Goal: Contribute content: Add original content to the website for others to see

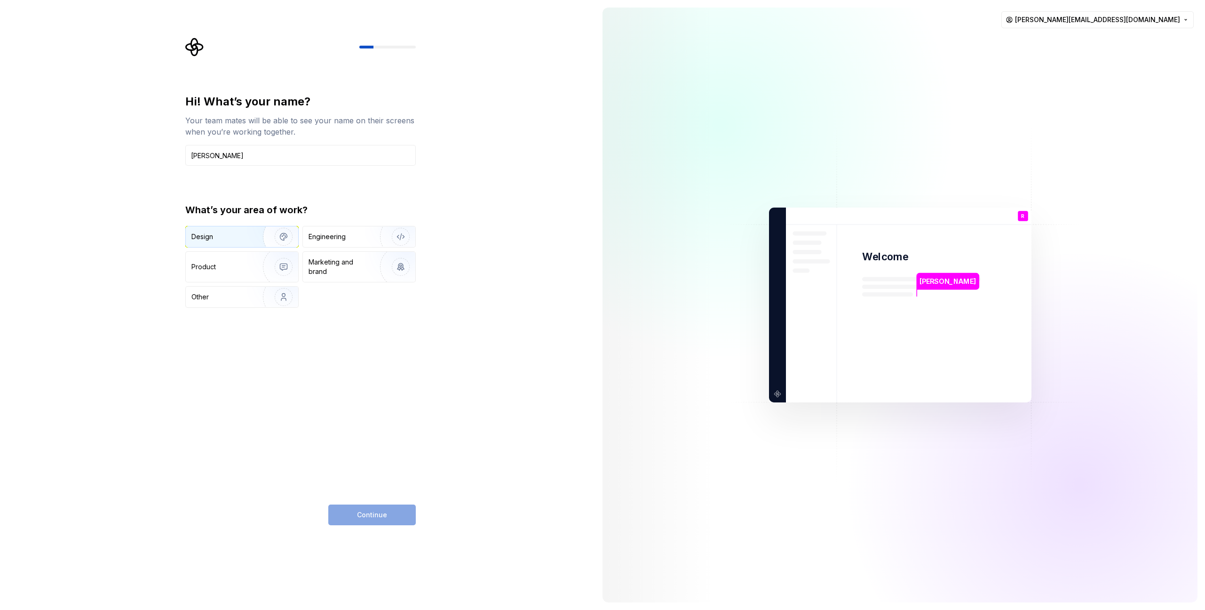
type input "[PERSON_NAME]"
click at [252, 240] on img "button" at bounding box center [277, 236] width 60 height 63
click at [335, 241] on div "Engineering" at bounding box center [359, 236] width 112 height 21
click at [303, 357] on div "Hi! What’s your name? Your team mates will be able to see your name on their sc…" at bounding box center [300, 309] width 231 height 431
click at [243, 238] on div "Design" at bounding box center [220, 236] width 59 height 9
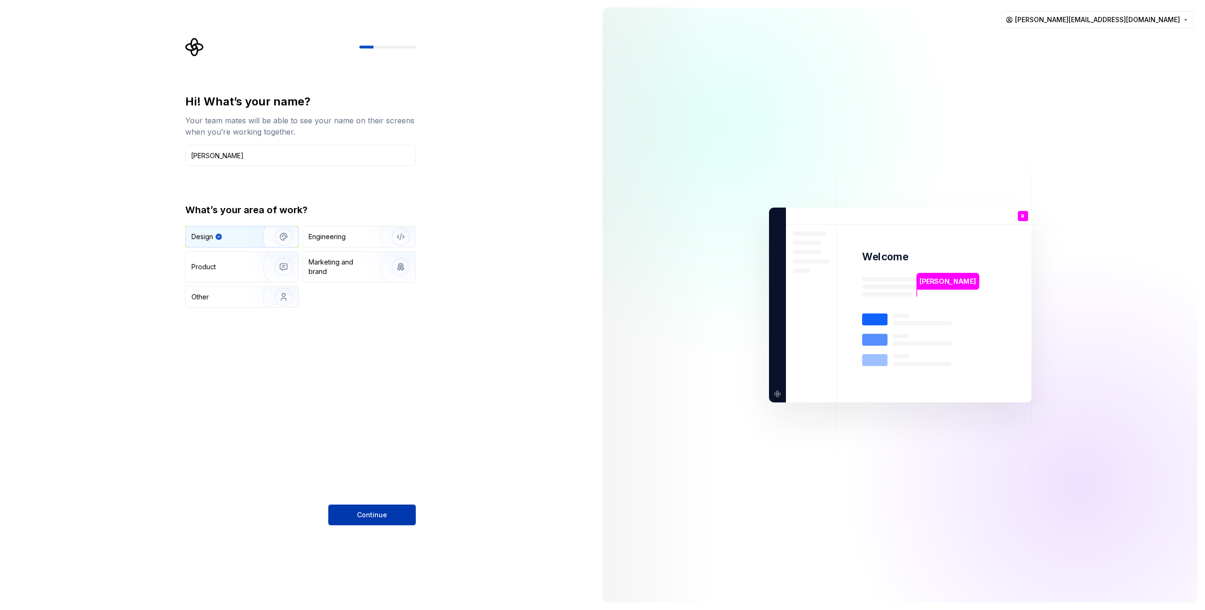
click at [367, 514] on span "Continue" at bounding box center [372, 514] width 30 height 9
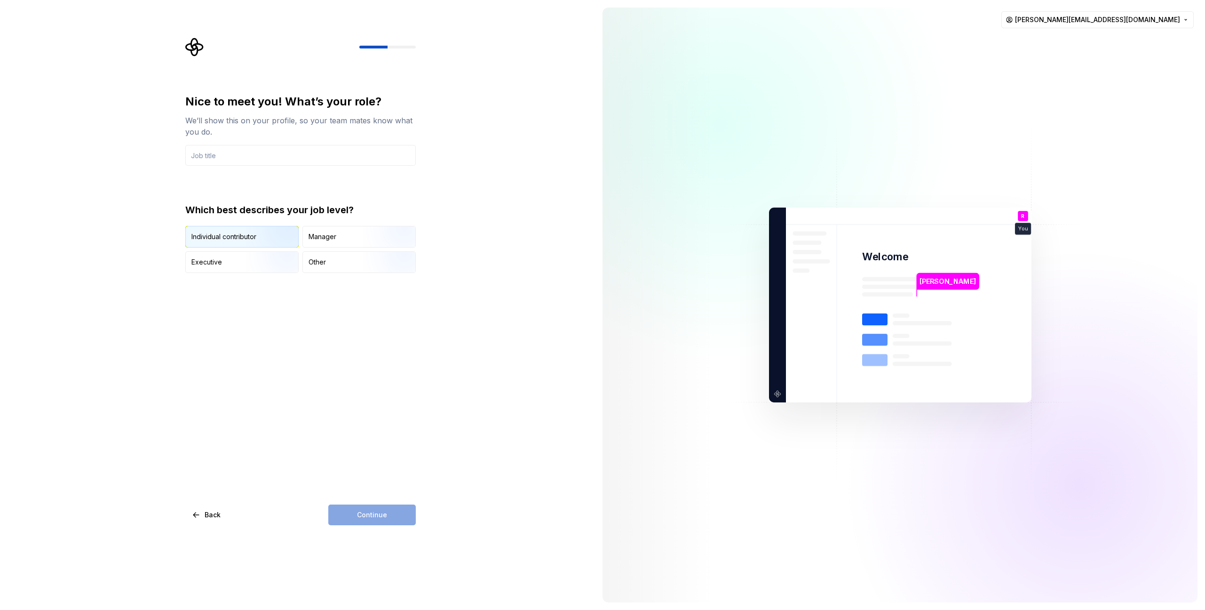
click at [228, 239] on div "Individual contributor" at bounding box center [223, 236] width 65 height 9
click at [378, 514] on div "Continue" at bounding box center [372, 514] width 88 height 21
click at [244, 160] on input "text" at bounding box center [300, 155] width 231 height 21
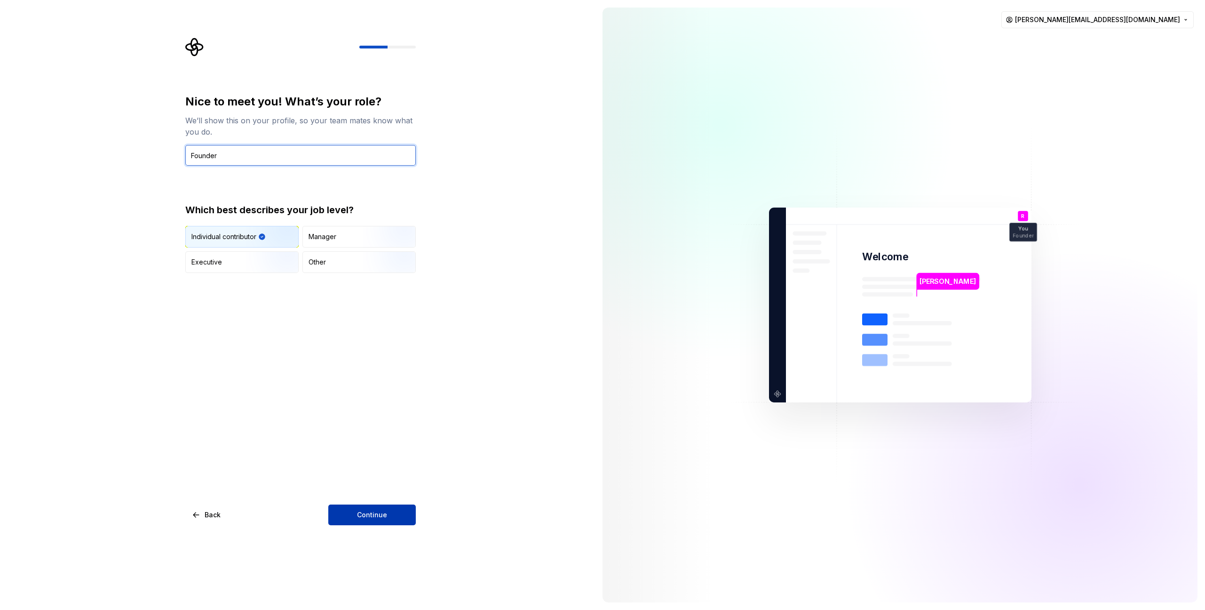
type input "Founder"
click at [375, 513] on span "Continue" at bounding box center [372, 514] width 30 height 9
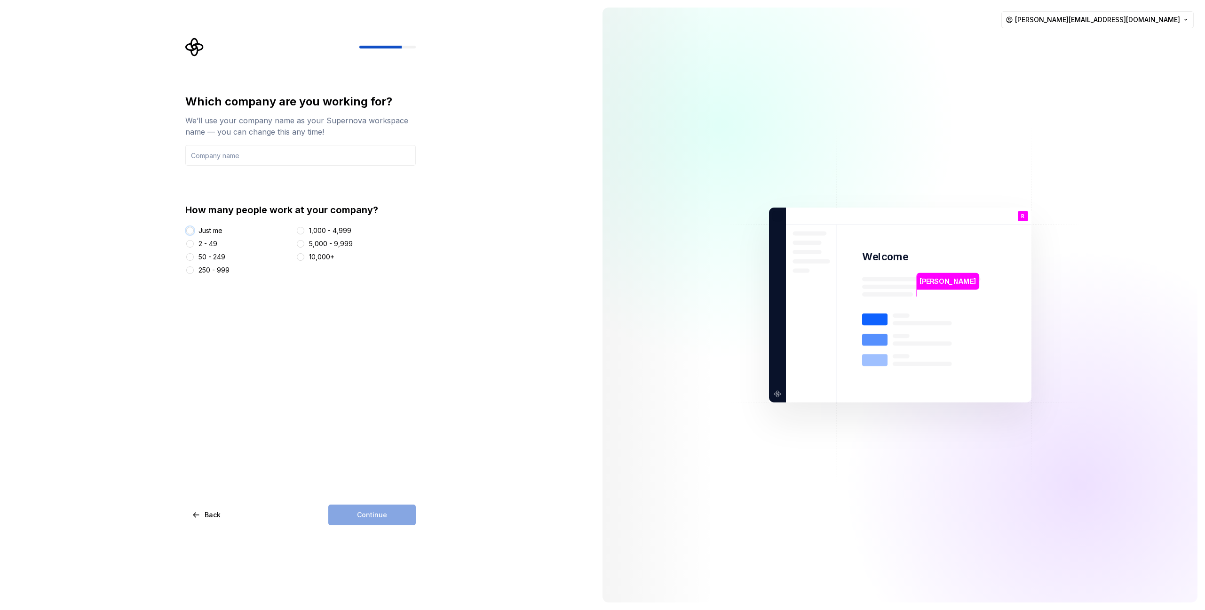
click at [189, 231] on button "Just me" at bounding box center [190, 231] width 8 height 8
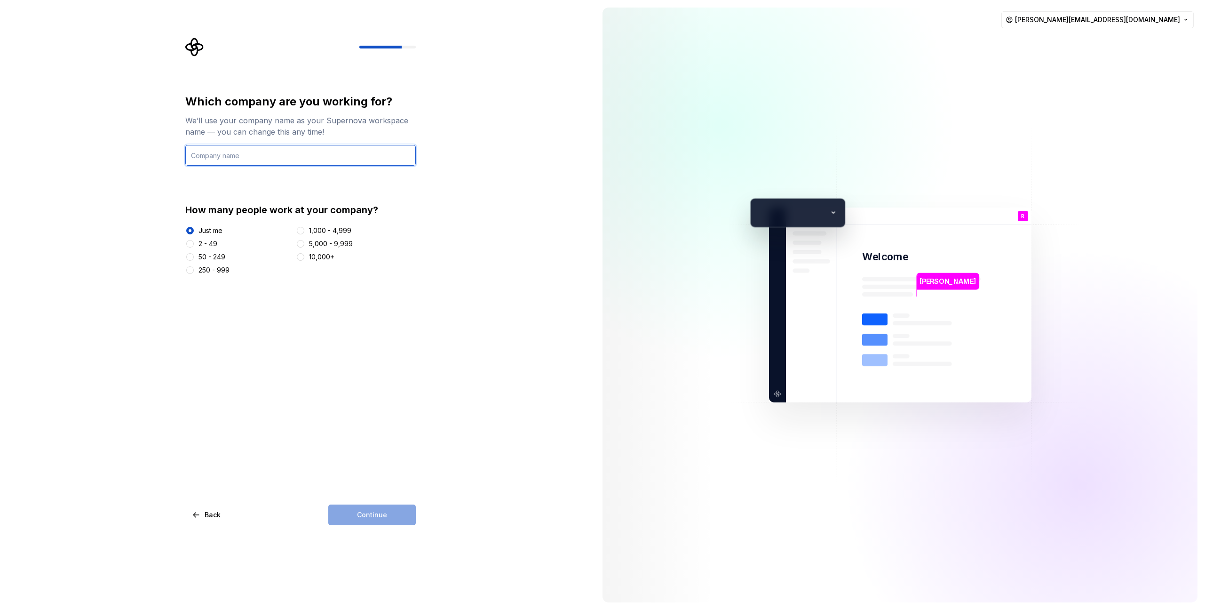
click at [292, 158] on input "text" at bounding box center [300, 155] width 231 height 21
type input "InWonder"
drag, startPoint x: 331, startPoint y: 438, endPoint x: 341, endPoint y: 441, distance: 10.6
click at [330, 438] on div "Which company are you working for? We’ll use your company name as your Supernov…" at bounding box center [300, 309] width 231 height 431
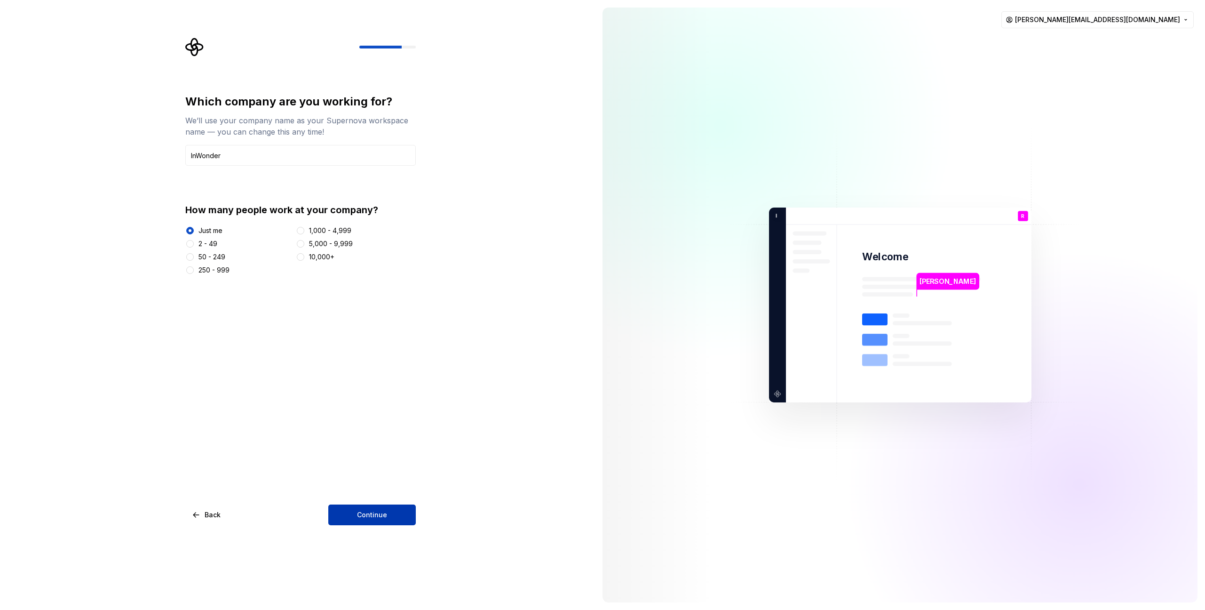
click at [366, 511] on span "Continue" at bounding box center [372, 514] width 30 height 9
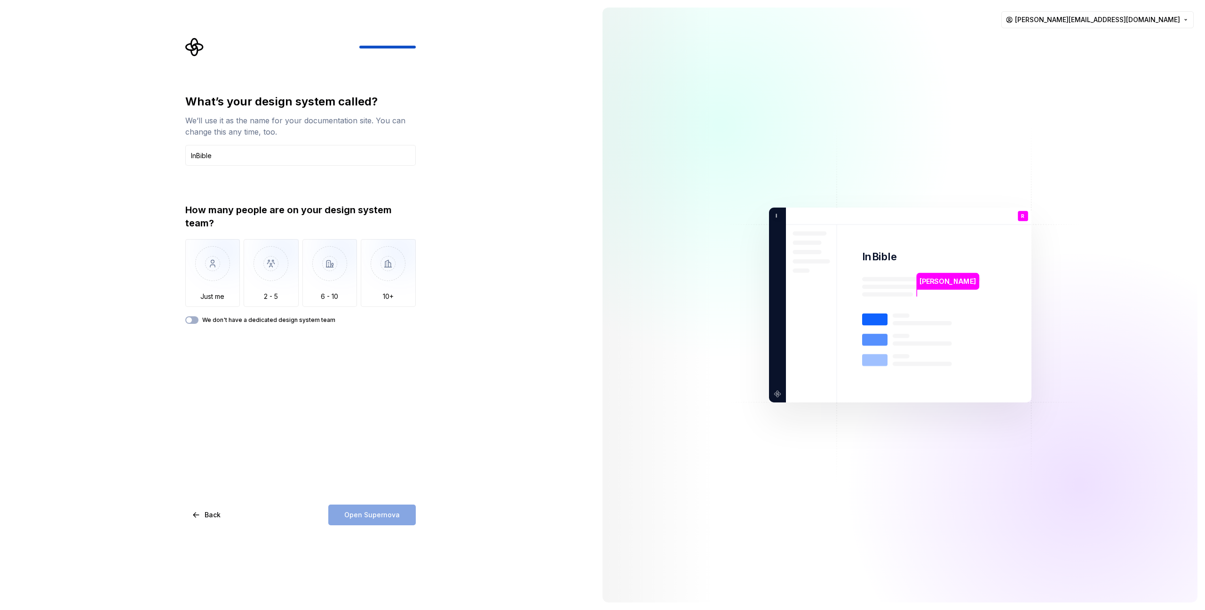
type input "InBible"
click at [331, 448] on div "What’s your design system called? We’ll use it as the name for your documentati…" at bounding box center [300, 309] width 231 height 431
click at [209, 280] on img "button" at bounding box center [212, 270] width 55 height 63
click at [189, 320] on span "button" at bounding box center [189, 320] width 6 height 6
click at [250, 378] on div "What’s your design system called? We’ll use it as the name for your documentati…" at bounding box center [300, 309] width 231 height 431
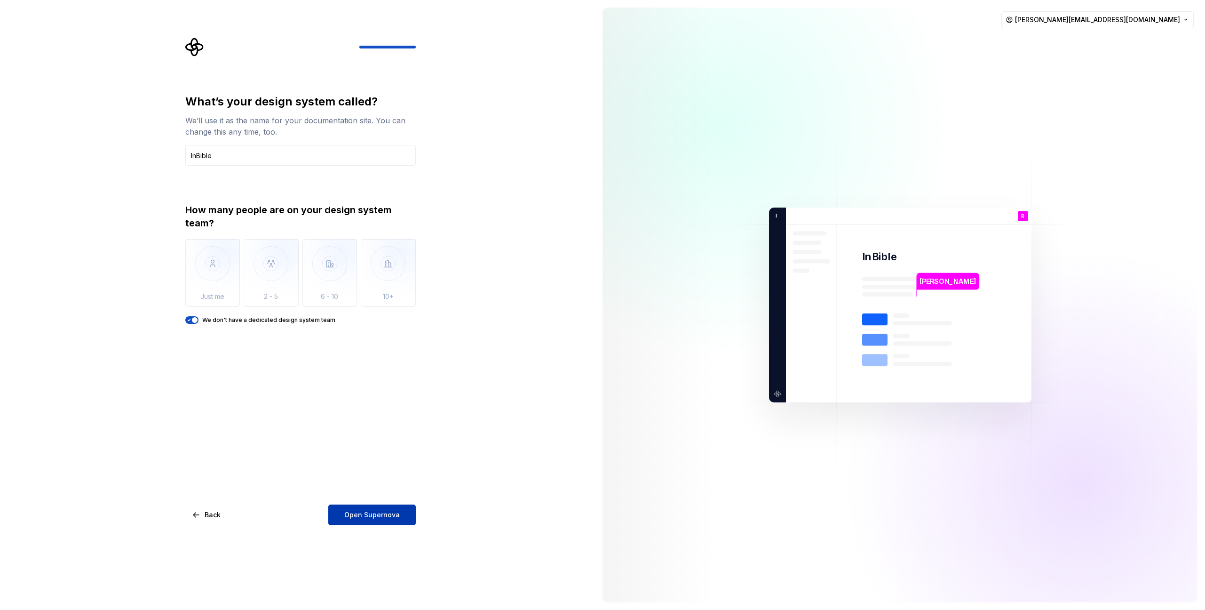
click at [371, 516] on span "Open Supernova" at bounding box center [372, 514] width 56 height 9
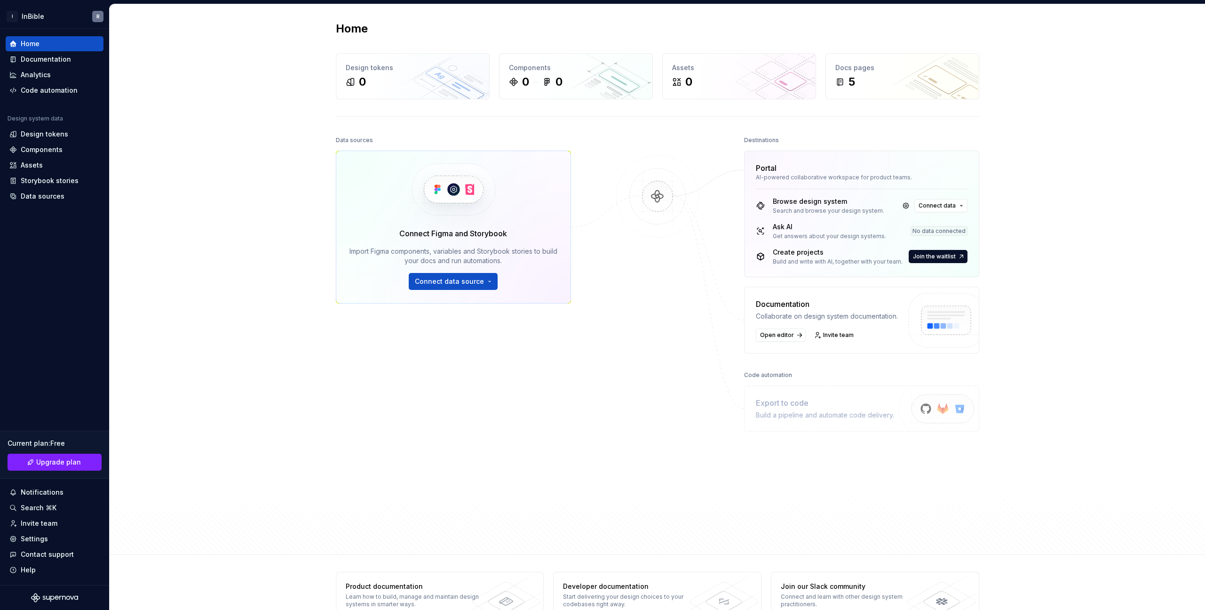
click at [245, 451] on div "Home Design tokens 0 Components 0 0 Assets 0 Docs pages 5 Data sources Connect …" at bounding box center [658, 279] width 1096 height 550
click at [62, 136] on div "Design tokens" at bounding box center [45, 133] width 48 height 9
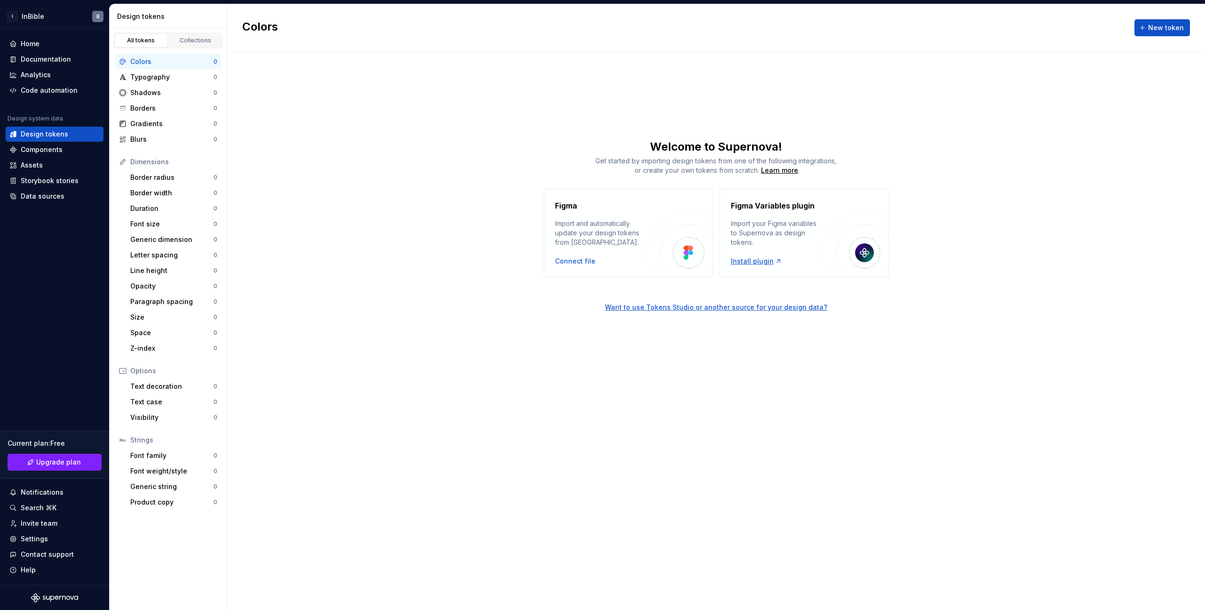
click at [757, 263] on div "Install plugin" at bounding box center [756, 260] width 51 height 9
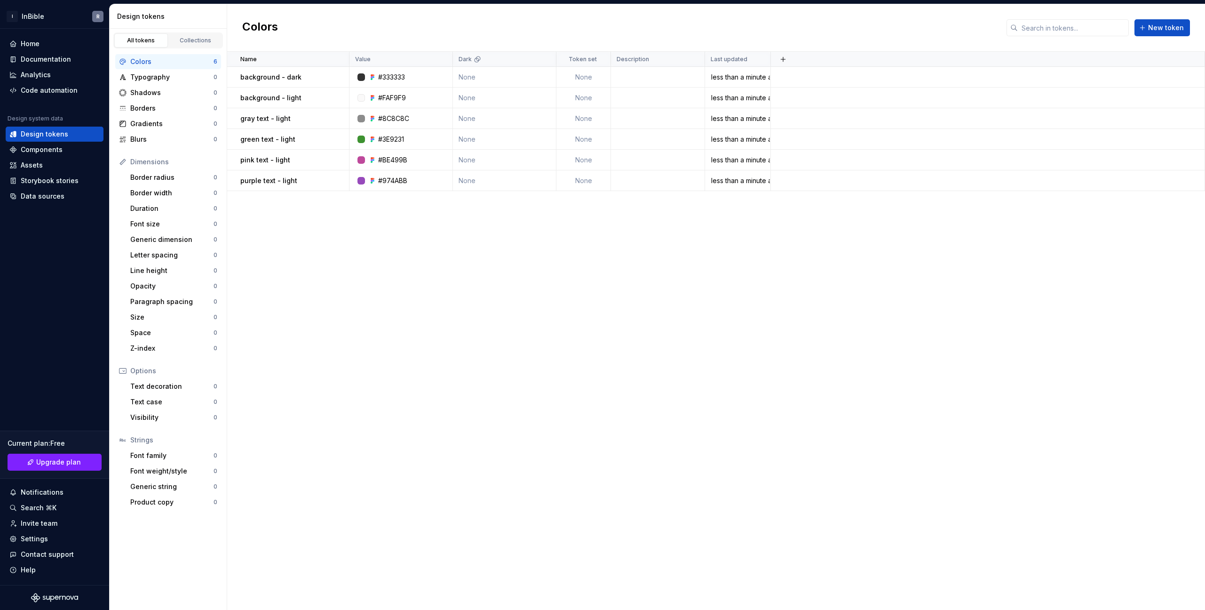
click at [402, 332] on div "Name Value Dark Token set Description Last updated background - dark #333333 No…" at bounding box center [716, 331] width 978 height 558
click at [566, 275] on div "Name Value Dark Token set Description Last updated background - dark #333333 No…" at bounding box center [716, 331] width 978 height 558
click at [493, 62] on div "Dark" at bounding box center [505, 60] width 92 height 8
click at [544, 60] on html "I InBible R Home Documentation Analytics Code automation Design system data Des…" at bounding box center [602, 305] width 1205 height 610
click at [539, 307] on html "I InBible R Home Documentation Analytics Code automation Design system data Des…" at bounding box center [602, 305] width 1205 height 610
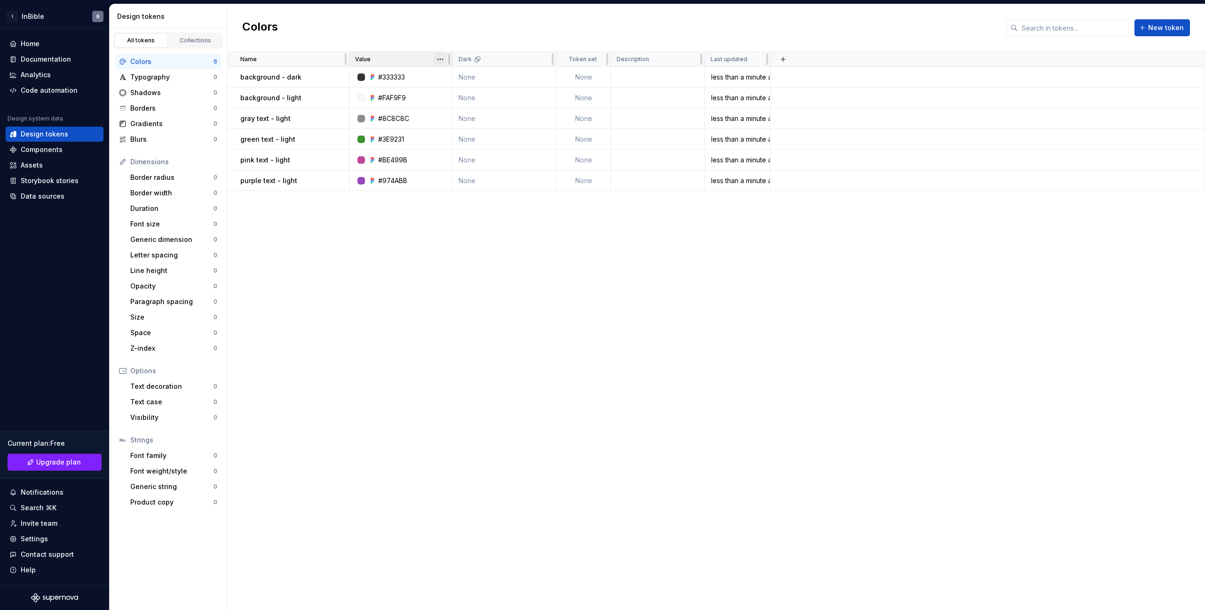
click at [443, 59] on html "I InBible R Home Documentation Analytics Code automation Design system data Des…" at bounding box center [602, 305] width 1205 height 610
click at [490, 300] on html "I InBible R Home Documentation Analytics Code automation Design system data Des…" at bounding box center [602, 305] width 1205 height 610
click at [362, 59] on p "Value" at bounding box center [363, 60] width 16 height 8
click at [759, 266] on div "Name Value Dark Token set Description Last updated background - dark #333333 No…" at bounding box center [716, 331] width 978 height 558
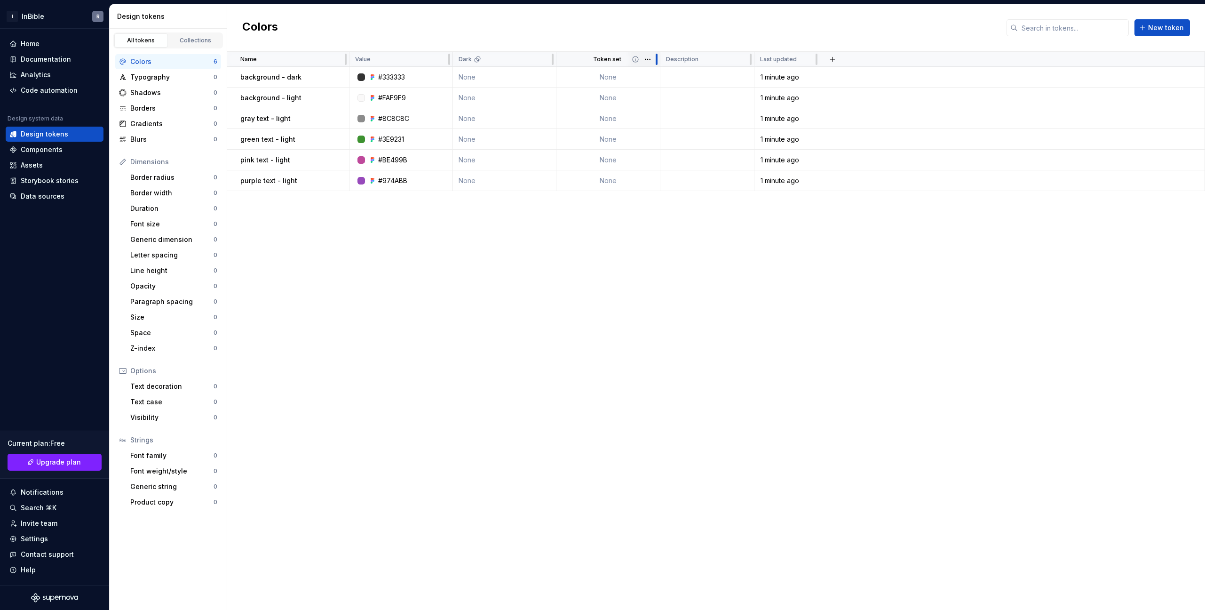
drag, startPoint x: 610, startPoint y: 57, endPoint x: 660, endPoint y: 57, distance: 49.4
click at [660, 57] on div at bounding box center [657, 59] width 8 height 15
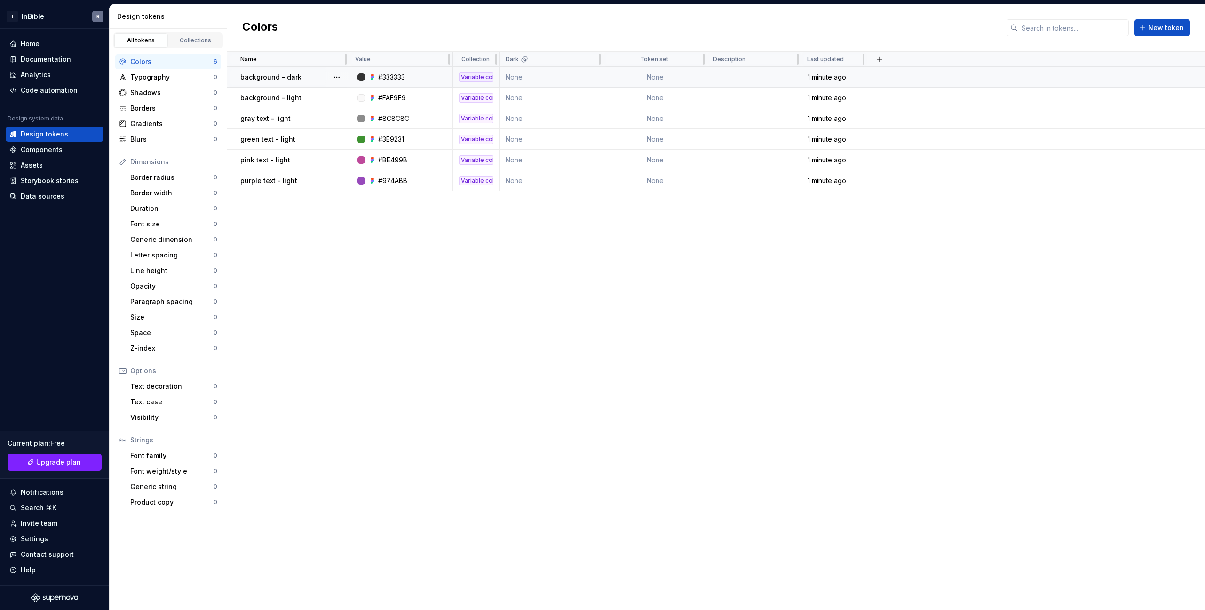
click at [665, 79] on td "None" at bounding box center [656, 77] width 104 height 21
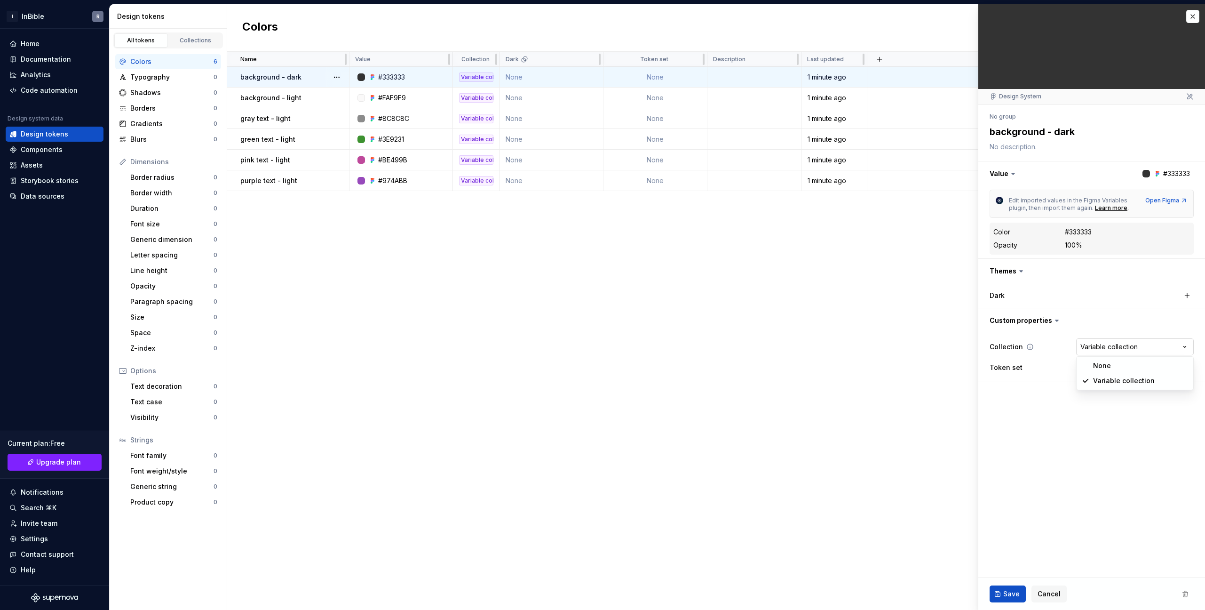
click at [1128, 344] on html "I InBible R Home Documentation Analytics Code automation Design system data Des…" at bounding box center [602, 305] width 1205 height 610
drag, startPoint x: 1108, startPoint y: 419, endPoint x: 1139, endPoint y: 344, distance: 81.2
click at [1107, 419] on html "I InBible R Home Documentation Analytics Code automation Design system data Des…" at bounding box center [602, 305] width 1205 height 610
click at [1103, 460] on fieldset "**********" at bounding box center [1092, 306] width 227 height 605
click at [1138, 343] on html "I InBible R Home Documentation Analytics Code automation Design system data Des…" at bounding box center [602, 305] width 1205 height 610
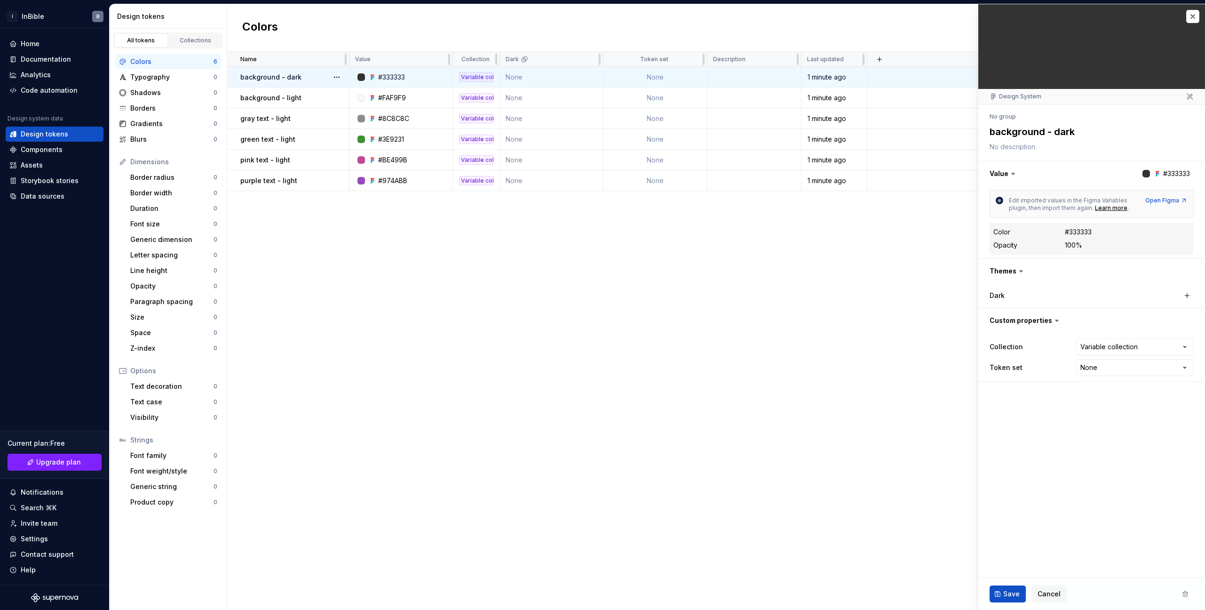
drag, startPoint x: 1108, startPoint y: 442, endPoint x: 804, endPoint y: 125, distance: 440.2
click at [1108, 442] on html "I InBible R Home Documentation Analytics Code automation Design system data Des…" at bounding box center [602, 305] width 1205 height 610
click at [468, 397] on div "Name Value Collection Dark Token set Description Last updated background - dark…" at bounding box center [716, 331] width 978 height 558
click at [385, 340] on div "Name Value Collection Dark Token set Description Last updated background - dark…" at bounding box center [716, 331] width 978 height 558
click at [339, 77] on button "button" at bounding box center [336, 77] width 13 height 13
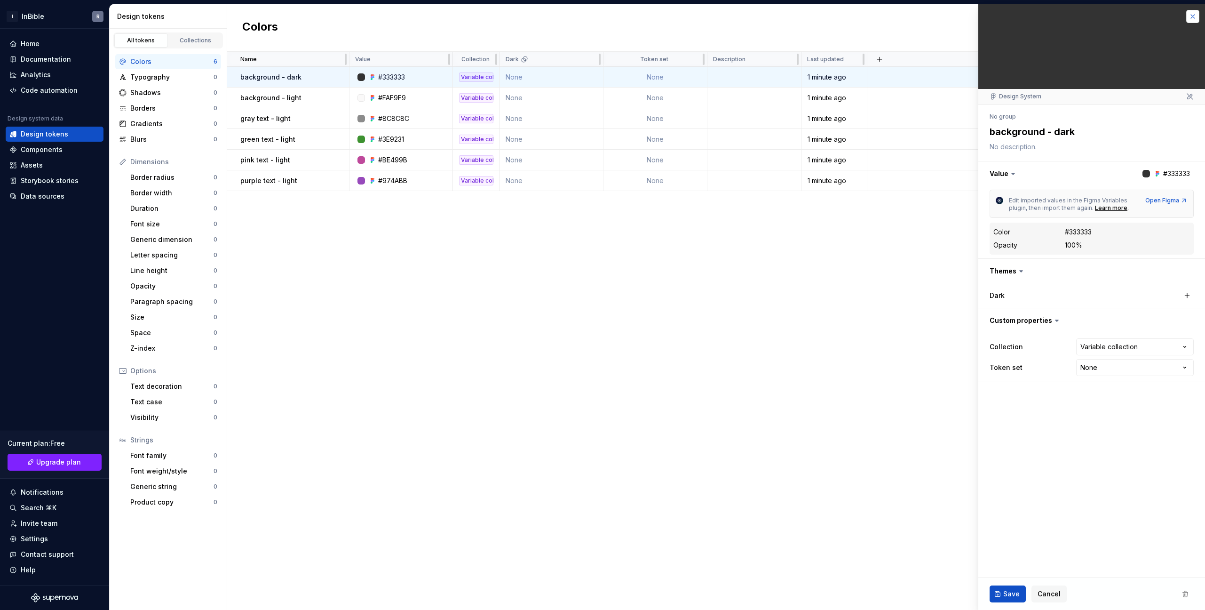
click at [1197, 16] on button "button" at bounding box center [1193, 16] width 13 height 13
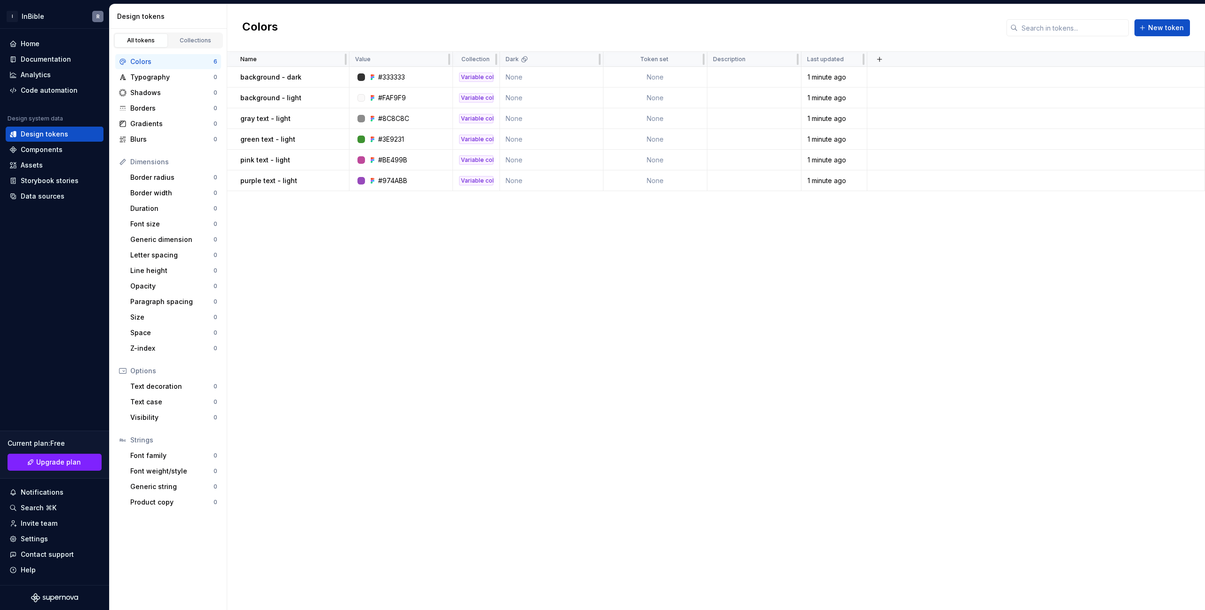
click at [647, 392] on div "Name Value Collection Dark Token set Description Last updated background - dark…" at bounding box center [716, 331] width 978 height 558
click at [1157, 26] on span "New token" at bounding box center [1166, 27] width 36 height 9
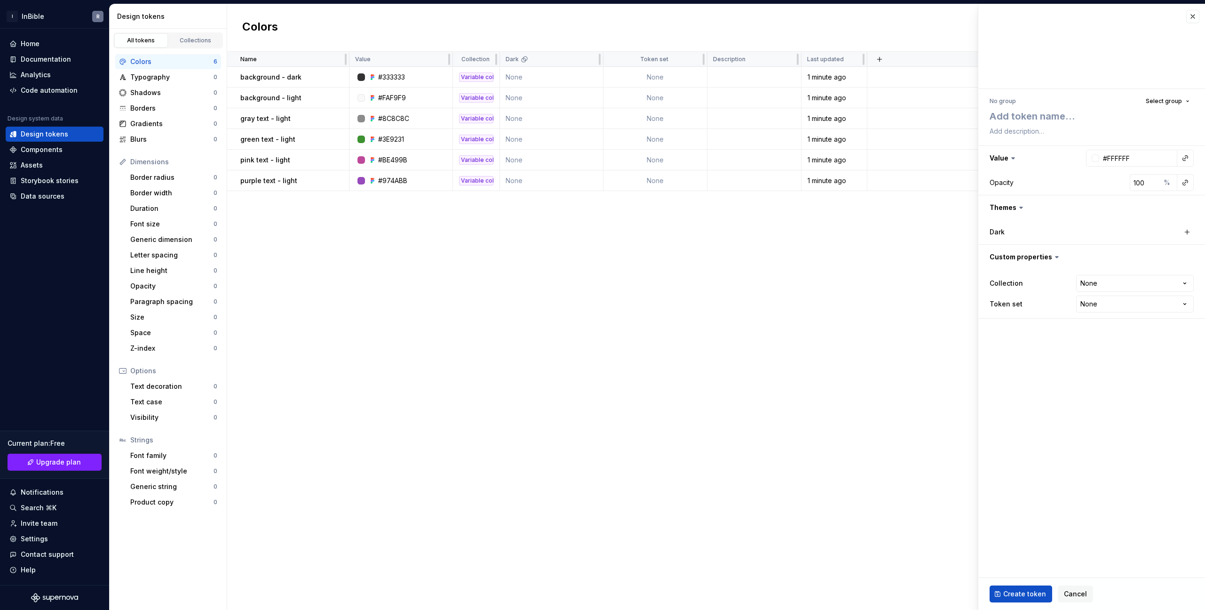
type textarea "*"
type textarea "b"
type textarea "*"
type textarea "bl"
type textarea "*"
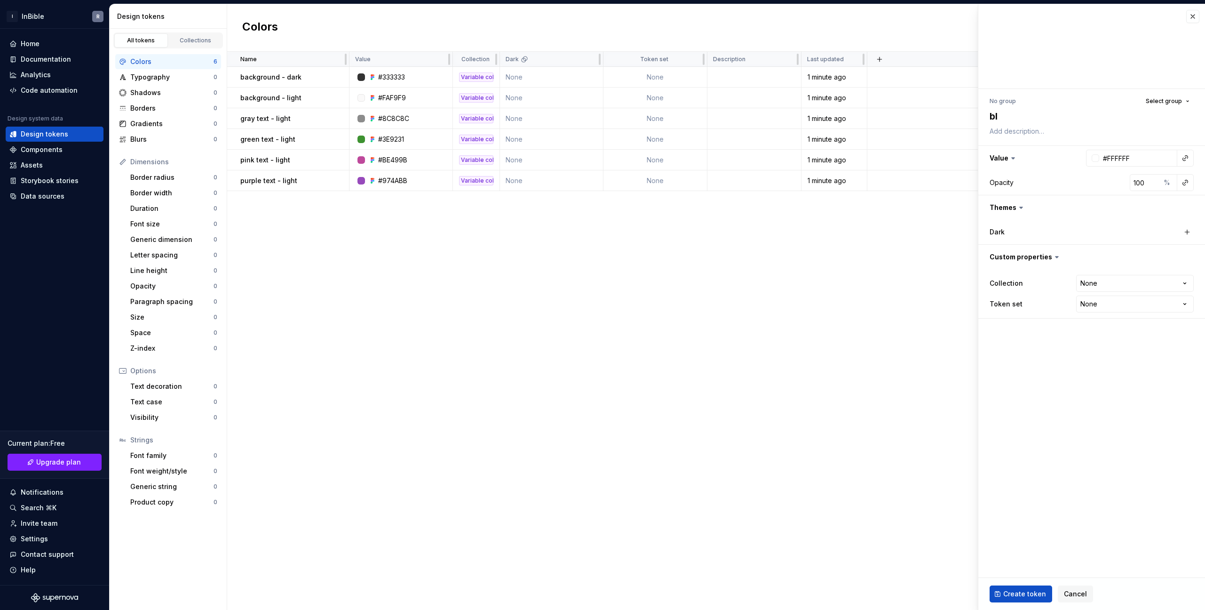
type textarea "blu"
type textarea "*"
type textarea "blue"
type textarea "*"
type textarea "blue"
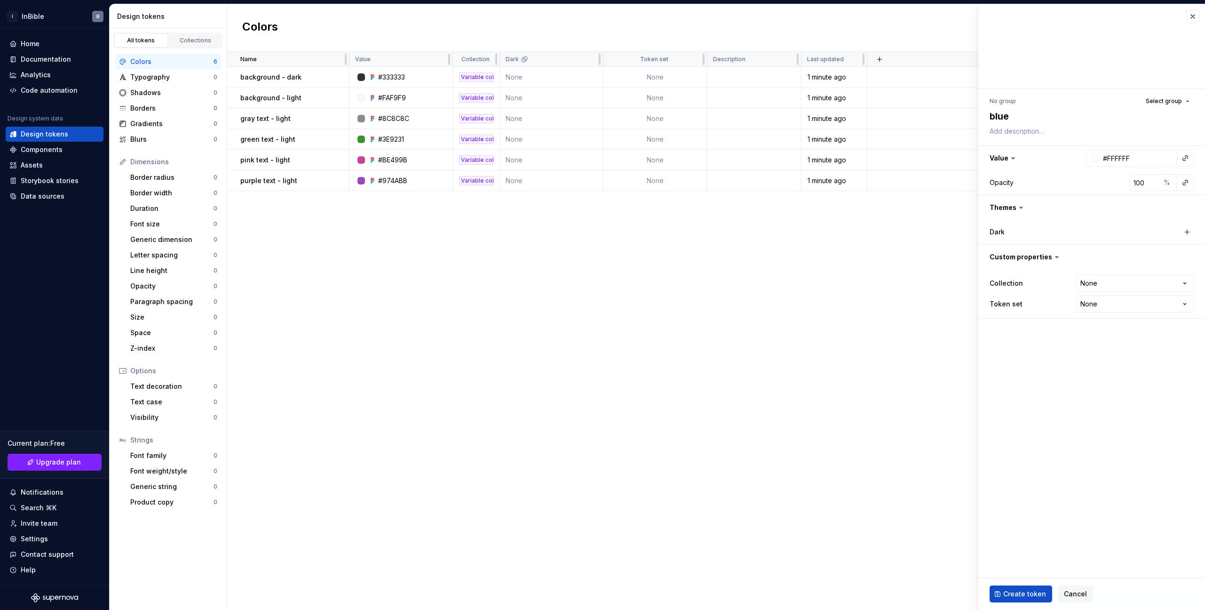
type textarea "*"
type textarea "blue t"
type textarea "*"
type textarea "blue te"
type textarea "*"
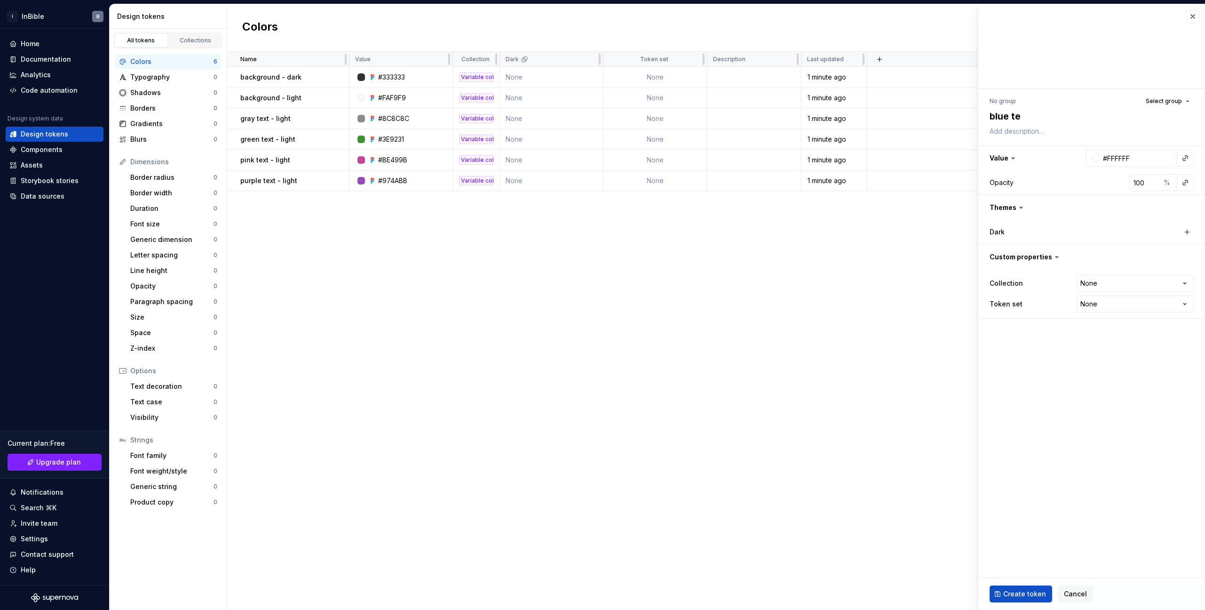
type textarea "blue tex"
type textarea "*"
type textarea "blue text"
type textarea "*"
type textarea "blue text"
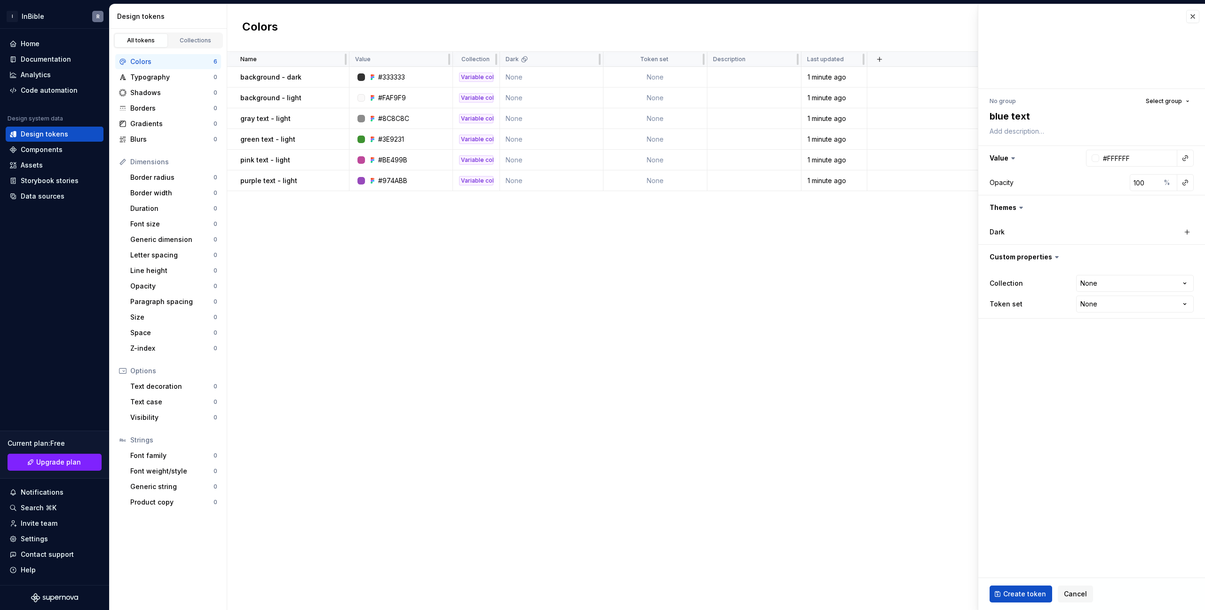
type textarea "*"
type textarea "blue text -"
type textarea "*"
type textarea "blue text -"
type textarea "*"
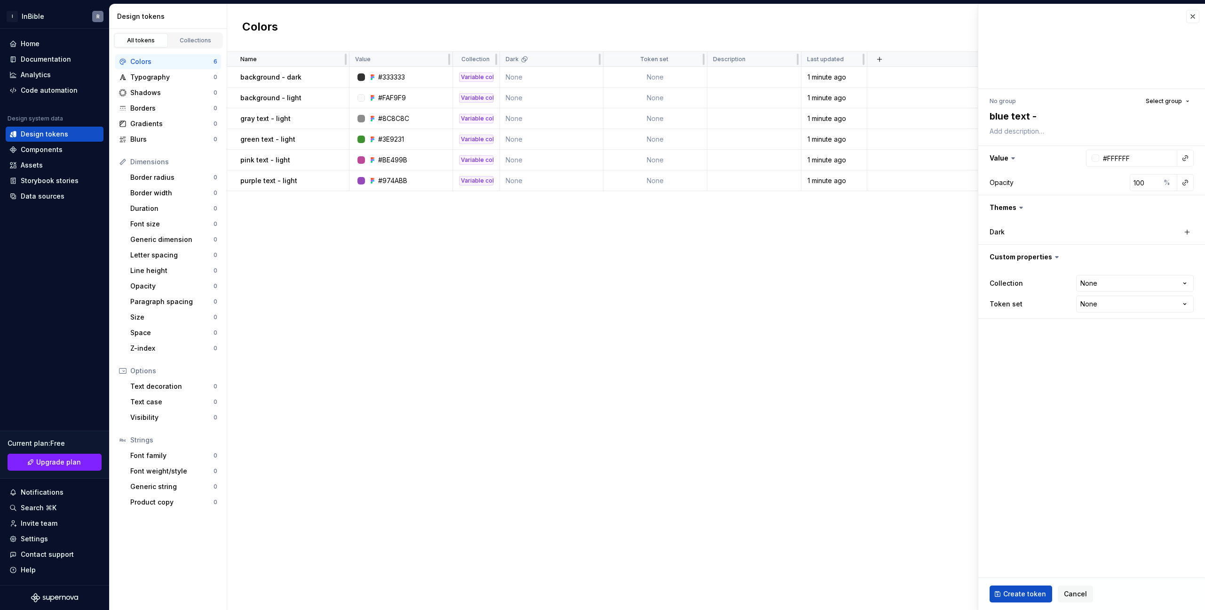
type textarea "blue text - l"
type textarea "*"
type textarea "blue text - li"
type textarea "*"
type textarea "blue text - lig"
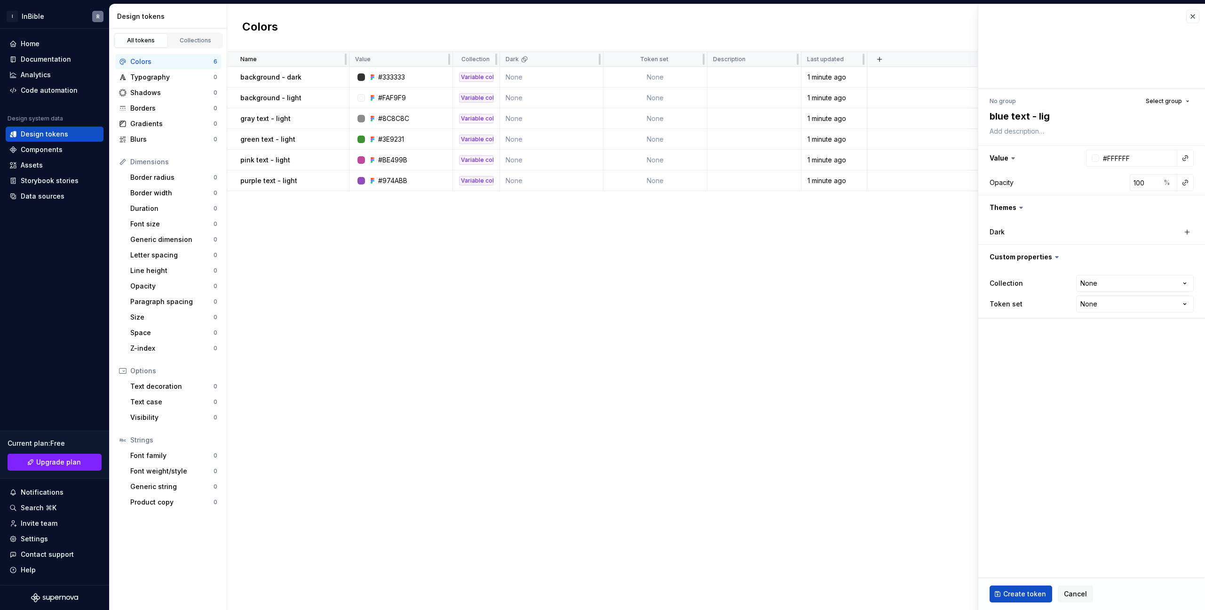
type textarea "*"
type textarea "blue text - ligh"
type textarea "*"
type textarea "blue text - light"
type textarea "*"
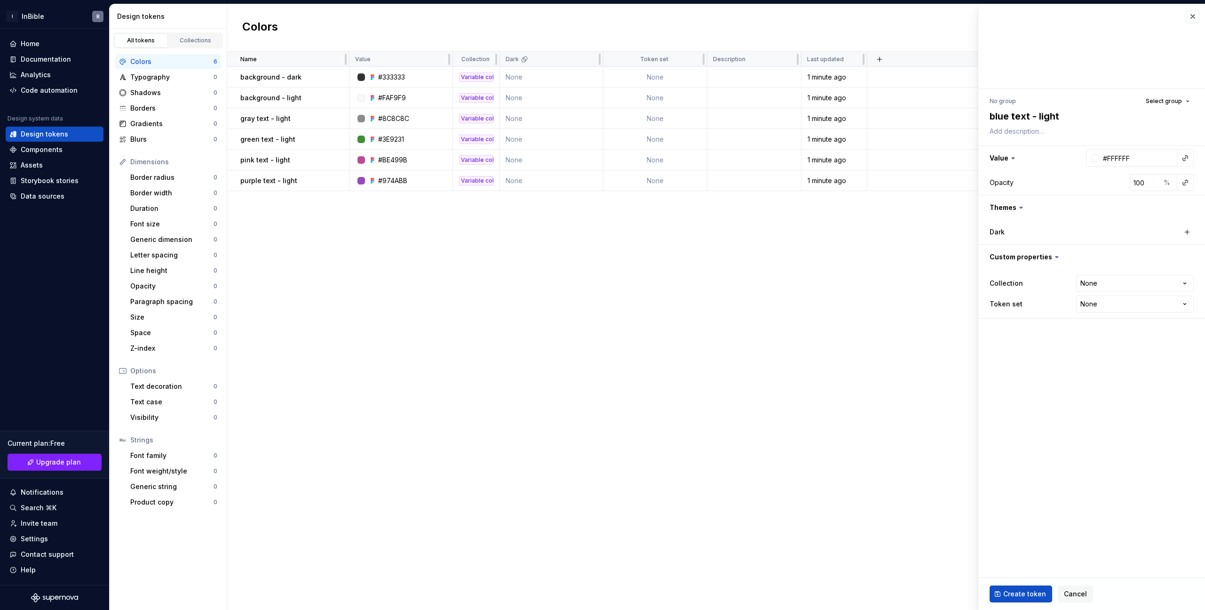
type textarea "blue text - ligh"
type textarea "*"
type textarea "blue text - lig"
type textarea "*"
type textarea "blue text - li"
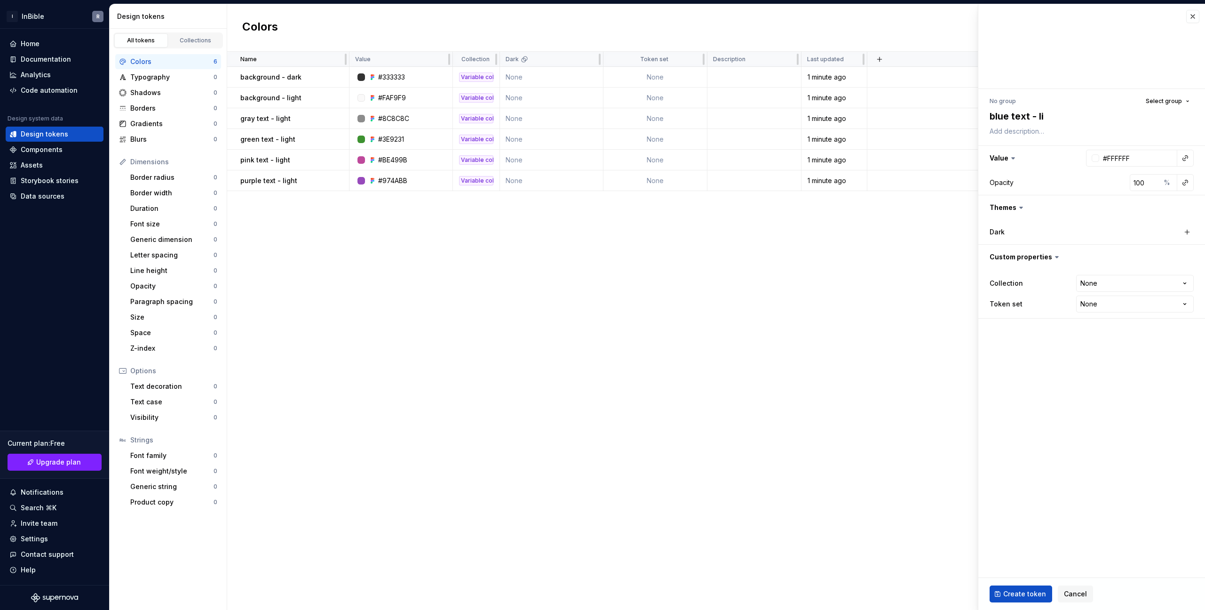
type textarea "*"
type textarea "blue text - l"
type textarea "*"
type textarea "blue text -"
type textarea "*"
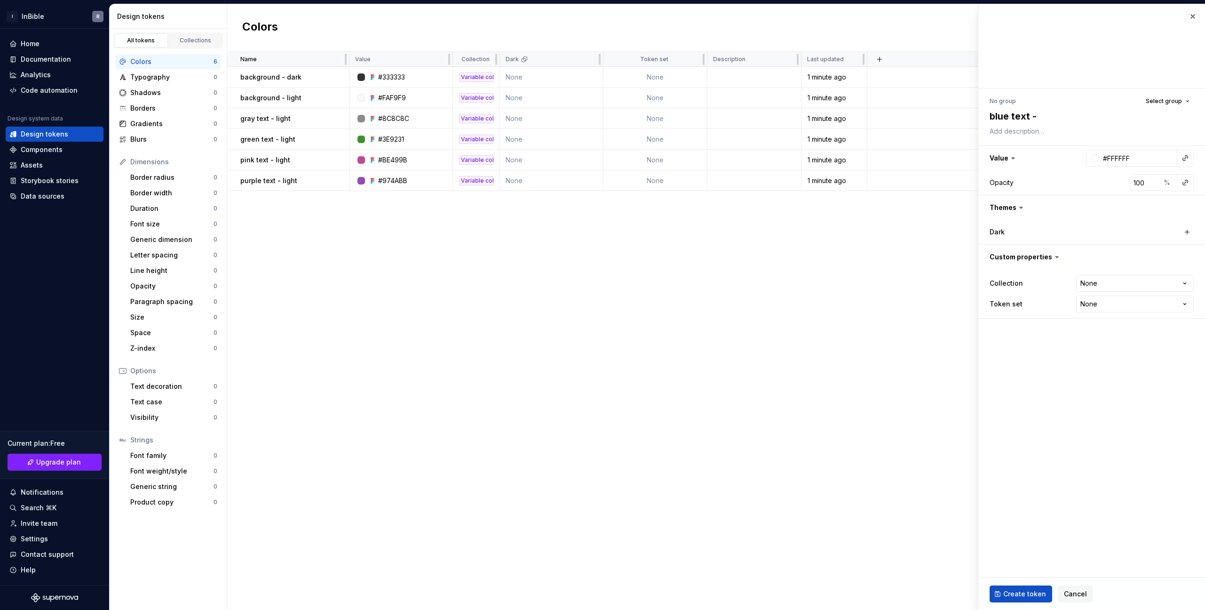
type textarea "blue text -"
type textarea "*"
type textarea "blue text"
type textarea "*"
type textarea "blue text"
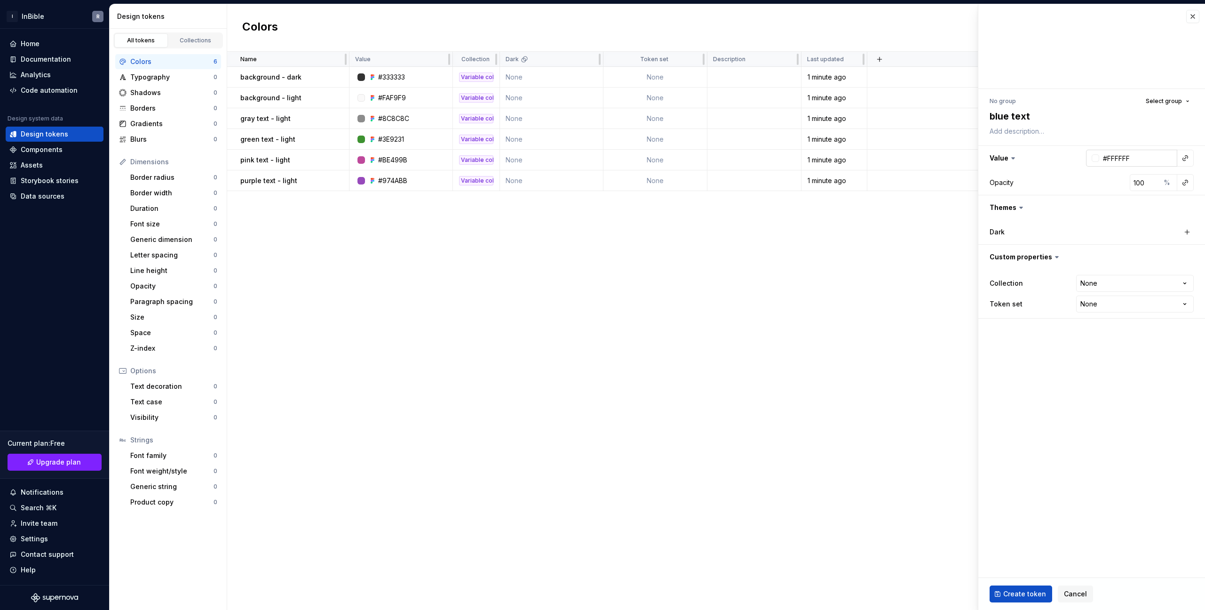
click at [1095, 159] on div at bounding box center [1096, 158] width 8 height 8
click at [1131, 236] on input "*******" at bounding box center [1125, 237] width 55 height 13
paste input
type input "#417BD5"
type input "******"
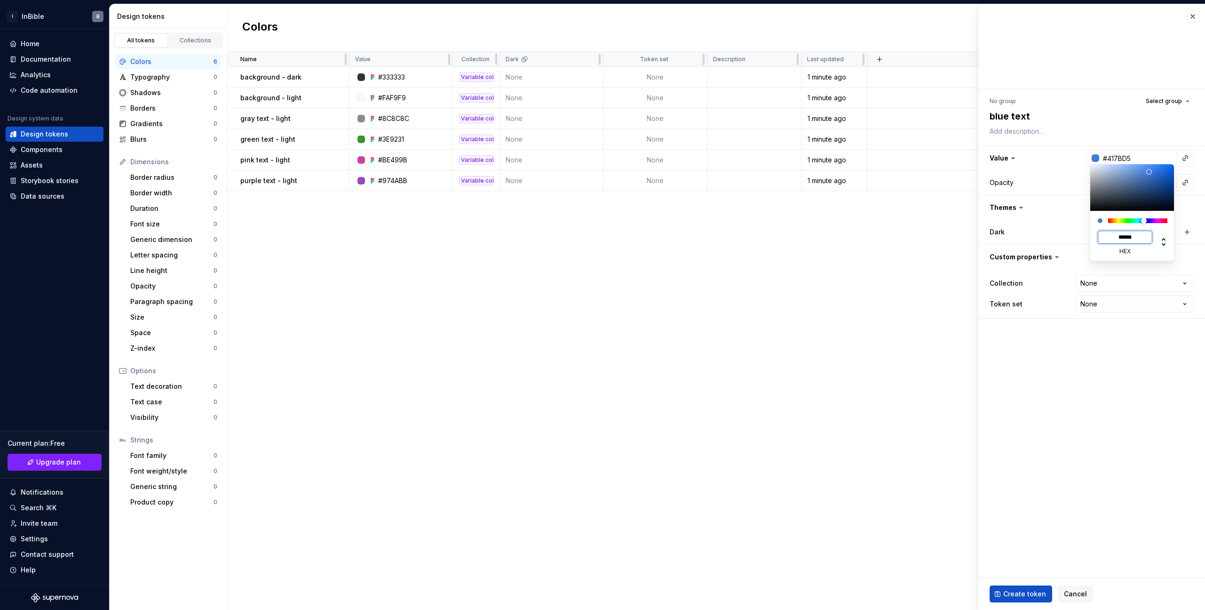
type textarea "*"
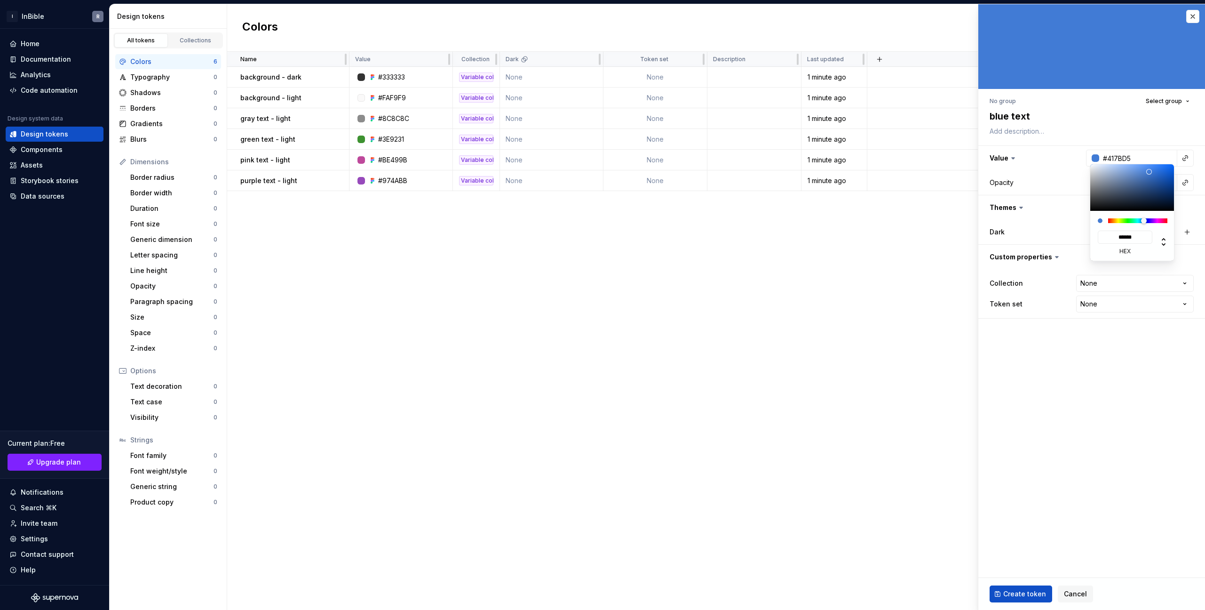
type input "*******"
click at [1151, 387] on html "I InBible R Home Documentation Analytics Code automation Design system data Des…" at bounding box center [602, 305] width 1205 height 610
drag, startPoint x: 1197, startPoint y: 178, endPoint x: 1155, endPoint y: 157, distance: 46.3
click at [1197, 177] on html "I InBible R Home Documentation Analytics Code automation Design system data Des…" at bounding box center [602, 305] width 1205 height 610
click at [1155, 157] on input "#417BD5" at bounding box center [1138, 158] width 78 height 17
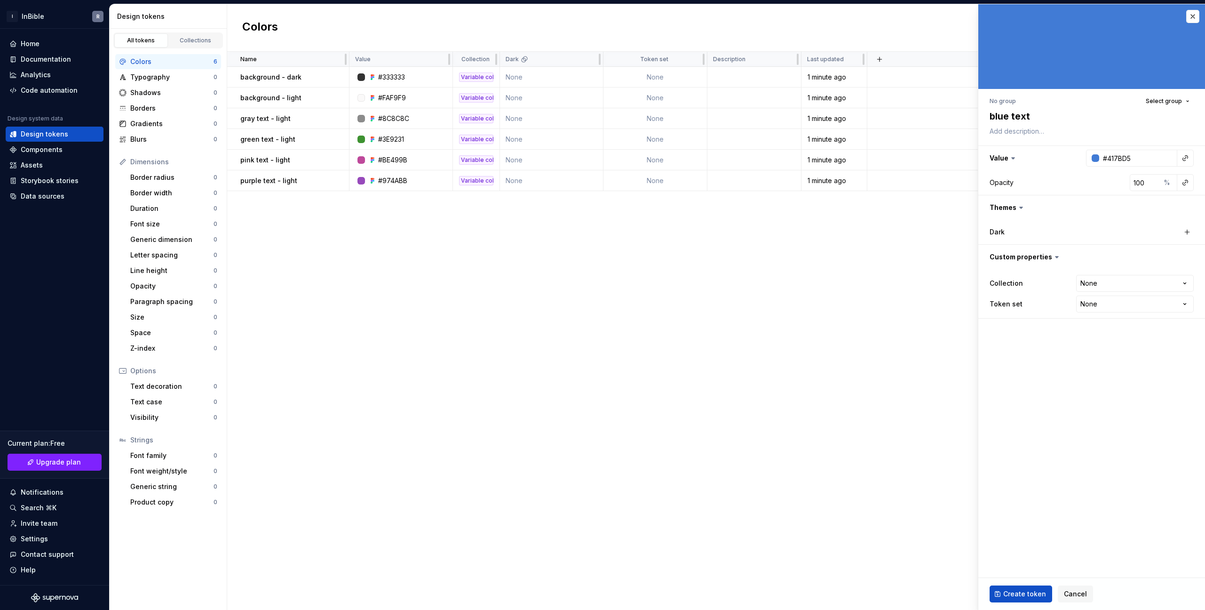
type textarea "*"
click at [1134, 371] on fieldset "**********" at bounding box center [1092, 306] width 227 height 605
click at [1115, 284] on html "I InBible R Home Documentation Analytics Code automation Design system data Des…" at bounding box center [602, 305] width 1205 height 610
select select "**********"
click at [1115, 282] on html "I InBible R Home Documentation Analytics Code automation Design system data Des…" at bounding box center [602, 305] width 1205 height 610
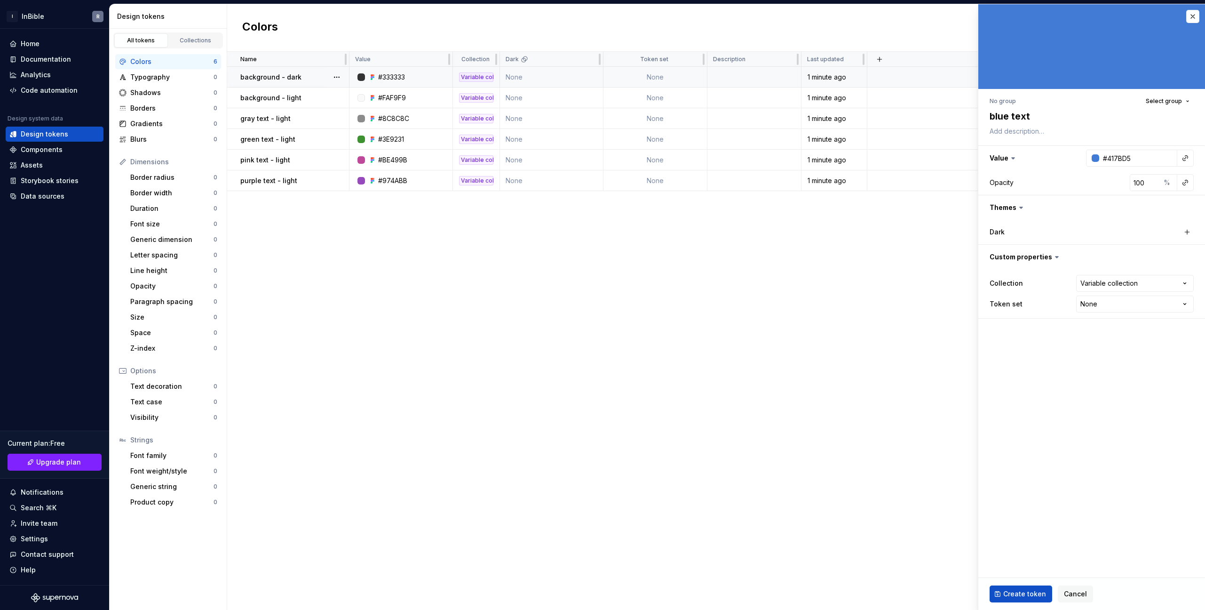
click at [482, 78] on div "Variable collection" at bounding box center [476, 76] width 34 height 9
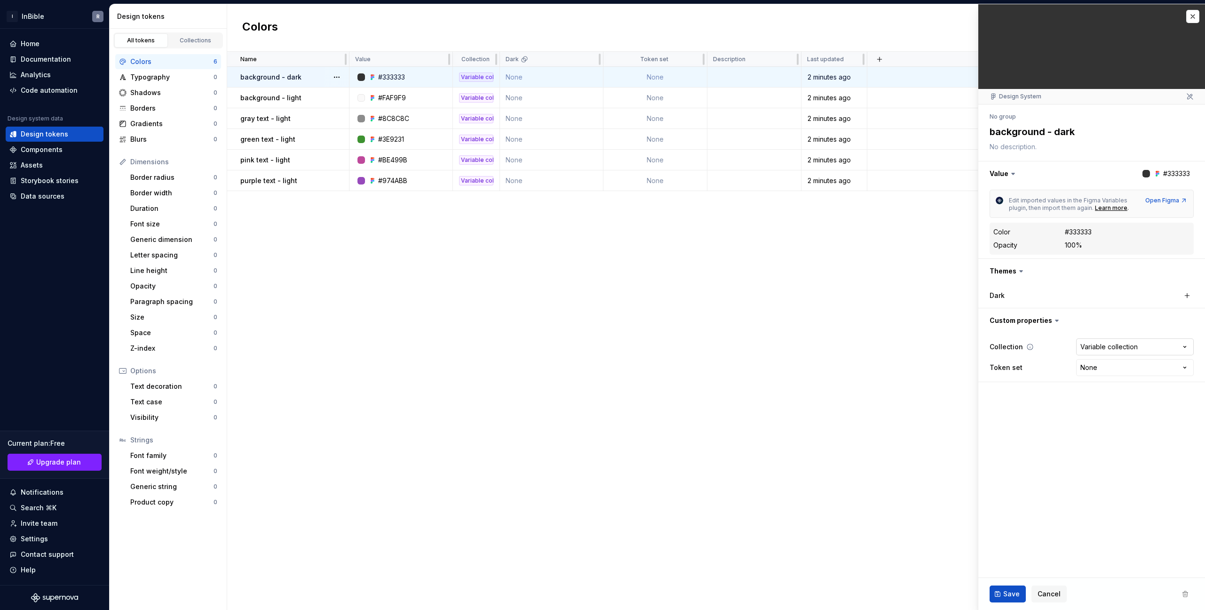
click at [1154, 347] on html "I InBible R Home Documentation Analytics Code automation Design system data Des…" at bounding box center [602, 305] width 1205 height 610
drag, startPoint x: 1135, startPoint y: 458, endPoint x: 1186, endPoint y: 324, distance: 143.1
click at [1135, 458] on html "I InBible R Home Documentation Analytics Code automation Design system data Des…" at bounding box center [602, 305] width 1205 height 610
click at [1186, 324] on button "button" at bounding box center [1092, 320] width 227 height 24
click at [670, 327] on div "Name Value Collection Dark Token set Description Last updated background - dark…" at bounding box center [716, 331] width 978 height 558
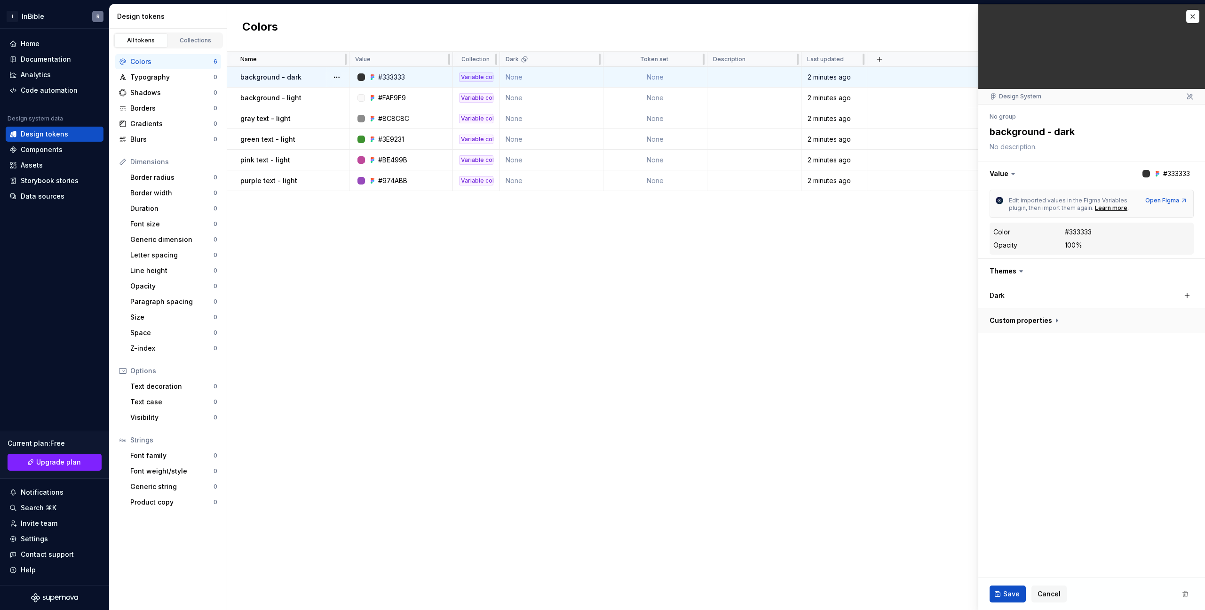
click at [1039, 324] on button "button" at bounding box center [1092, 320] width 227 height 24
click at [1092, 441] on fieldset "**********" at bounding box center [1092, 306] width 227 height 605
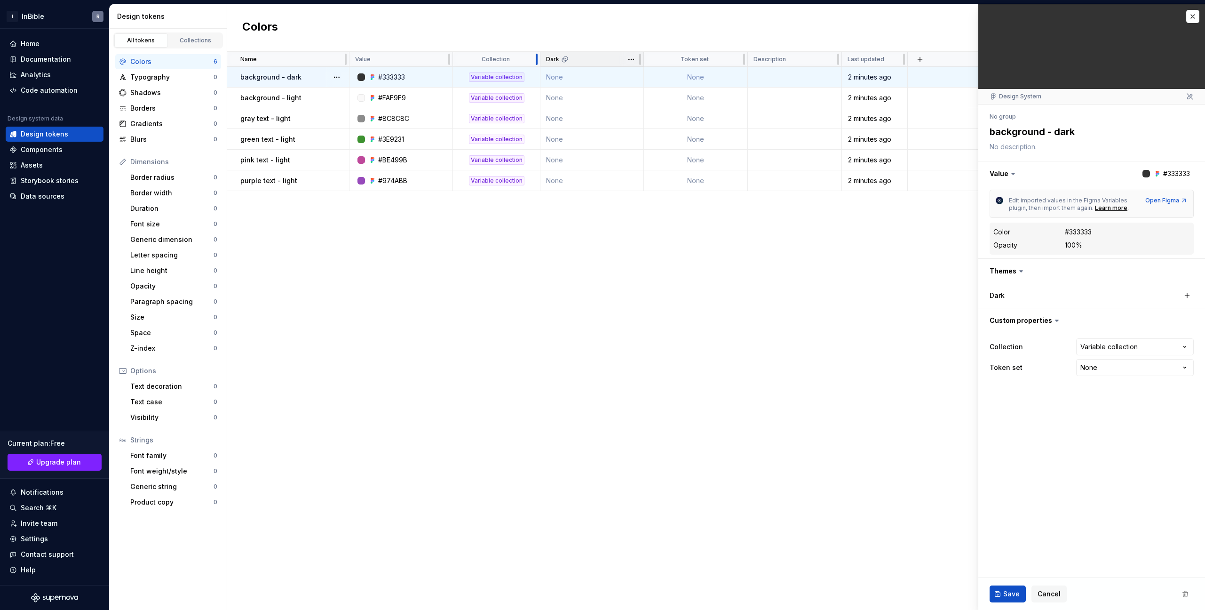
drag, startPoint x: 500, startPoint y: 60, endPoint x: 541, endPoint y: 63, distance: 41.9
click at [541, 63] on tr "Name Value Collection Dark Token set Description Last updated" at bounding box center [716, 59] width 978 height 15
click at [526, 300] on div "Name Value Collection Dark Token set Description Last updated background - dark…" at bounding box center [716, 331] width 978 height 558
click at [205, 41] on div "Collections" at bounding box center [195, 41] width 47 height 8
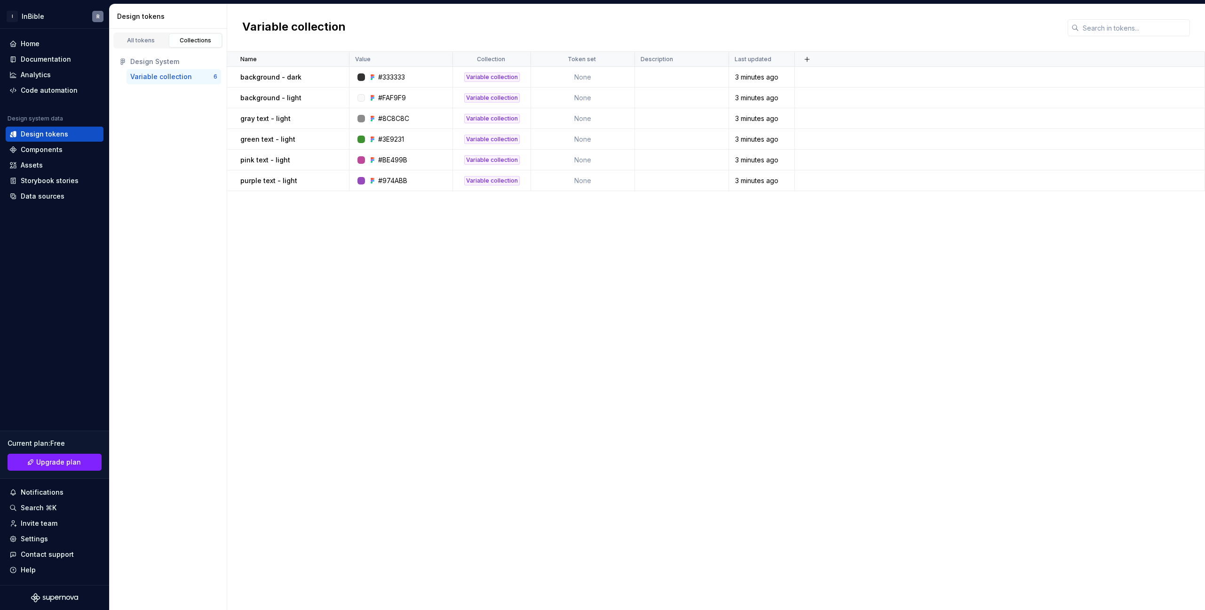
click at [165, 75] on div "Variable collection" at bounding box center [161, 76] width 62 height 9
click at [153, 78] on div "Variable collection" at bounding box center [161, 76] width 62 height 9
click at [154, 77] on div "Variable collection" at bounding box center [161, 76] width 62 height 9
click at [311, 28] on h2 "Variable collection" at bounding box center [294, 27] width 104 height 17
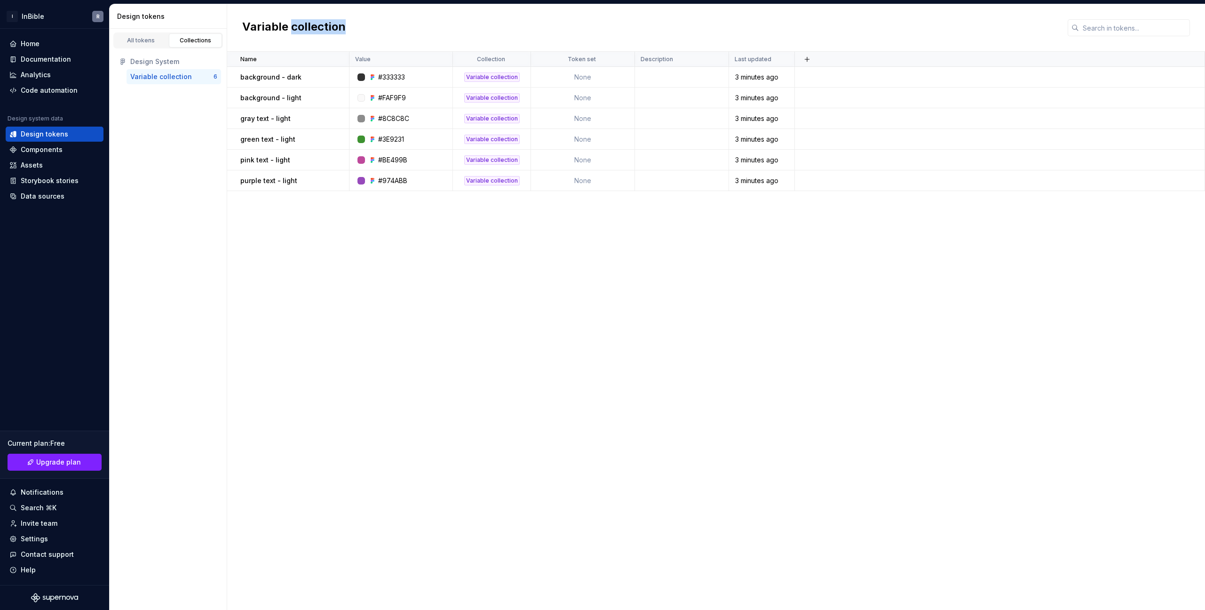
click at [311, 28] on h2 "Variable collection" at bounding box center [294, 27] width 104 height 17
click at [398, 23] on div "Variable collection" at bounding box center [716, 28] width 978 height 48
click at [166, 63] on div "Design System" at bounding box center [173, 61] width 87 height 9
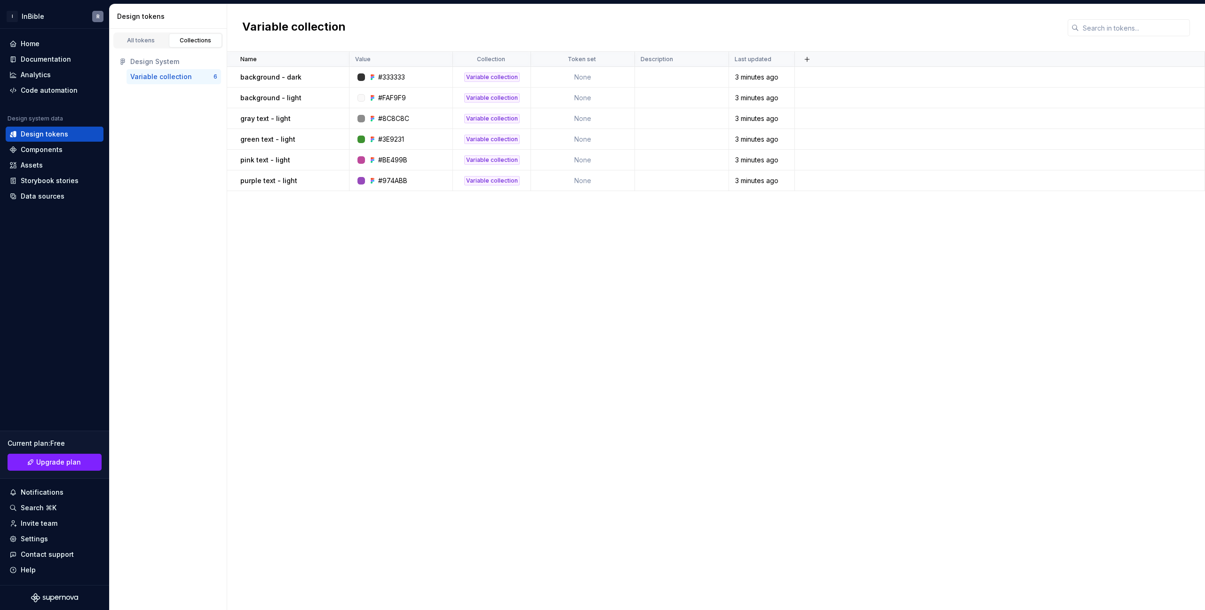
click at [176, 77] on div "Variable collection" at bounding box center [161, 76] width 62 height 9
click at [212, 78] on div "Variable collection" at bounding box center [171, 76] width 83 height 9
drag, startPoint x: 162, startPoint y: 149, endPoint x: 161, endPoint y: 111, distance: 37.6
click at [162, 148] on div "All tokens Collections Design System Variable collection 6" at bounding box center [169, 319] width 118 height 581
click at [153, 44] on link "All tokens" at bounding box center [141, 40] width 54 height 14
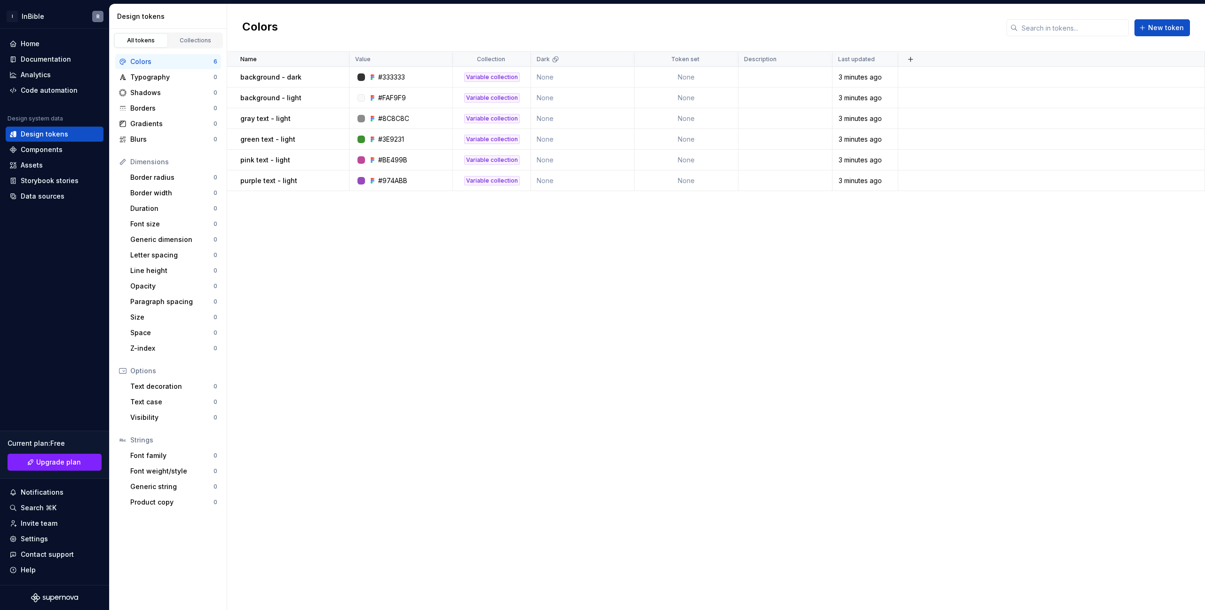
click at [160, 165] on div "Dimensions" at bounding box center [173, 161] width 87 height 9
click at [121, 162] on icon at bounding box center [123, 162] width 6 height 6
click at [302, 74] on div "background - dark" at bounding box center [294, 76] width 108 height 9
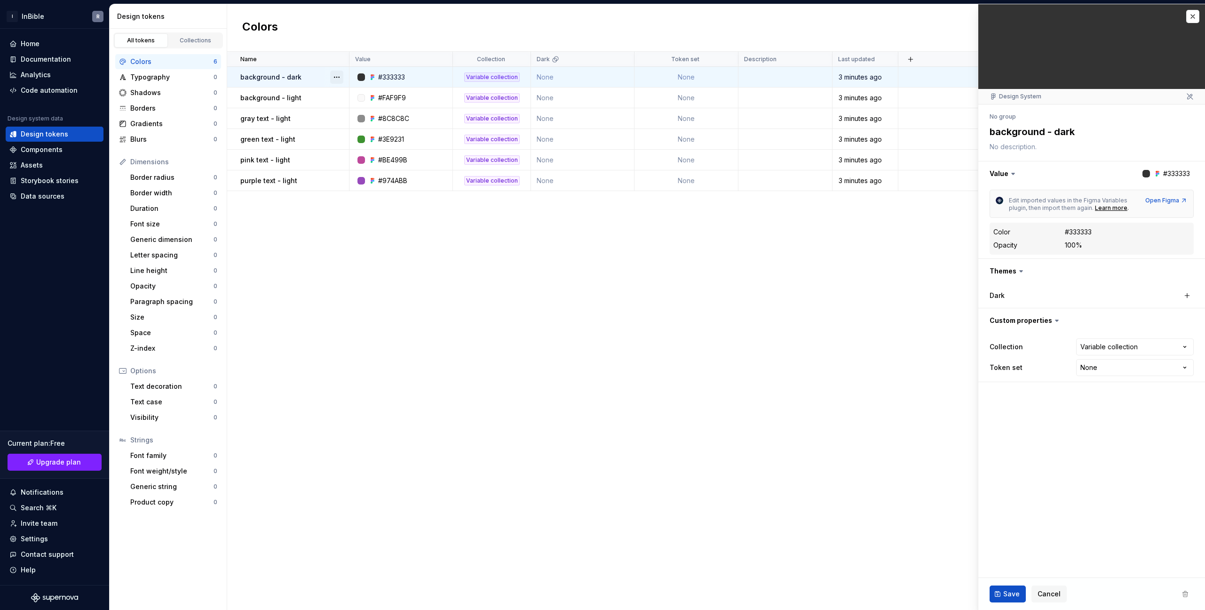
click at [337, 78] on button "button" at bounding box center [336, 77] width 13 height 13
click at [349, 96] on div "Open detail" at bounding box center [378, 95] width 61 height 9
click at [1009, 173] on icon at bounding box center [1013, 173] width 9 height 9
click at [997, 173] on button "button" at bounding box center [1092, 173] width 227 height 24
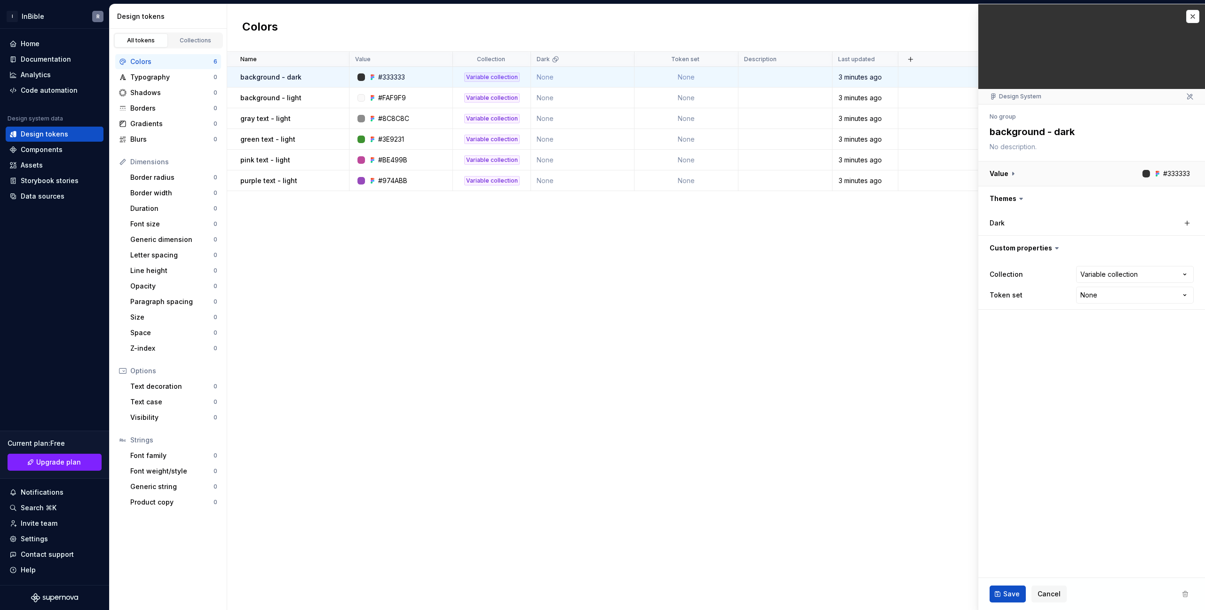
click at [997, 173] on button "button" at bounding box center [1092, 173] width 227 height 24
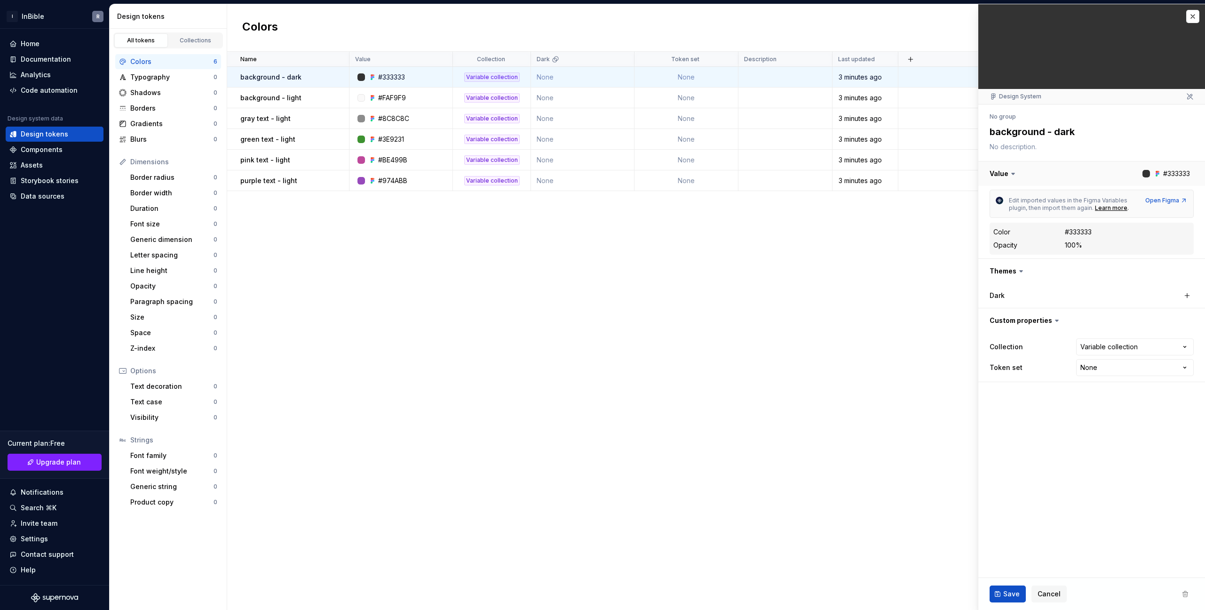
click at [997, 173] on button "button" at bounding box center [1092, 173] width 227 height 24
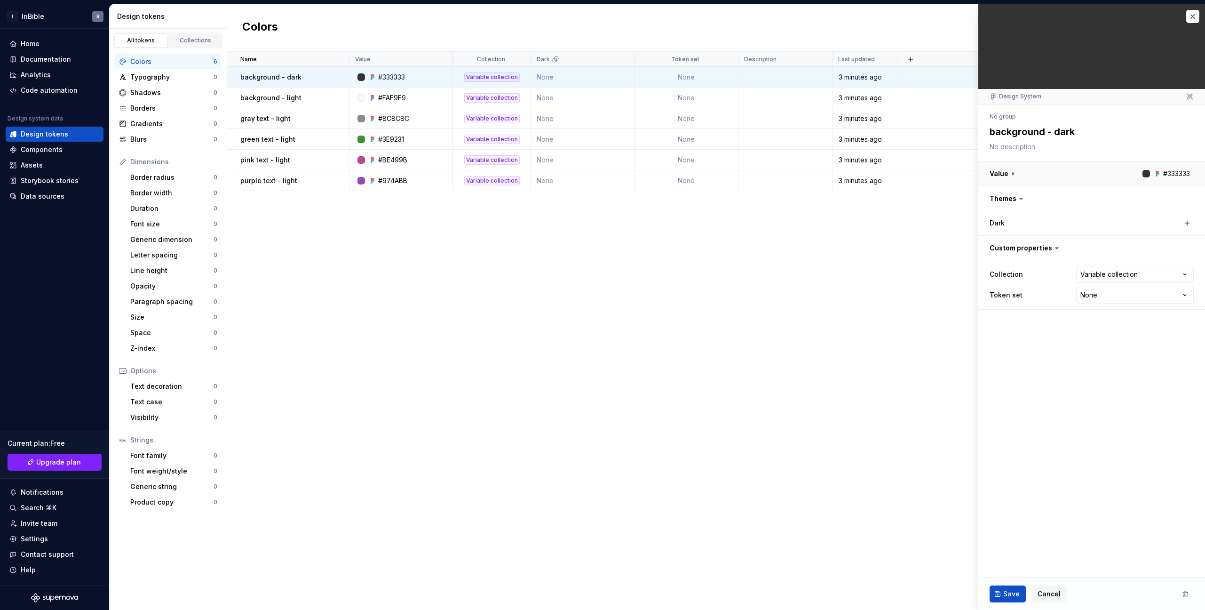
click at [1180, 169] on button "button" at bounding box center [1092, 173] width 227 height 24
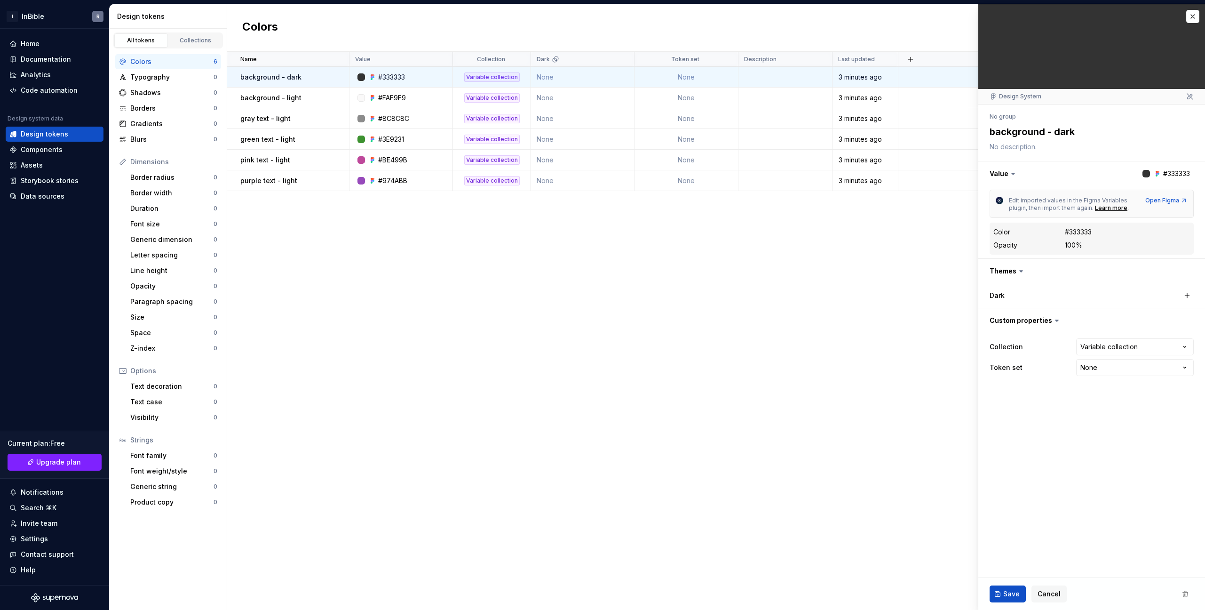
click at [1085, 231] on div "#333333" at bounding box center [1078, 231] width 27 height 9
click at [1173, 174] on button "button" at bounding box center [1092, 173] width 227 height 24
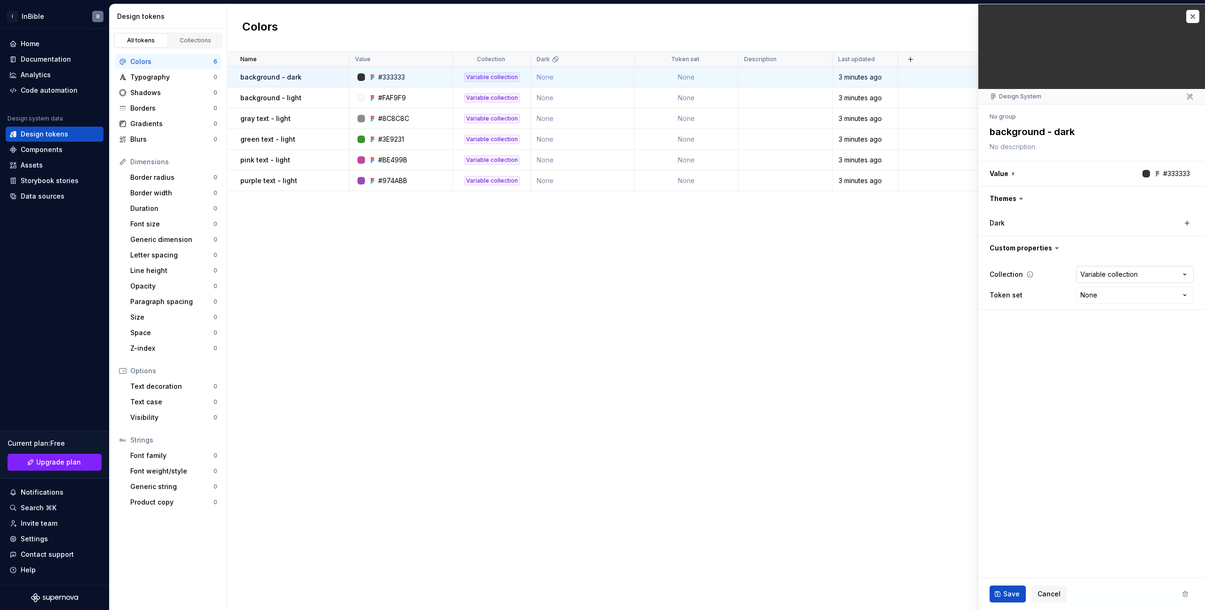
click at [1186, 276] on html "I InBible R Home Documentation Analytics Code automation Design system data Des…" at bounding box center [602, 305] width 1205 height 610
drag, startPoint x: 1104, startPoint y: 392, endPoint x: 1110, endPoint y: 308, distance: 84.0
click at [1104, 391] on html "I InBible R Home Documentation Analytics Code automation Design system data Des…" at bounding box center [602, 305] width 1205 height 610
click at [1110, 308] on div "**********" at bounding box center [1092, 284] width 227 height 49
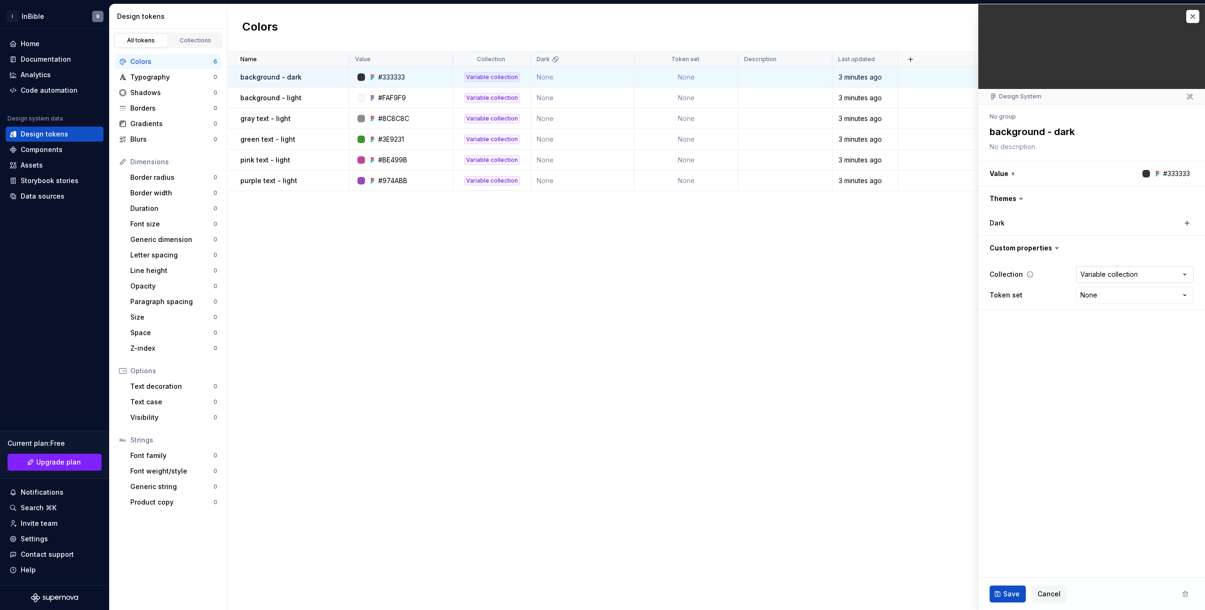
click at [1123, 272] on div "Variable collection" at bounding box center [1109, 274] width 57 height 9
click at [1185, 294] on html "I InBible R Home Documentation Analytics Code automation Design system data Des…" at bounding box center [602, 305] width 1205 height 610
click at [1019, 363] on html "I InBible R Home Documentation Analytics Code automation Design system data Des…" at bounding box center [602, 305] width 1205 height 610
click at [1185, 296] on html "I InBible R Home Documentation Analytics Code automation Design system data Des…" at bounding box center [602, 305] width 1205 height 610
click at [1186, 294] on html "I InBible R Home Documentation Analytics Code automation Design system data Des…" at bounding box center [602, 305] width 1205 height 610
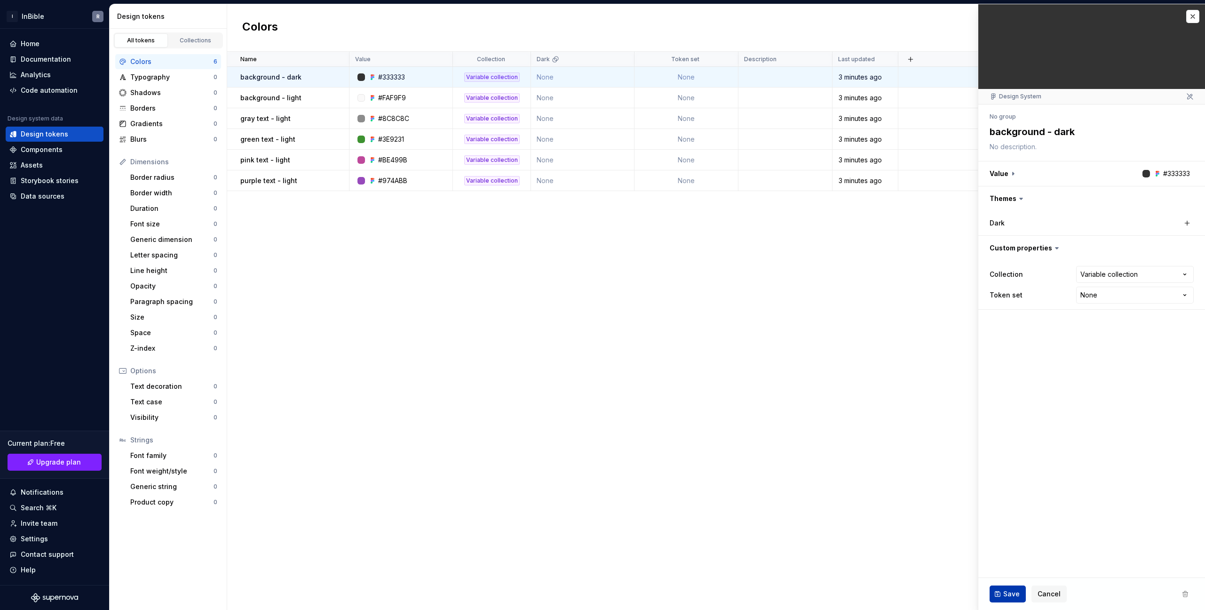
click at [1035, 402] on fieldset "**********" at bounding box center [1092, 306] width 227 height 605
click at [1052, 592] on span "Cancel" at bounding box center [1049, 593] width 23 height 9
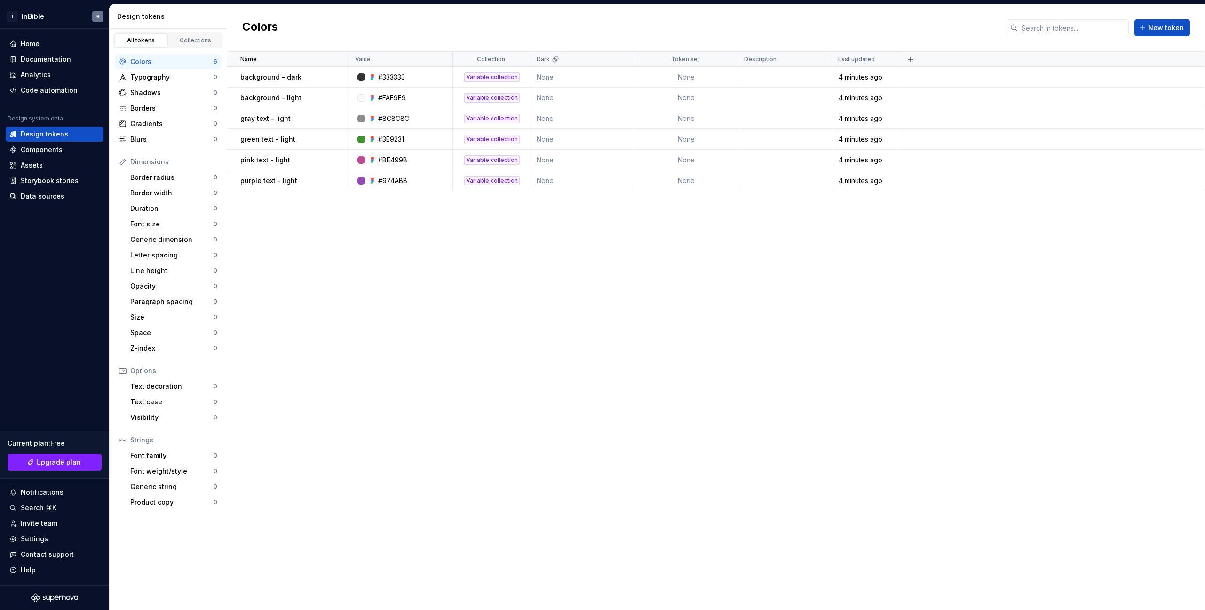
click at [761, 364] on div "Name Value Collection Dark Token set Description Last updated background - dark…" at bounding box center [716, 331] width 978 height 558
click at [53, 146] on div "Components" at bounding box center [42, 149] width 42 height 9
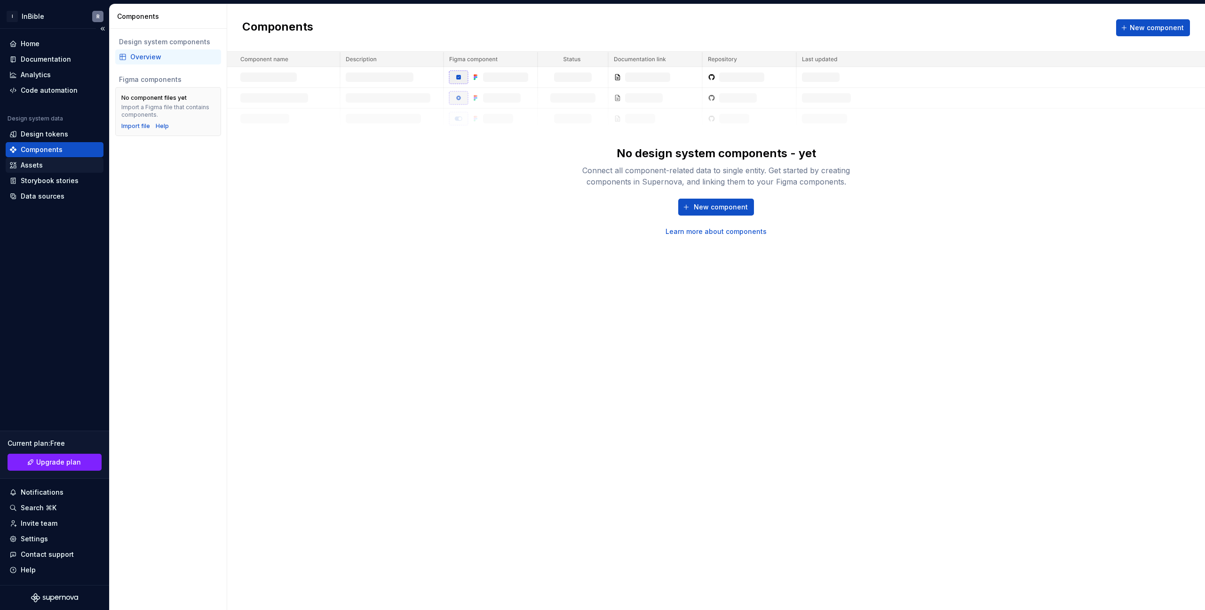
click at [53, 168] on div "Assets" at bounding box center [54, 164] width 90 height 9
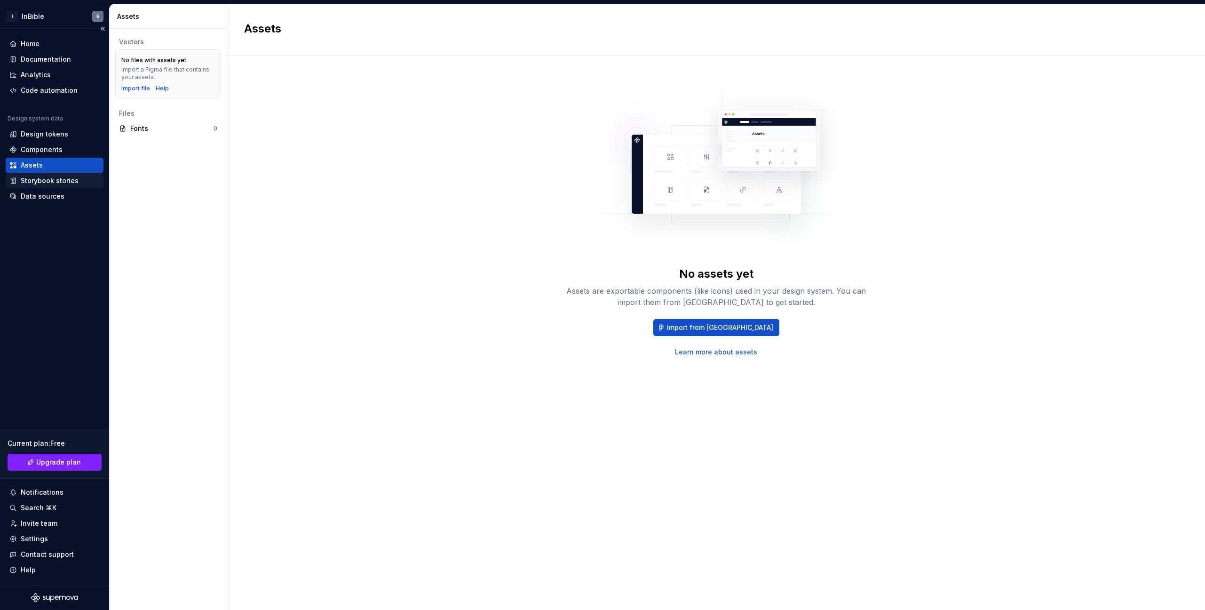
click at [60, 178] on div "Storybook stories" at bounding box center [50, 180] width 58 height 9
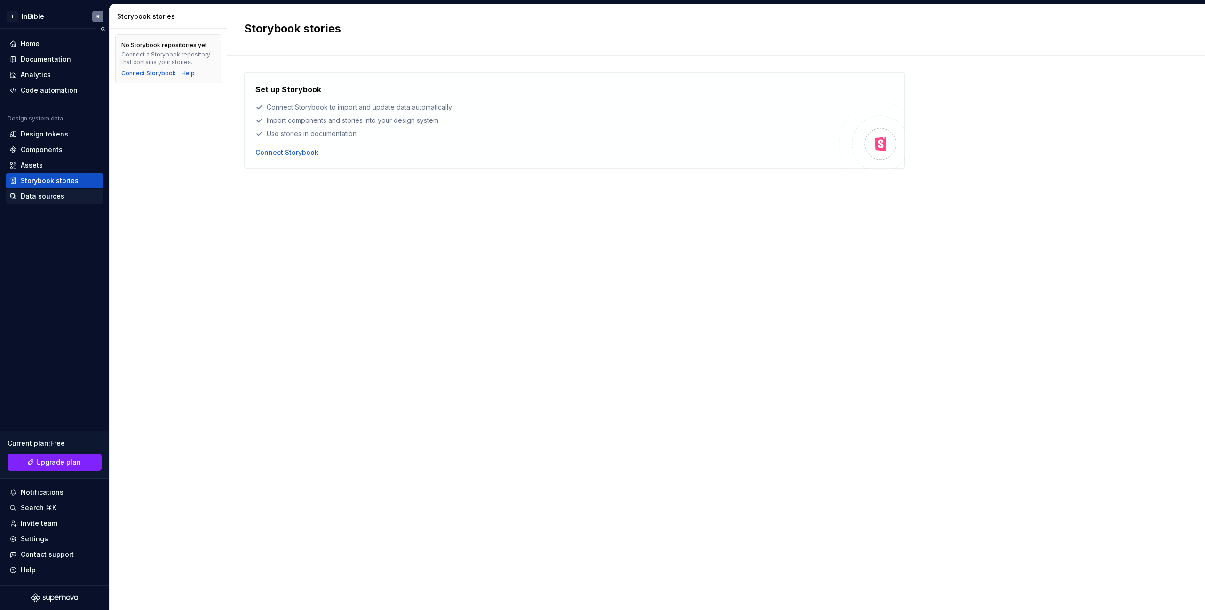
click at [59, 196] on div "Data sources" at bounding box center [43, 195] width 44 height 9
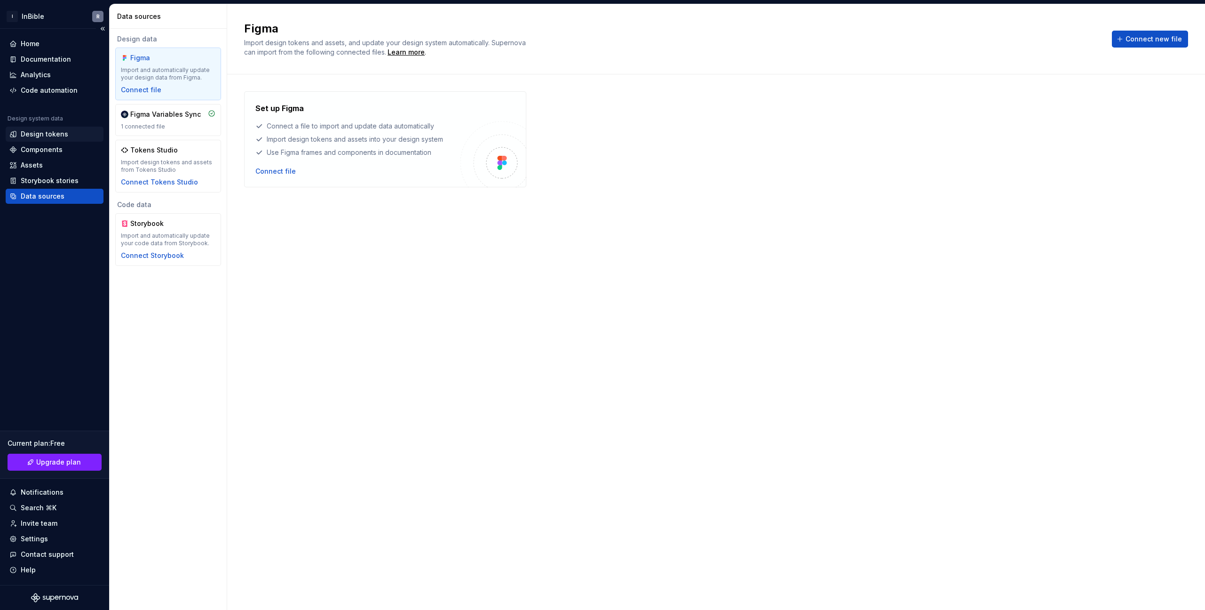
click at [59, 136] on div "Design tokens" at bounding box center [45, 133] width 48 height 9
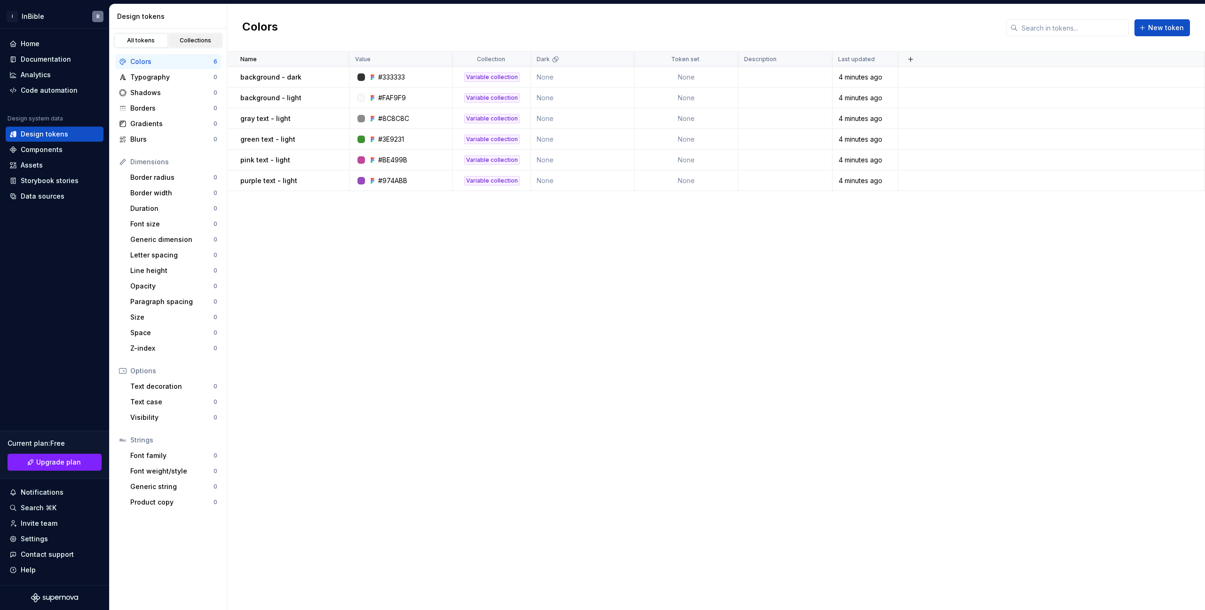
click at [201, 36] on link "Collections" at bounding box center [196, 40] width 54 height 14
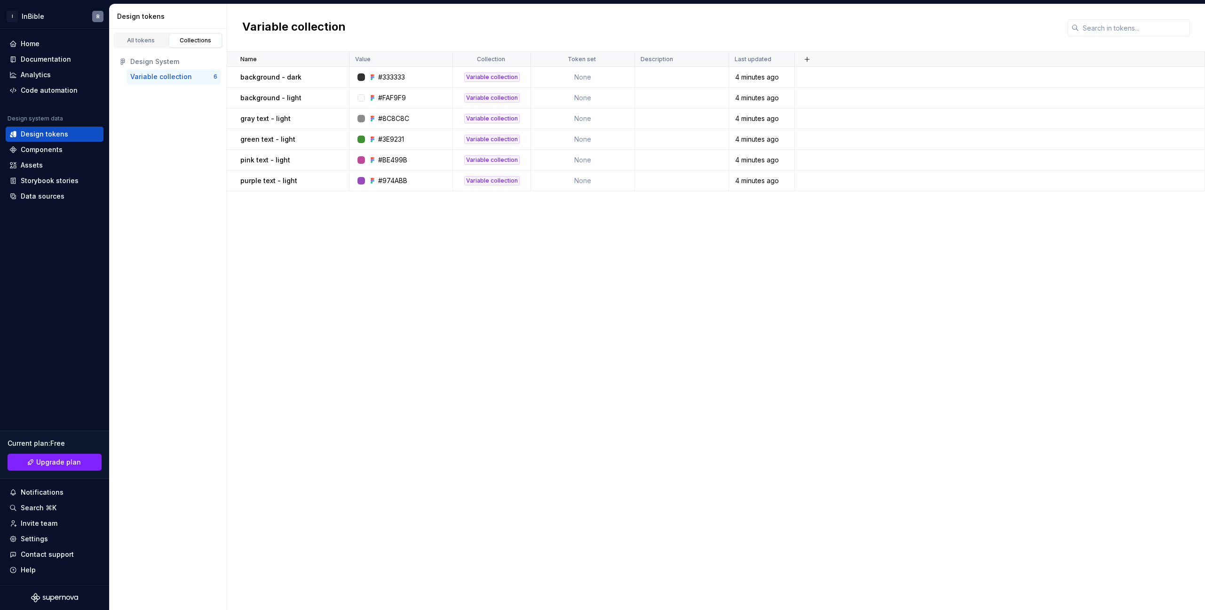
click at [172, 76] on div "Variable collection" at bounding box center [161, 76] width 62 height 9
click at [303, 30] on h2 "Variable collection" at bounding box center [294, 27] width 104 height 17
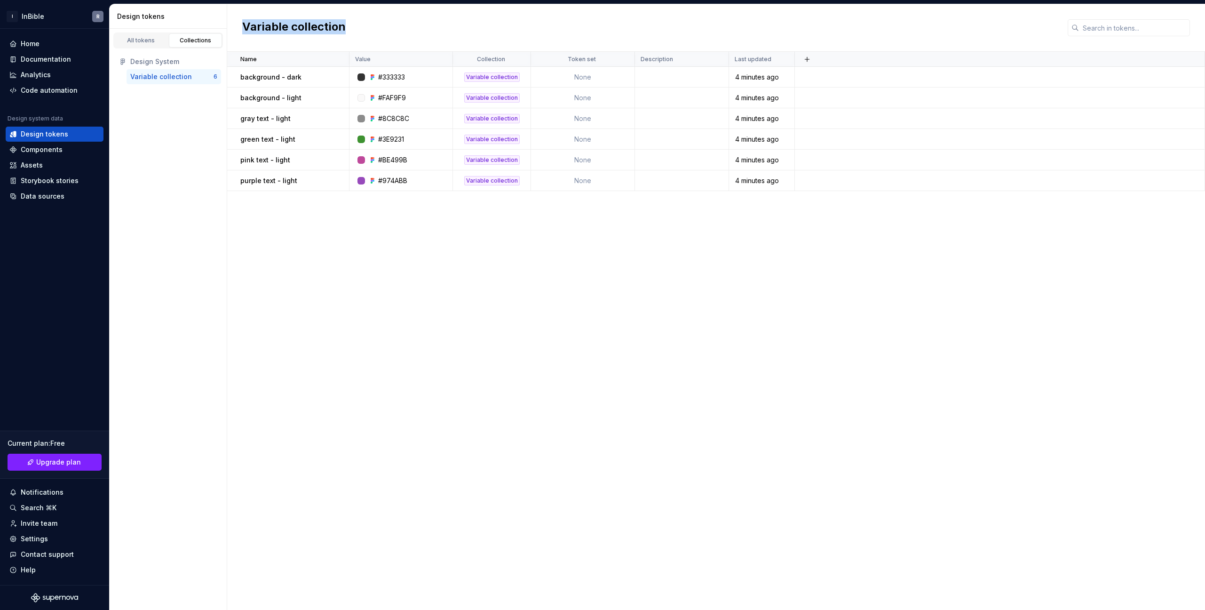
click at [303, 30] on h2 "Variable collection" at bounding box center [294, 27] width 104 height 17
click at [166, 76] on div "Variable collection" at bounding box center [161, 76] width 62 height 9
click at [498, 79] on div "Variable collection" at bounding box center [492, 76] width 56 height 9
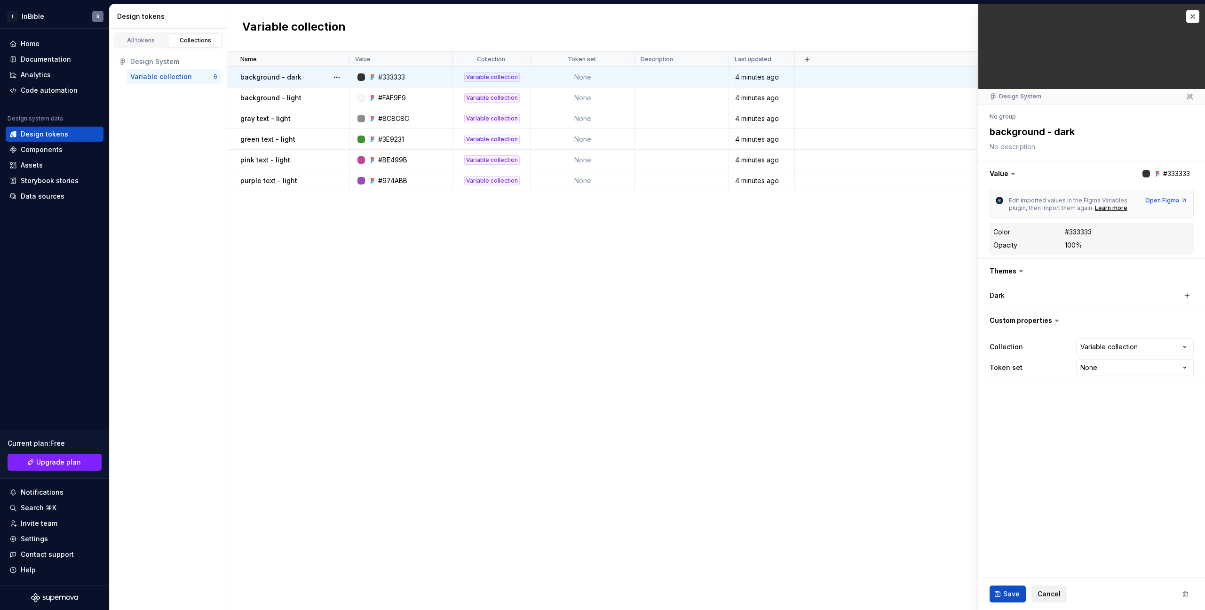
click at [1059, 595] on span "Cancel" at bounding box center [1049, 593] width 23 height 9
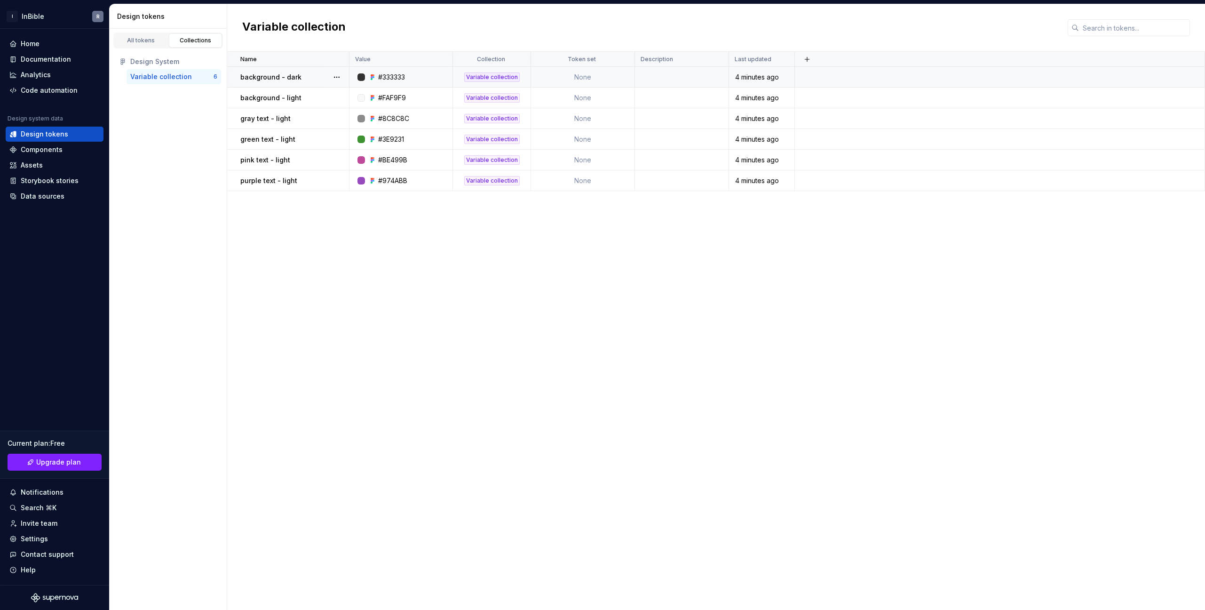
click at [602, 491] on div "Name Value Collection Token set Description Last updated background - dark #333…" at bounding box center [716, 331] width 978 height 558
click at [41, 44] on div "Home" at bounding box center [54, 43] width 90 height 9
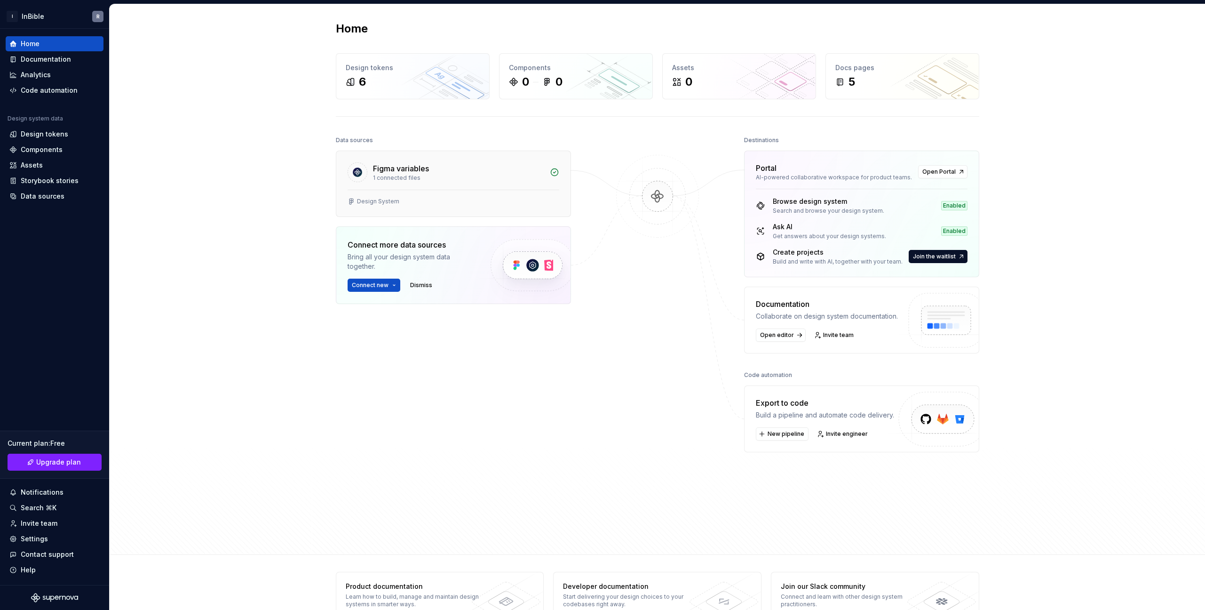
click at [405, 171] on div "Figma variables" at bounding box center [401, 168] width 56 height 11
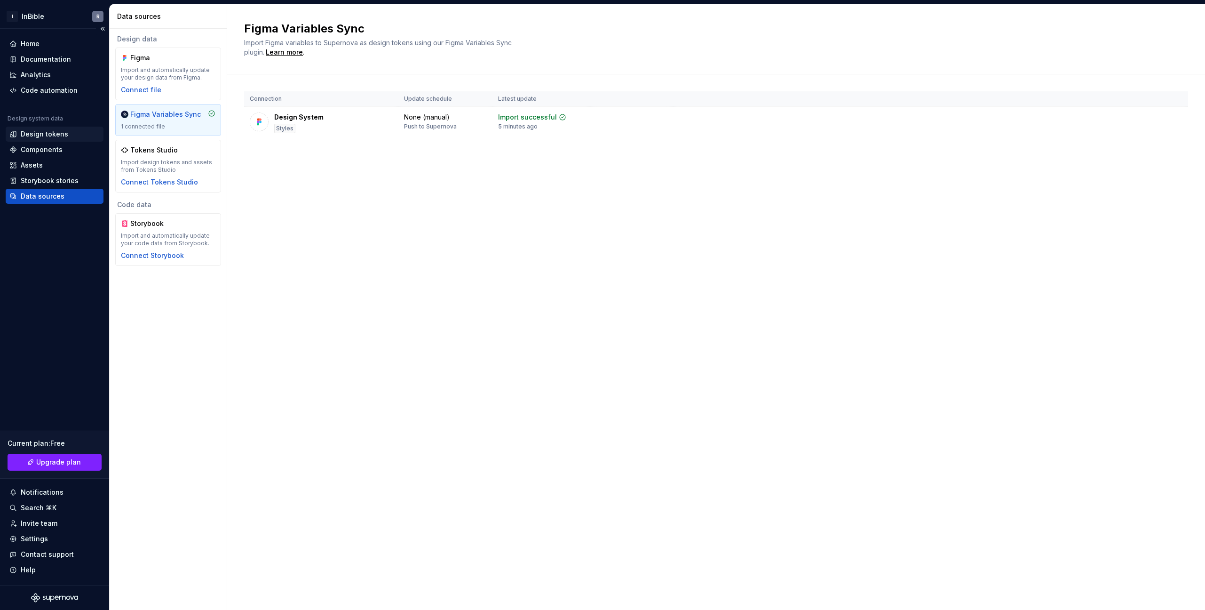
click at [60, 135] on div "Design tokens" at bounding box center [45, 133] width 48 height 9
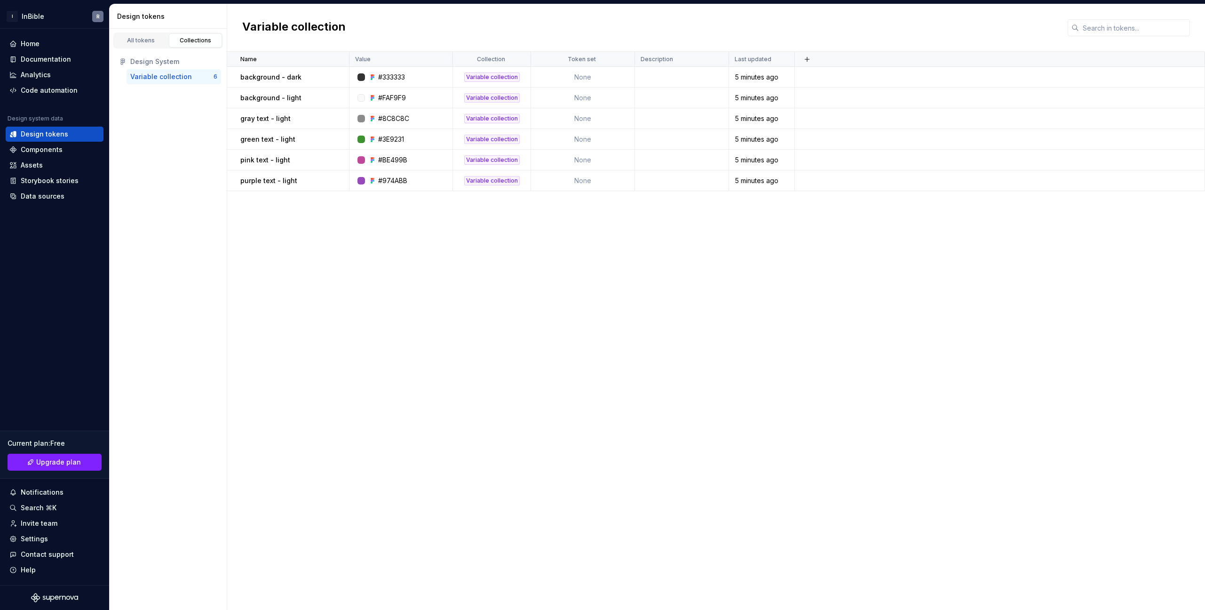
click at [509, 224] on div "Name Value Collection Token set Description Last updated background - dark #333…" at bounding box center [716, 331] width 978 height 558
click at [317, 81] on div "background - dark" at bounding box center [294, 76] width 108 height 9
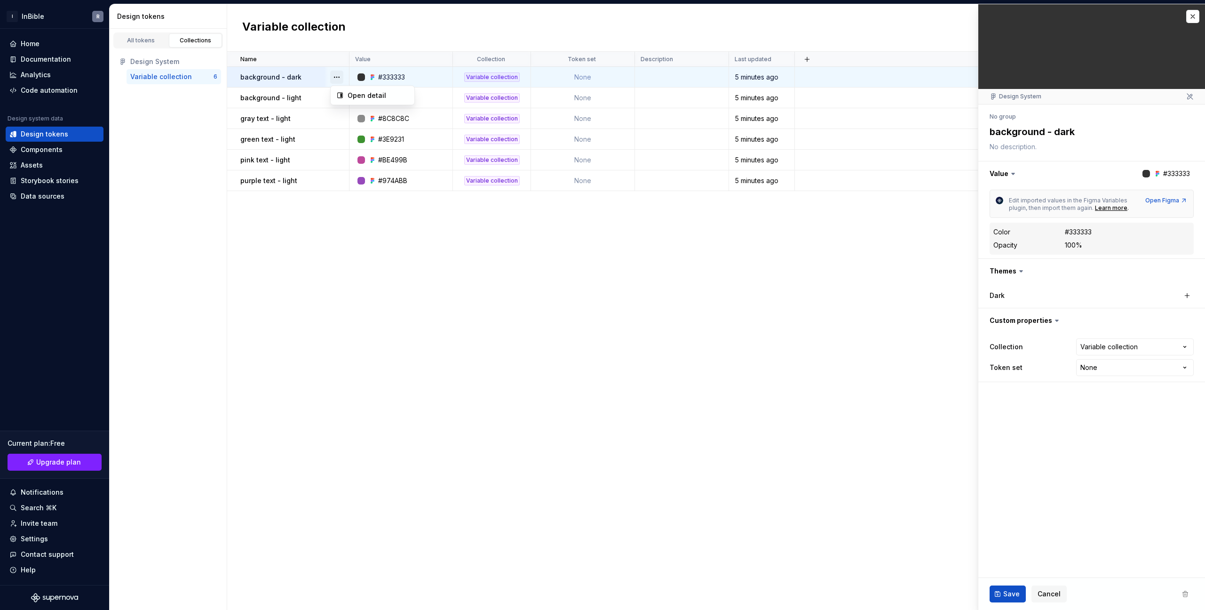
click at [338, 78] on button "button" at bounding box center [336, 77] width 13 height 13
drag, startPoint x: 566, startPoint y: 296, endPoint x: 570, endPoint y: 299, distance: 4.8
click at [567, 296] on html "I InBible R Home Documentation Analytics Code automation Design system data Des…" at bounding box center [602, 305] width 1205 height 610
click at [1126, 348] on html "I InBible R Home Documentation Analytics Code automation Design system data Des…" at bounding box center [602, 305] width 1205 height 610
click at [1124, 361] on html "I InBible R Home Documentation Analytics Code automation Design system data Des…" at bounding box center [602, 305] width 1205 height 610
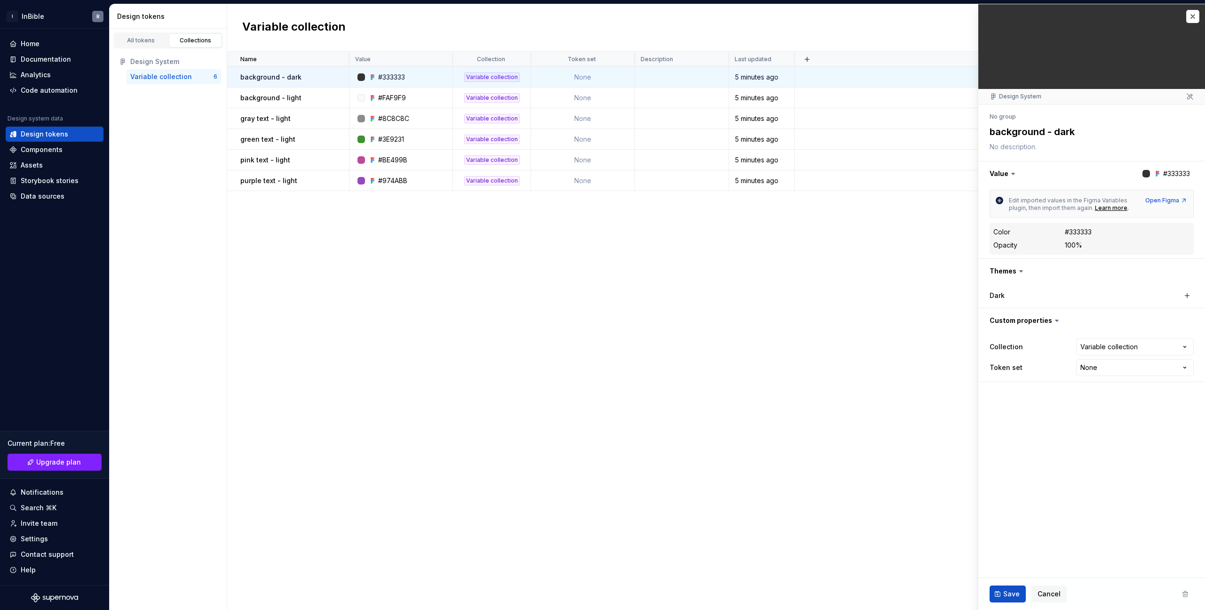
drag, startPoint x: 588, startPoint y: 319, endPoint x: 178, endPoint y: 124, distance: 454.1
click at [583, 317] on html "I InBible R Home Documentation Analytics Code automation Design system data Des…" at bounding box center [602, 305] width 1205 height 610
click at [178, 124] on div "All tokens Collections Design System Variable collection 6" at bounding box center [169, 319] width 118 height 581
click at [151, 42] on div "All tokens" at bounding box center [141, 41] width 47 height 8
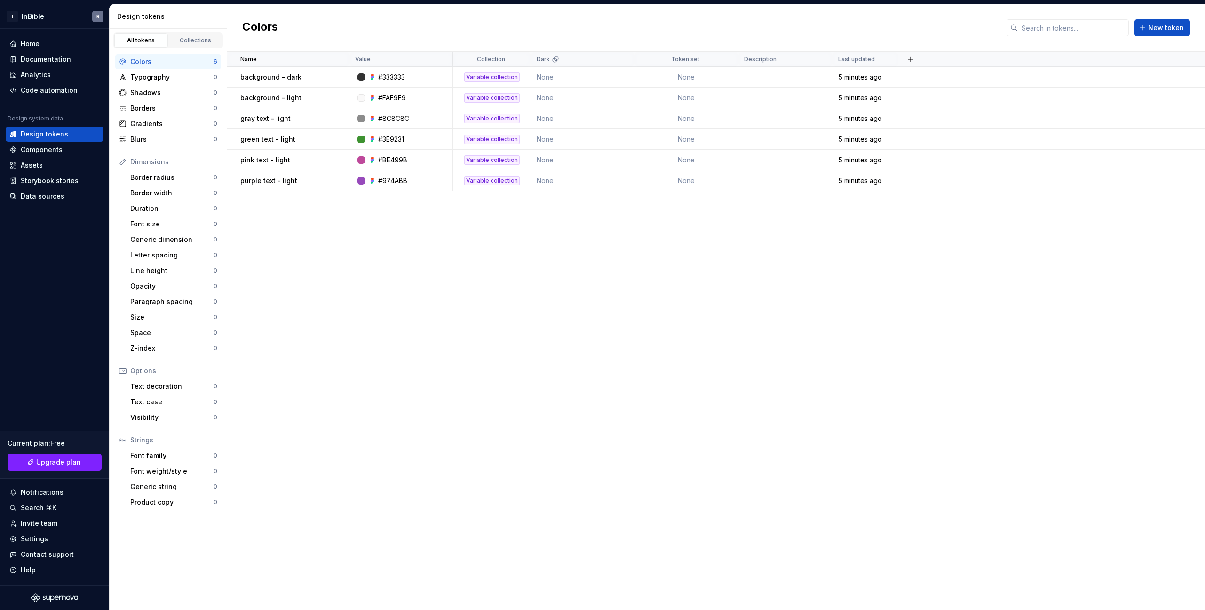
click at [167, 65] on div "Colors" at bounding box center [171, 61] width 83 height 9
click at [1176, 30] on span "New token" at bounding box center [1166, 27] width 36 height 9
type textarea "*"
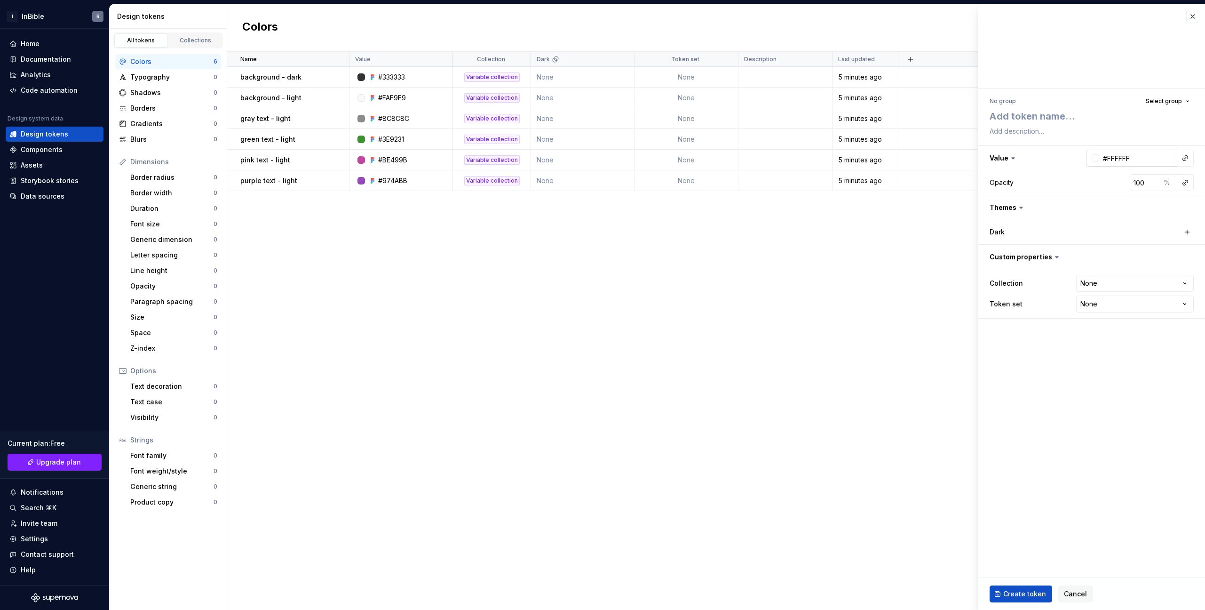
click at [1137, 156] on input "#FFFFFF" at bounding box center [1138, 158] width 78 height 17
paste input "974abb"
type input "#974abb"
type textarea "*"
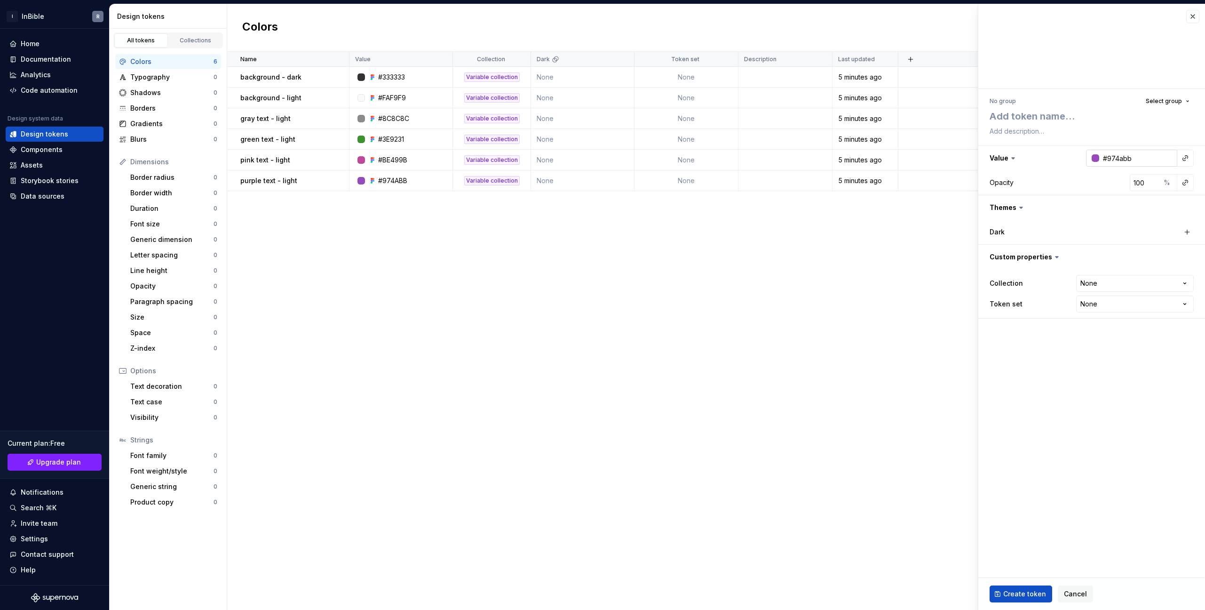
type input "#974ABB"
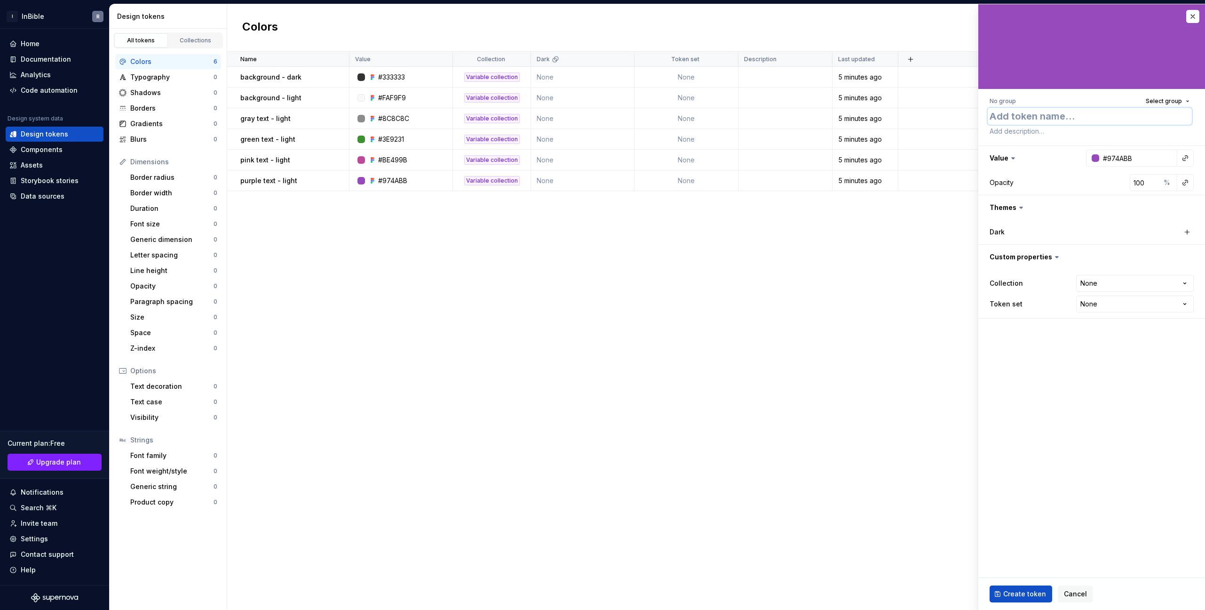
click at [1065, 120] on textarea at bounding box center [1090, 116] width 204 height 17
type textarea "*"
type textarea "P"
type textarea "*"
type textarea "Pu"
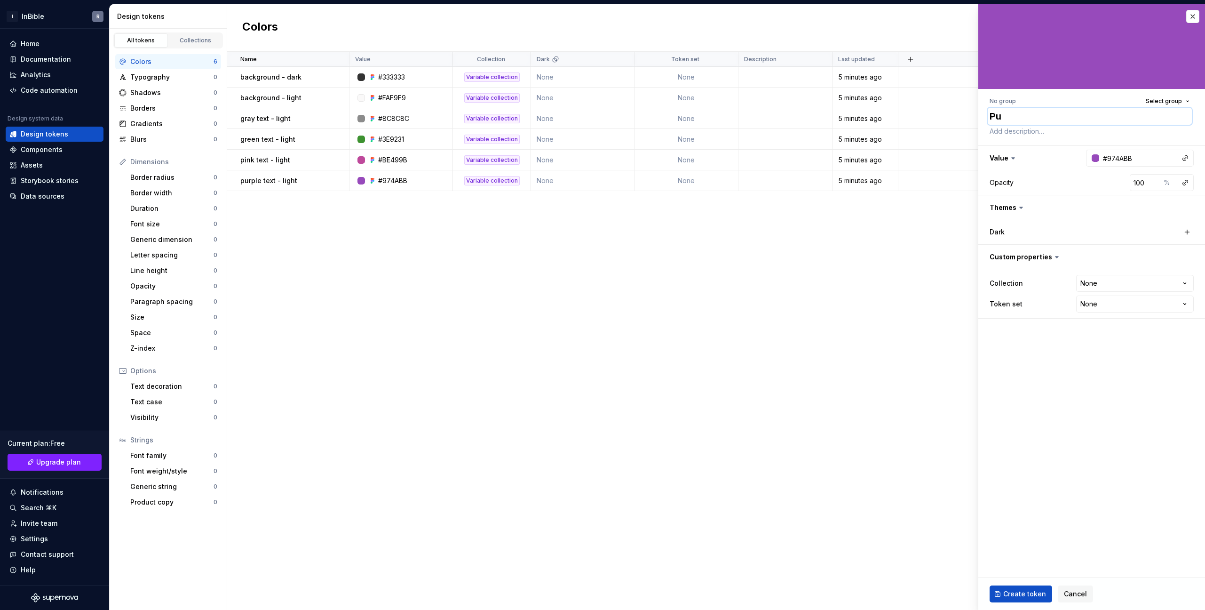
type textarea "*"
type textarea "Pur"
type textarea "*"
type textarea "Purp"
type textarea "*"
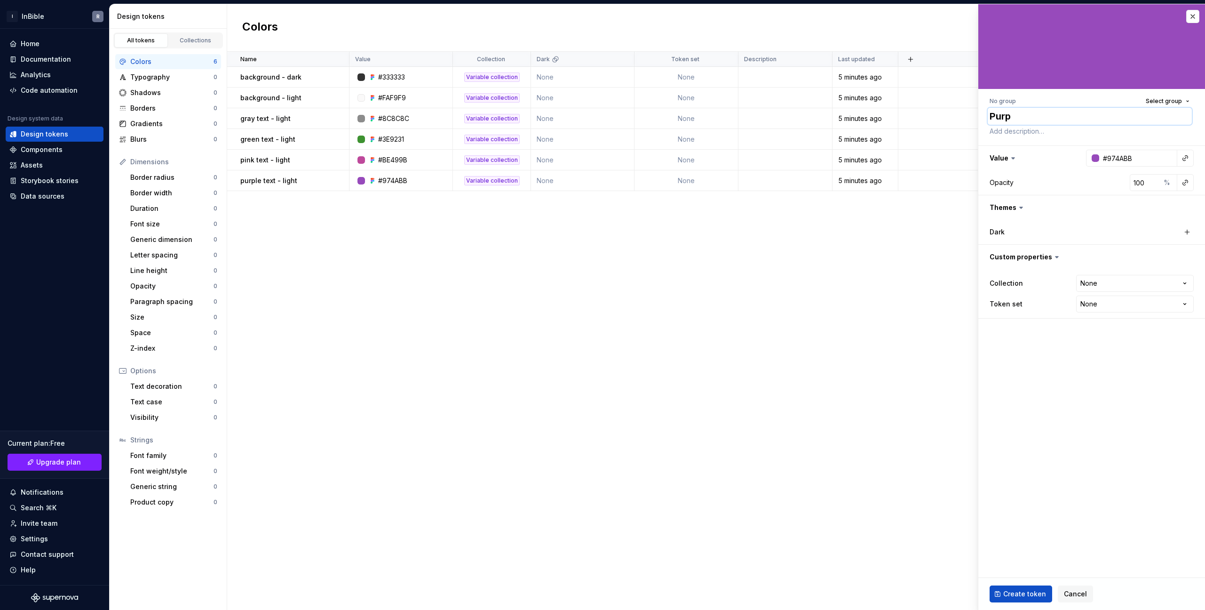
type textarea "Purpl"
type textarea "*"
type textarea "Purple"
type textarea "*"
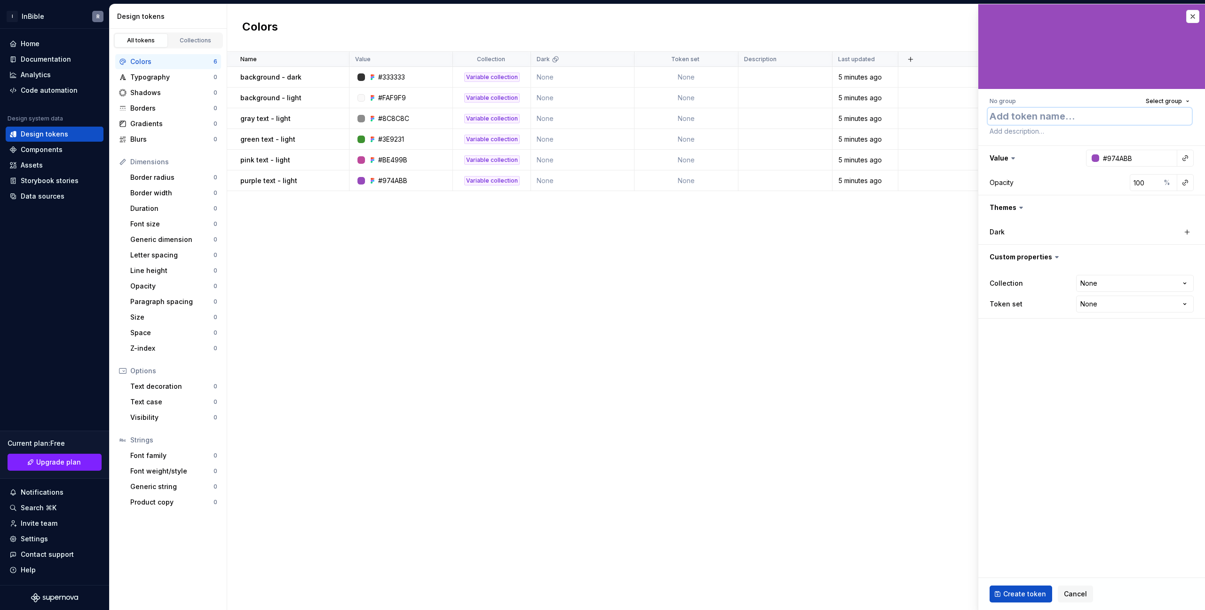
type textarea "p"
type textarea "*"
type textarea "pi"
type textarea "*"
type textarea "pir"
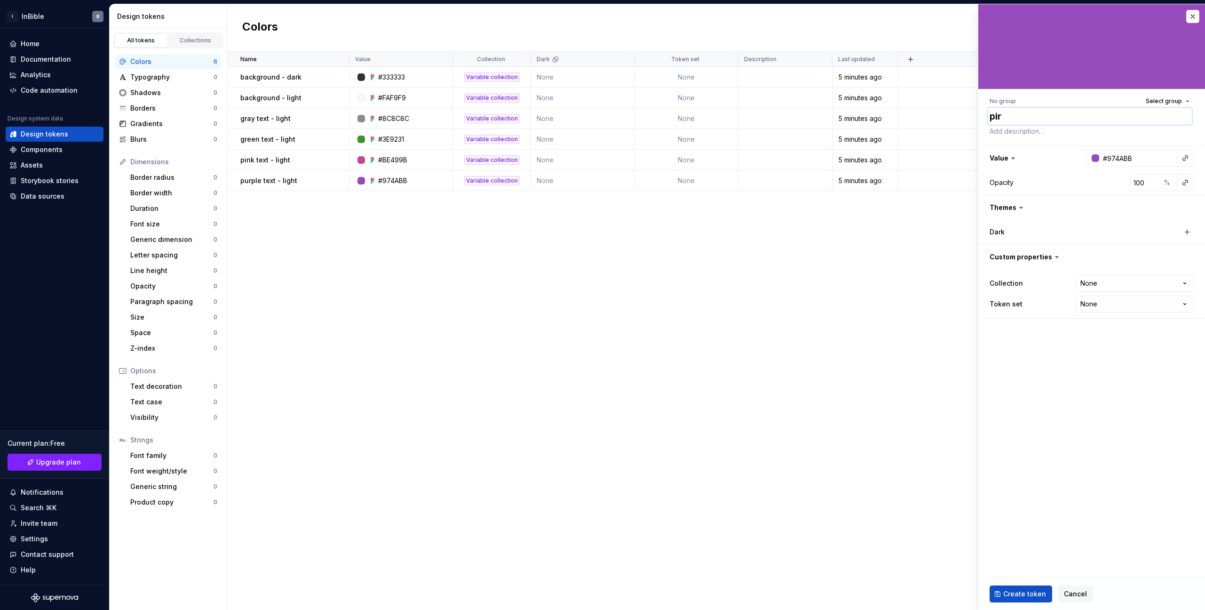
type textarea "*"
type textarea "pirp"
type textarea "*"
type textarea "pir"
type textarea "*"
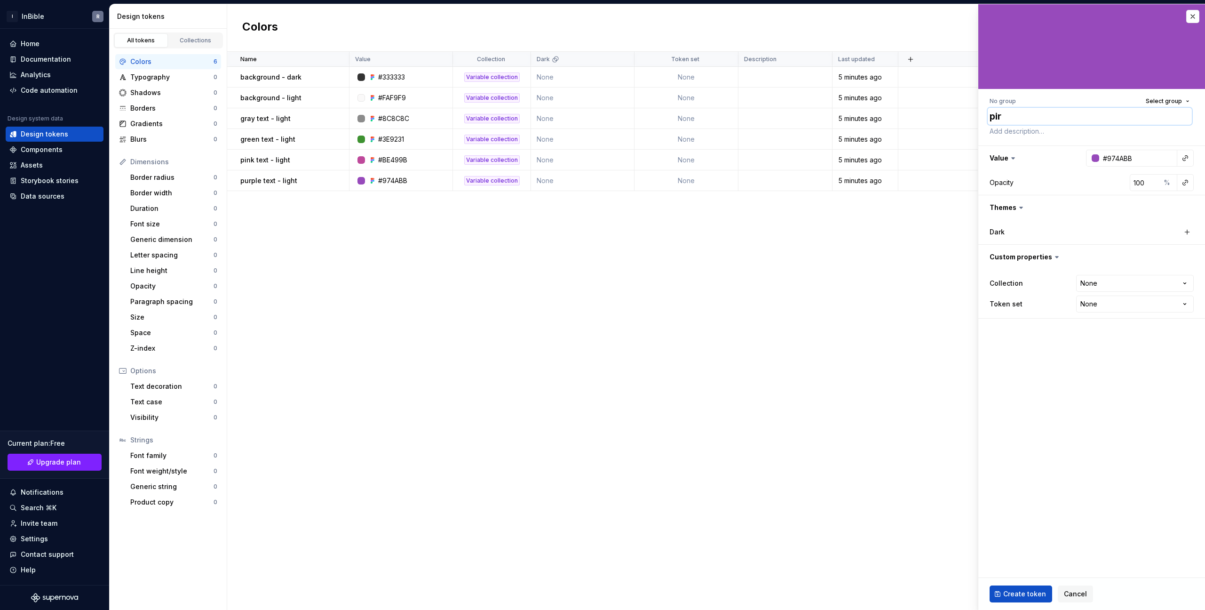
type textarea "pi"
type textarea "*"
type textarea "p"
type textarea "*"
type textarea "pu"
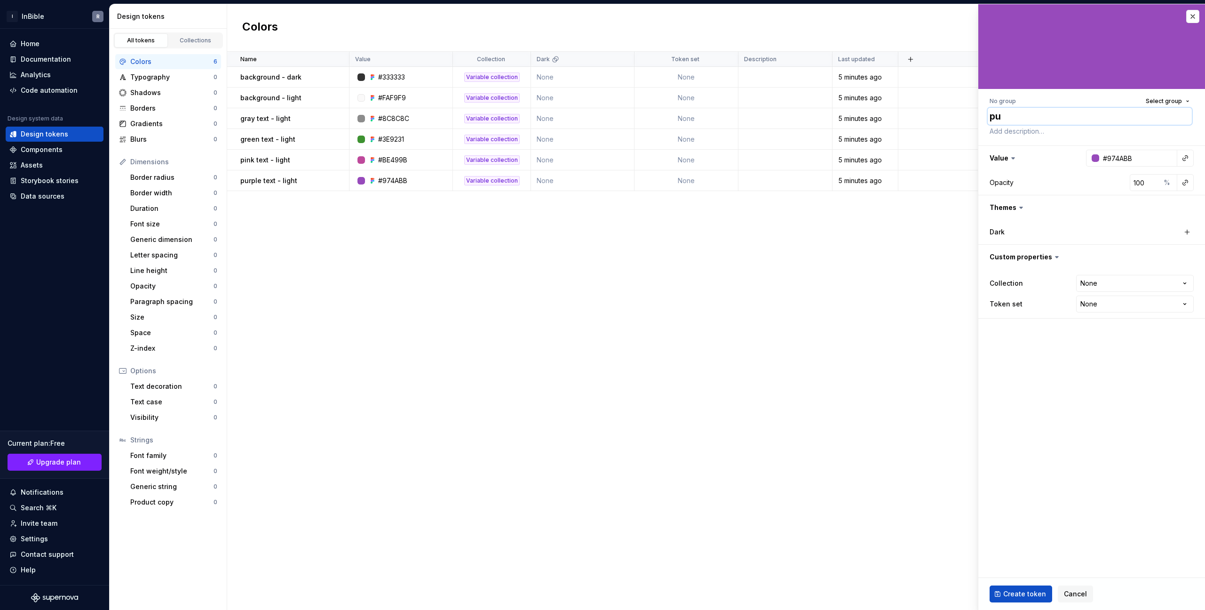
type textarea "*"
type textarea "pur"
type textarea "*"
type textarea "purp"
type textarea "*"
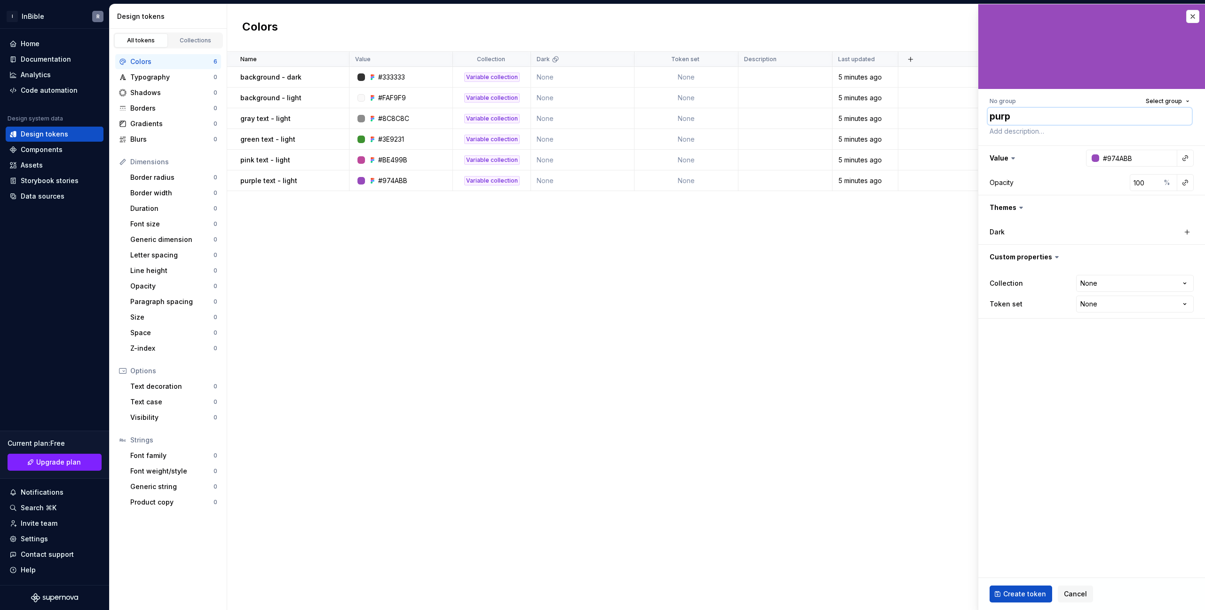
type textarea "purpl"
type textarea "*"
type textarea "purple"
type textarea "*"
type textarea "purple"
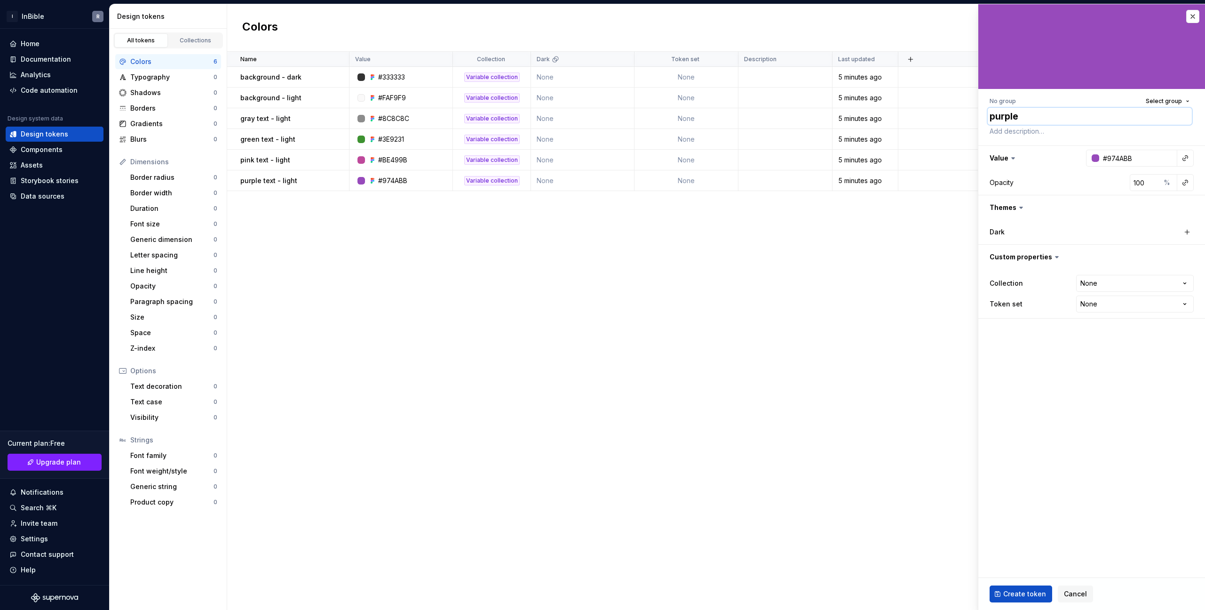
type textarea "*"
type textarea "purple -"
type textarea "*"
type textarea "purple -"
type textarea "*"
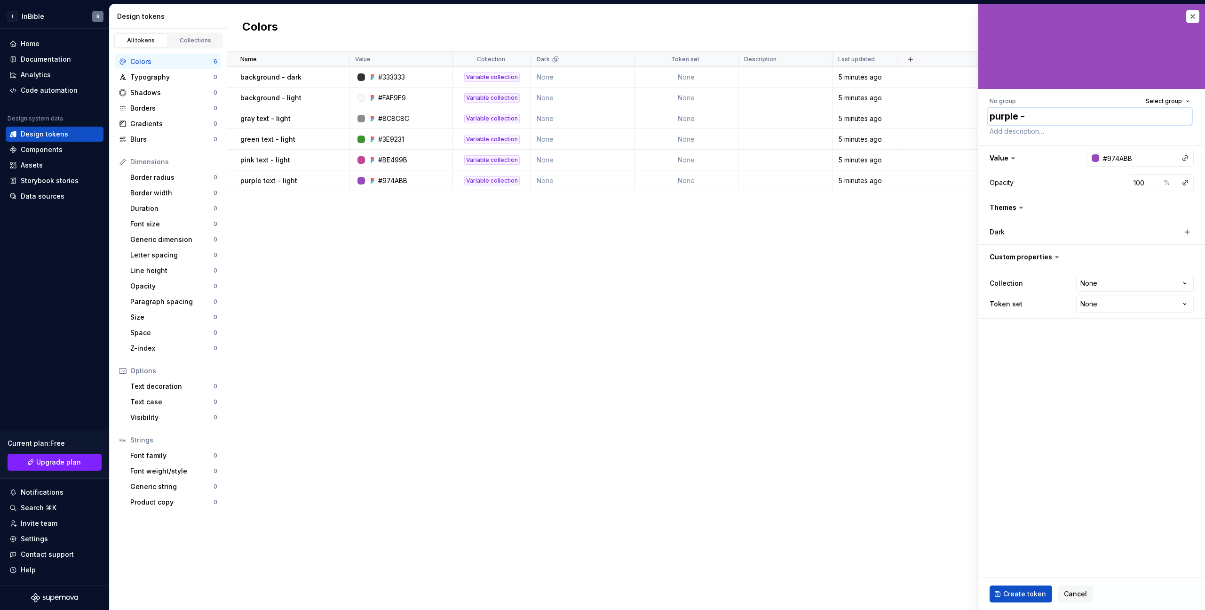
type textarea "purple - t"
type textarea "*"
type textarea "purple - te"
type textarea "*"
type textarea "purple - t"
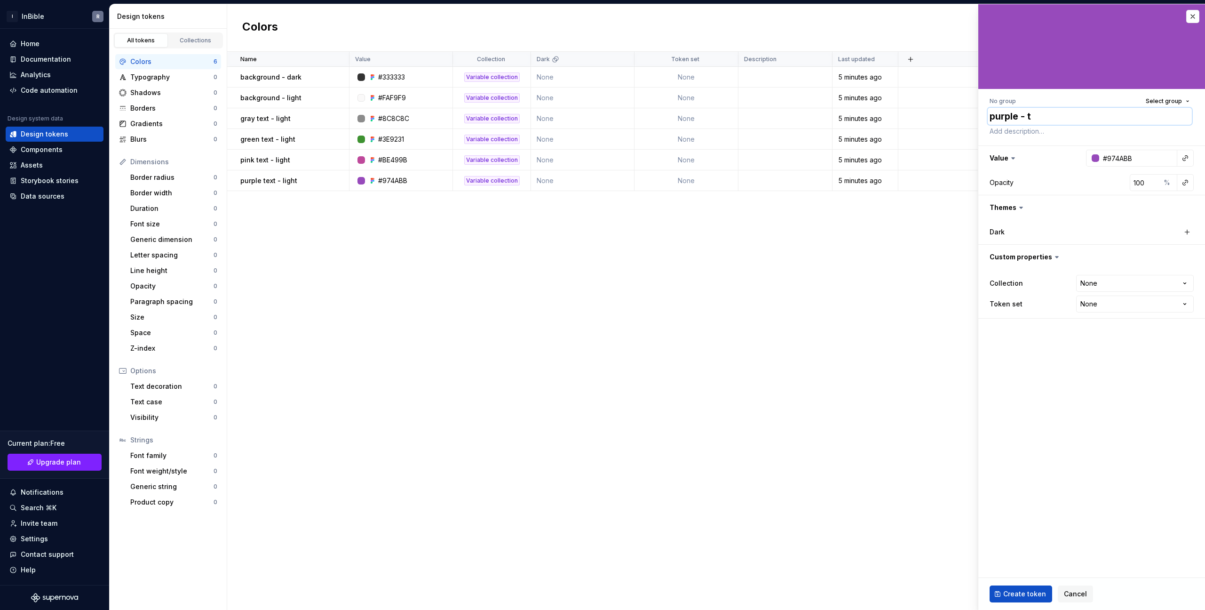
type textarea "*"
type textarea "purple -"
type textarea "*"
type textarea "purple -"
type textarea "*"
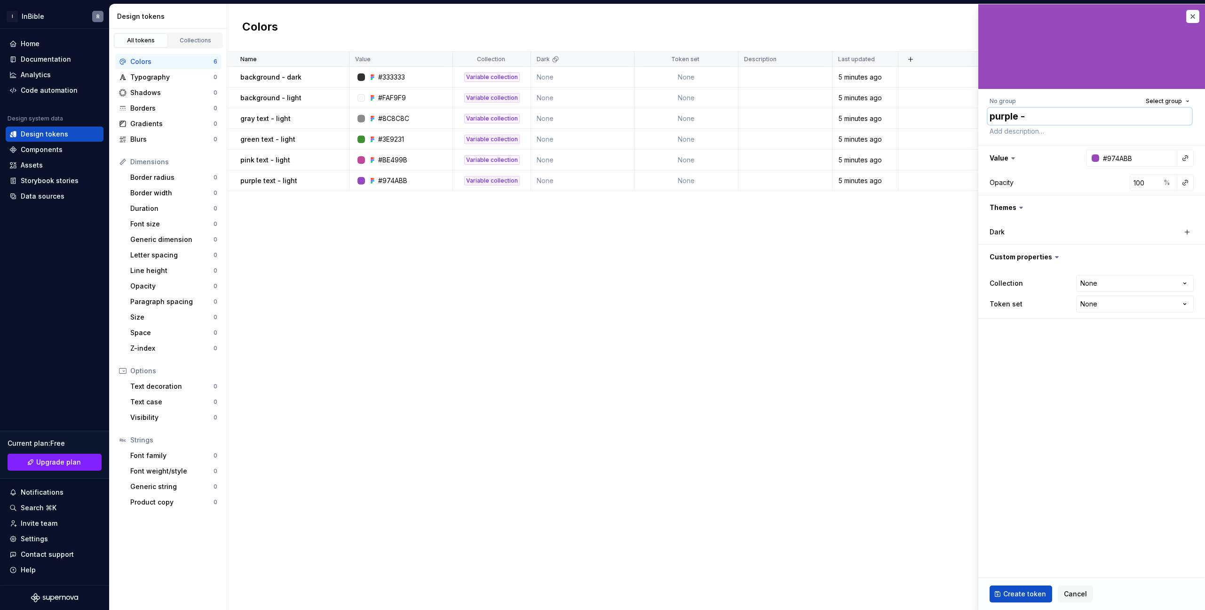
type textarea "purple"
type textarea "*"
type textarea "purple t"
type textarea "*"
type textarea "purple te"
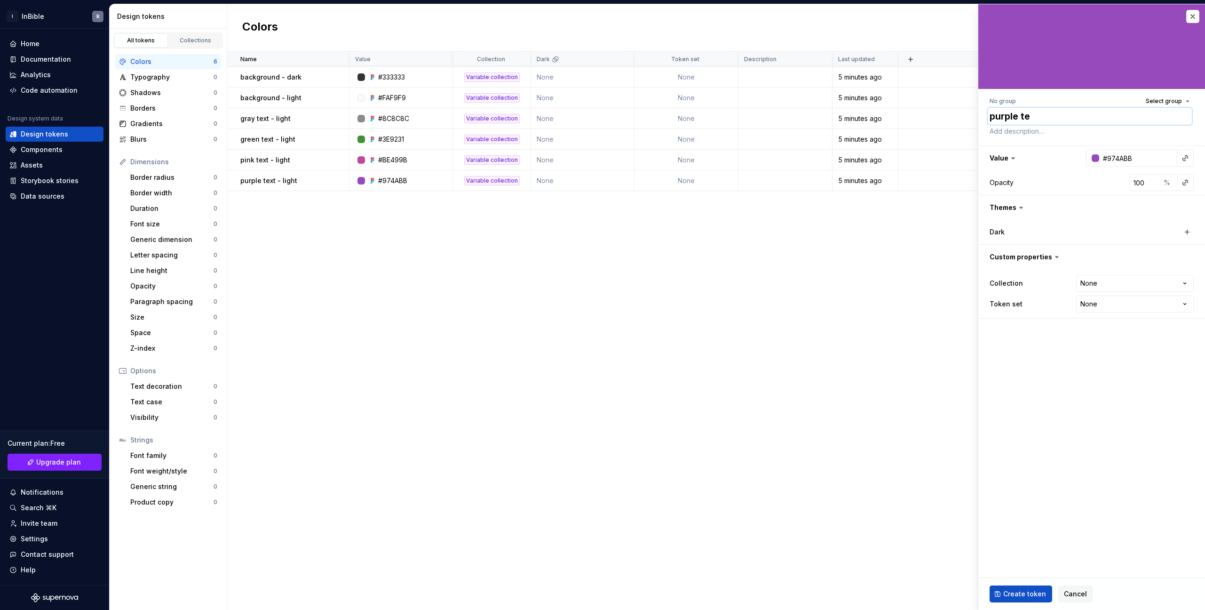
type textarea "*"
type textarea "purple tex"
type textarea "*"
type textarea "purple text"
type textarea "*"
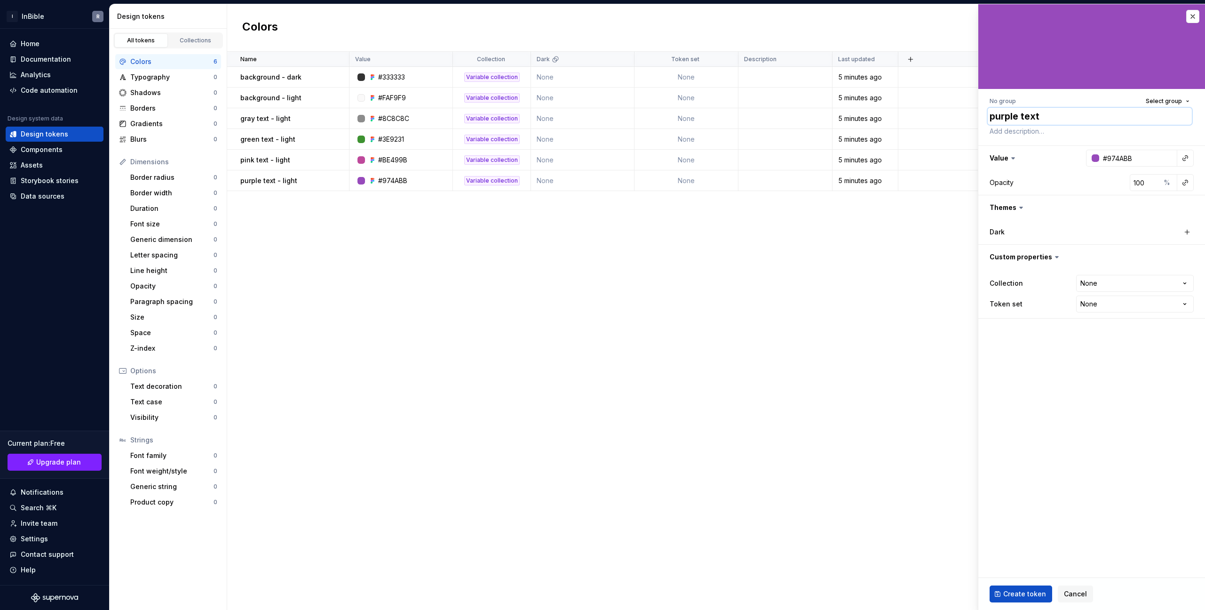
type textarea "purple text"
type textarea "*"
type textarea "purple text -"
type textarea "*"
type textarea "purple text -"
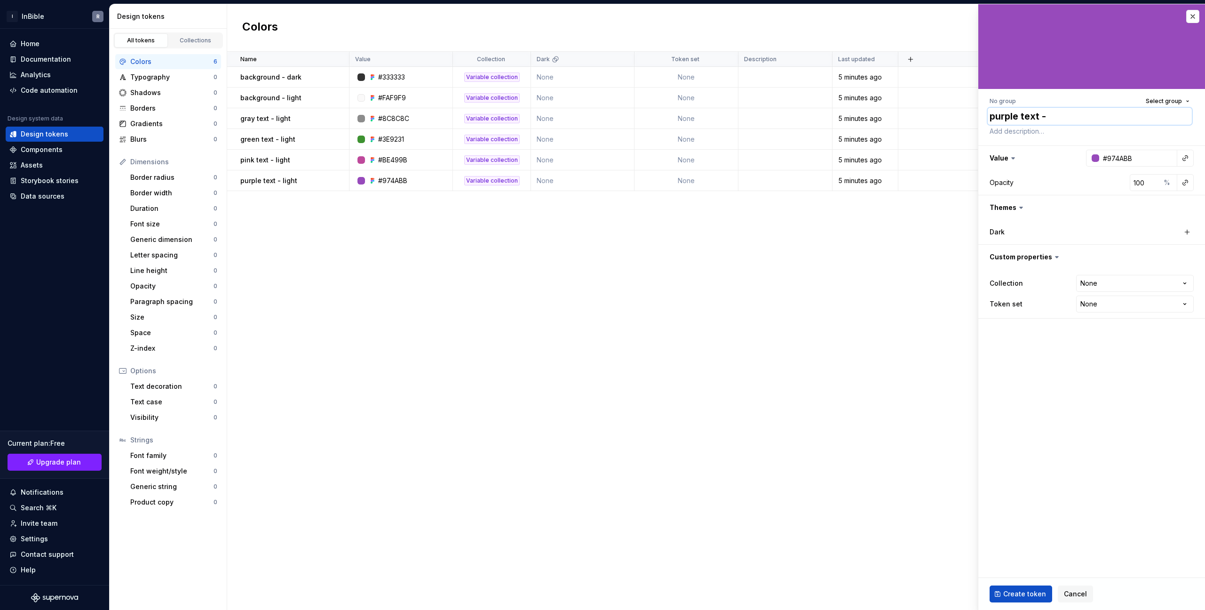
type textarea "*"
type textarea "purple text - l"
type textarea "*"
type textarea "purple text - li"
type textarea "*"
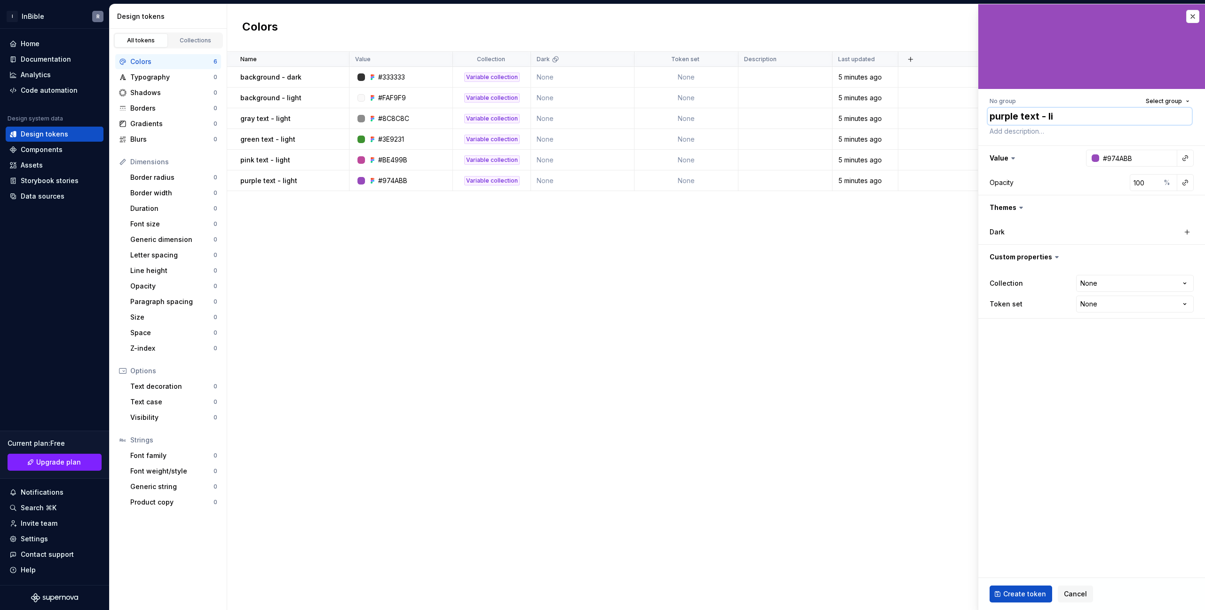
type textarea "purple text - lig"
type textarea "*"
type textarea "purple text - ligh"
type textarea "*"
type textarea "purple text - light"
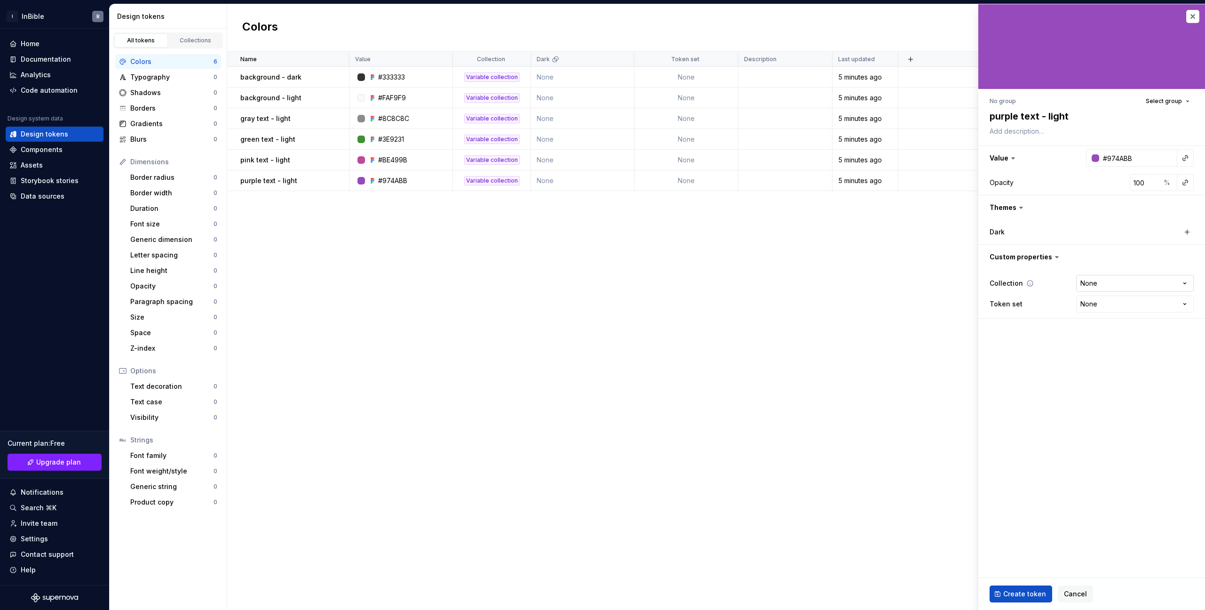
click at [1143, 284] on html "I InBible R Home Documentation Analytics Code automation Design system data Des…" at bounding box center [602, 305] width 1205 height 610
click at [1123, 376] on html "I InBible R Home Documentation Analytics Code automation Design system data Des…" at bounding box center [602, 305] width 1205 height 610
click at [1184, 281] on html "I InBible R Home Documentation Analytics Code automation Design system data Des…" at bounding box center [602, 305] width 1205 height 610
drag, startPoint x: 1144, startPoint y: 281, endPoint x: 1099, endPoint y: 283, distance: 44.3
click at [1142, 281] on html "I InBible R Home Documentation Analytics Code automation Design system data Des…" at bounding box center [602, 305] width 1205 height 610
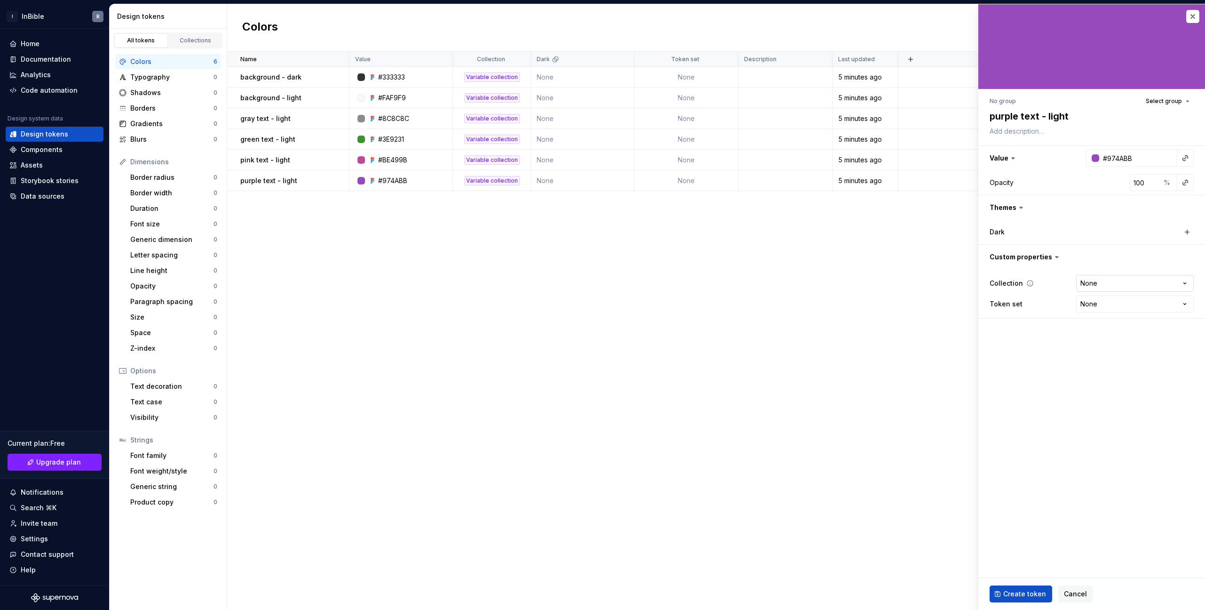
click at [1116, 269] on button "button" at bounding box center [1092, 257] width 227 height 24
click at [1099, 283] on html "I InBible R Home Documentation Analytics Code automation Design system data Des…" at bounding box center [602, 305] width 1205 height 610
drag, startPoint x: 1101, startPoint y: 372, endPoint x: 1039, endPoint y: 260, distance: 128.2
click at [1101, 373] on fieldset "No group Select group purple text - light Value #974ABB Opacity 100 % Themes Da…" at bounding box center [1092, 306] width 227 height 605
click at [1039, 260] on button "button" at bounding box center [1092, 257] width 227 height 24
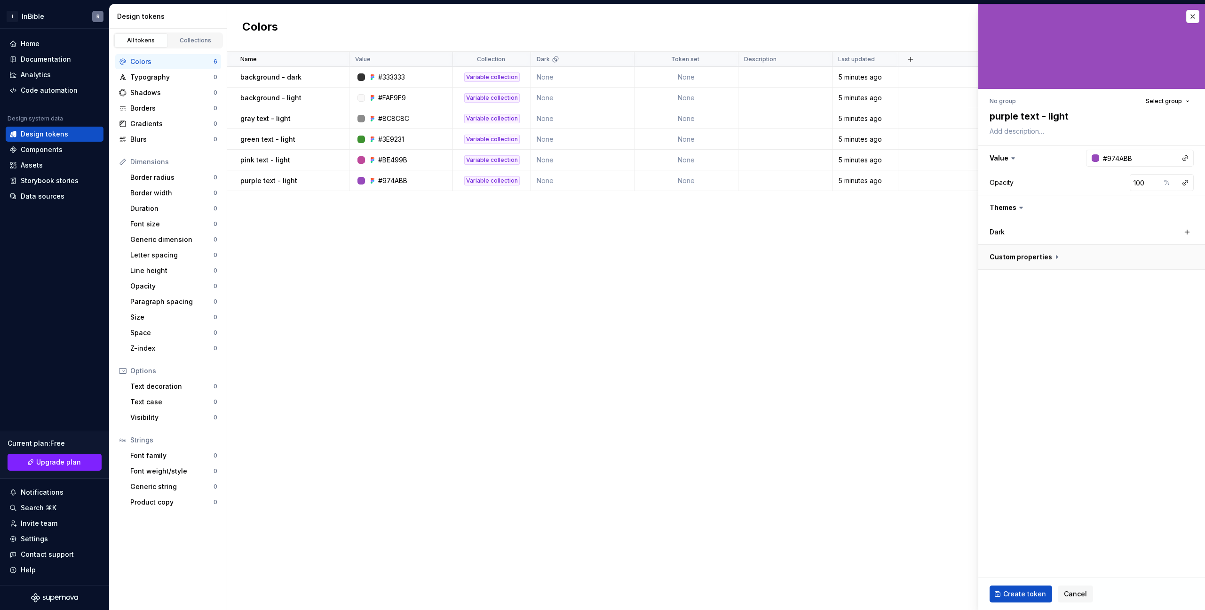
type textarea "*"
click at [1126, 300] on html "I InBible R Home Documentation Analytics Code automation Design system data Des…" at bounding box center [602, 305] width 1205 height 610
drag, startPoint x: 1019, startPoint y: 334, endPoint x: 517, endPoint y: 59, distance: 572.9
click at [1019, 334] on html "I InBible R Home Documentation Analytics Code automation Design system data Des…" at bounding box center [602, 305] width 1205 height 610
click at [519, 59] on html "I InBible R Home Documentation Analytics Code automation Design system data Des…" at bounding box center [602, 305] width 1205 height 610
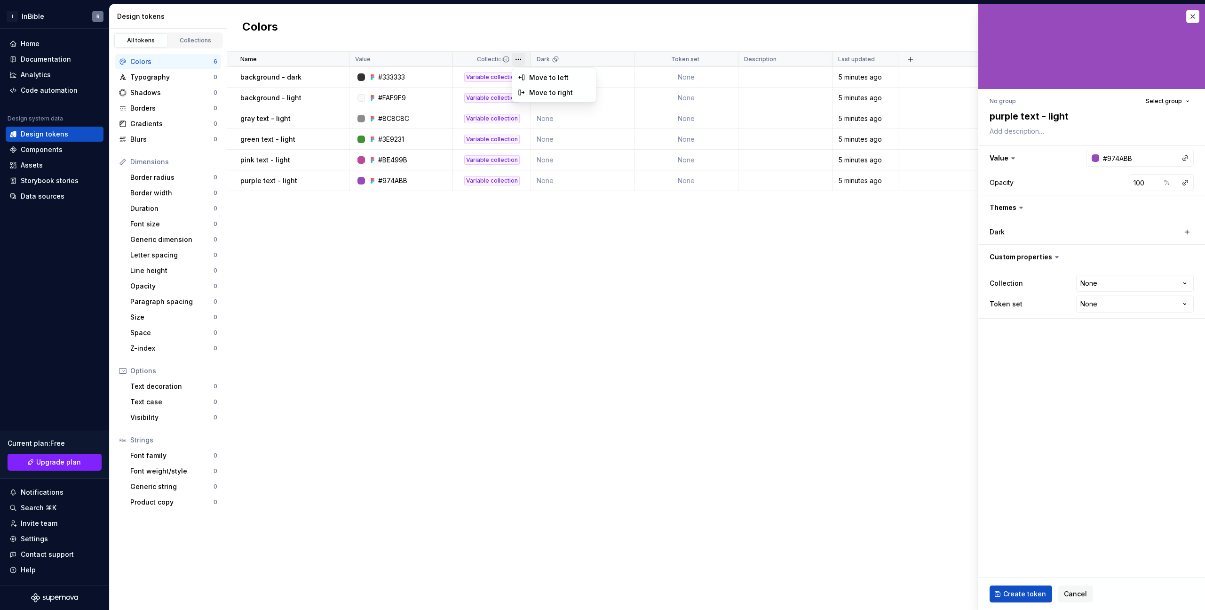
click at [507, 58] on html "I InBible R Home Documentation Analytics Code automation Design system data Des…" at bounding box center [602, 305] width 1205 height 610
click at [504, 60] on icon at bounding box center [506, 60] width 8 height 8
click at [909, 57] on button "button" at bounding box center [910, 59] width 13 height 13
click at [872, 99] on div "New custom property" at bounding box center [857, 97] width 71 height 9
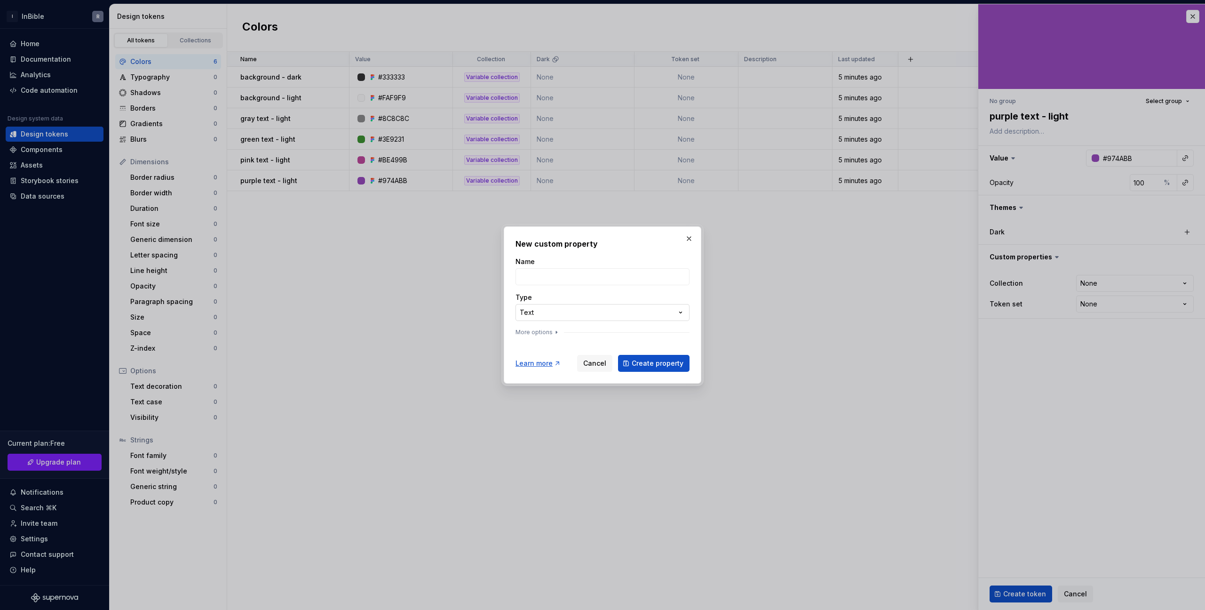
click at [602, 314] on div "**********" at bounding box center [602, 305] width 1205 height 610
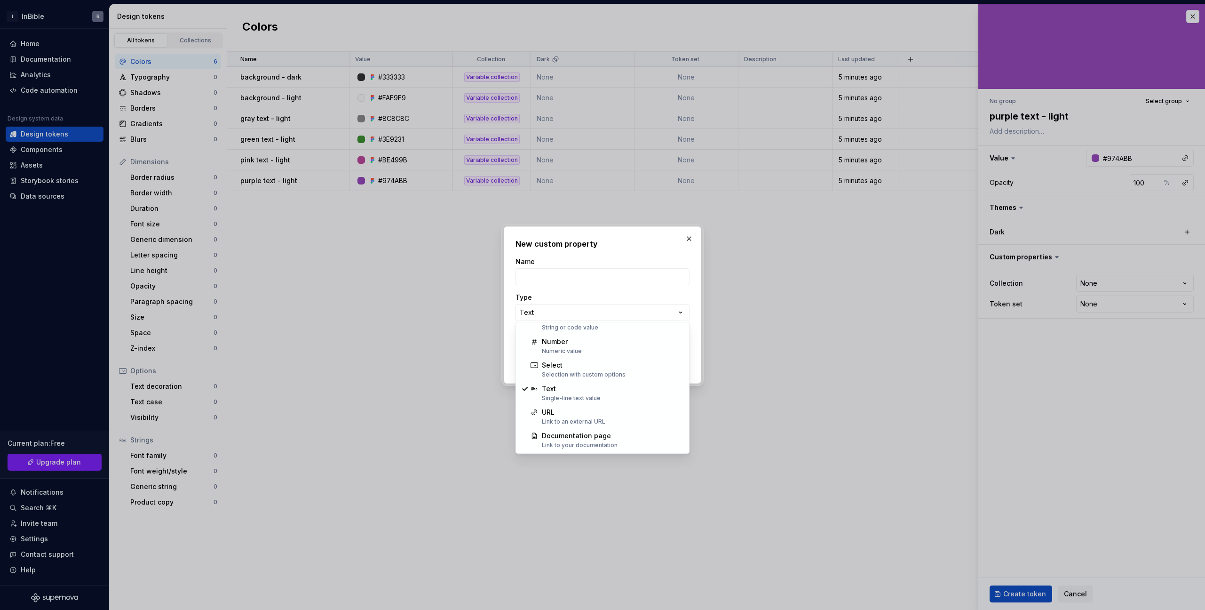
scroll to position [25, 0]
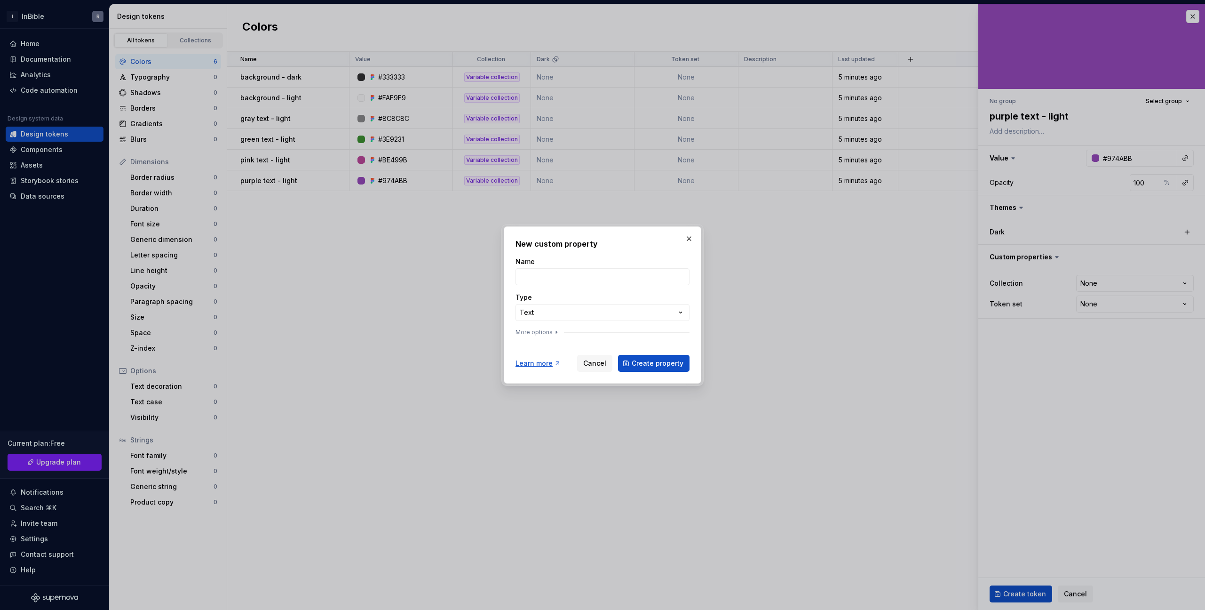
click at [606, 292] on div "**********" at bounding box center [602, 305] width 1205 height 610
click at [566, 275] on input "Name" at bounding box center [603, 276] width 174 height 17
type input "Group"
click at [544, 331] on button "More options" at bounding box center [538, 332] width 45 height 8
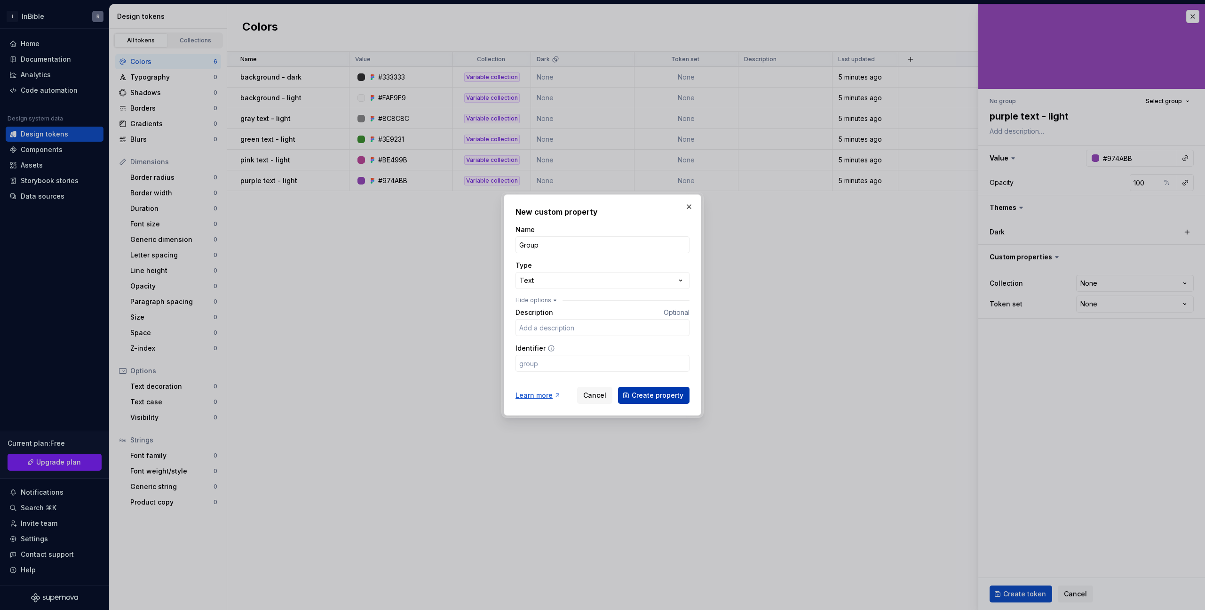
click at [640, 396] on span "Create property" at bounding box center [658, 394] width 52 height 9
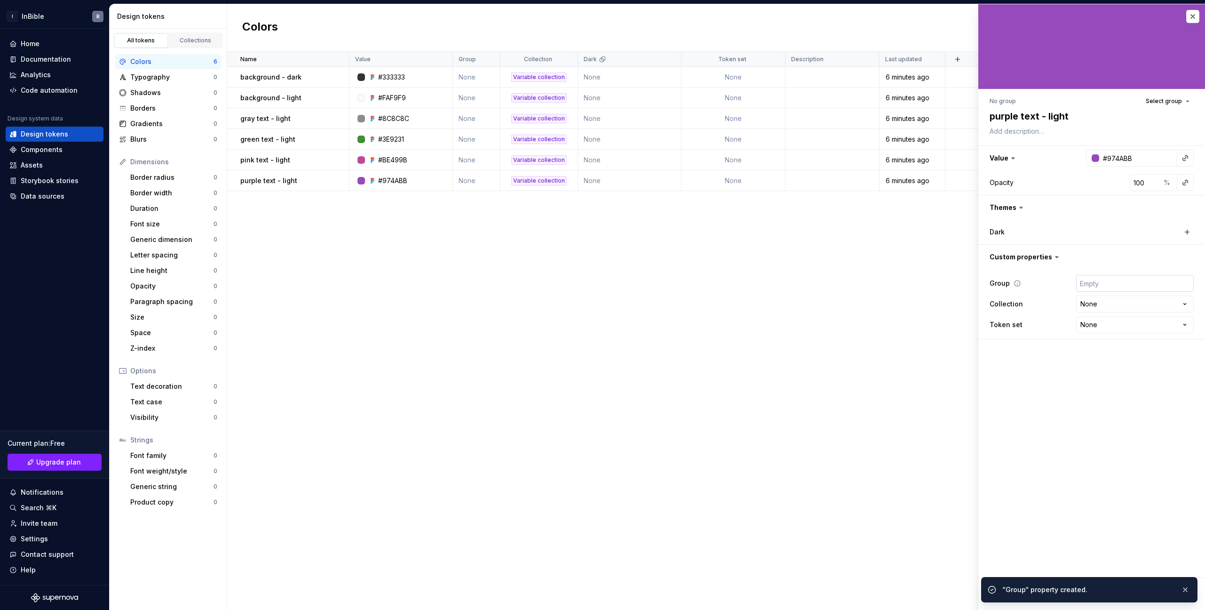
click at [1113, 286] on input "text" at bounding box center [1135, 283] width 118 height 17
type textarea "*"
type input "t"
type textarea "*"
type input "te"
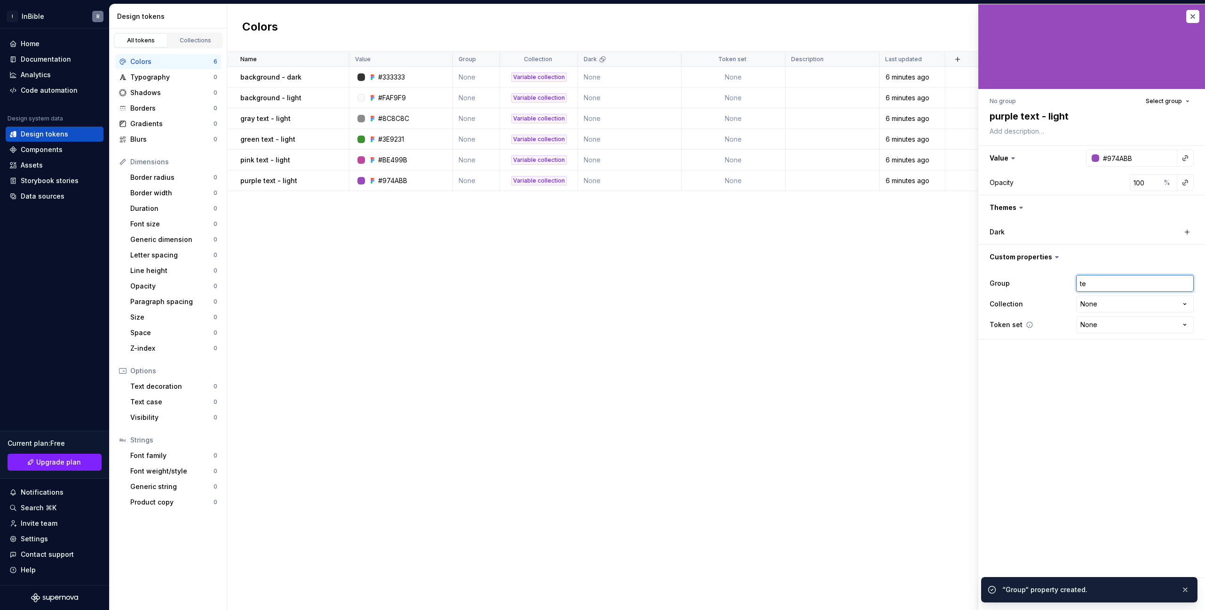
type textarea "*"
type input "tex"
type textarea "*"
type input "text"
click at [1077, 390] on fieldset "**********" at bounding box center [1092, 306] width 227 height 605
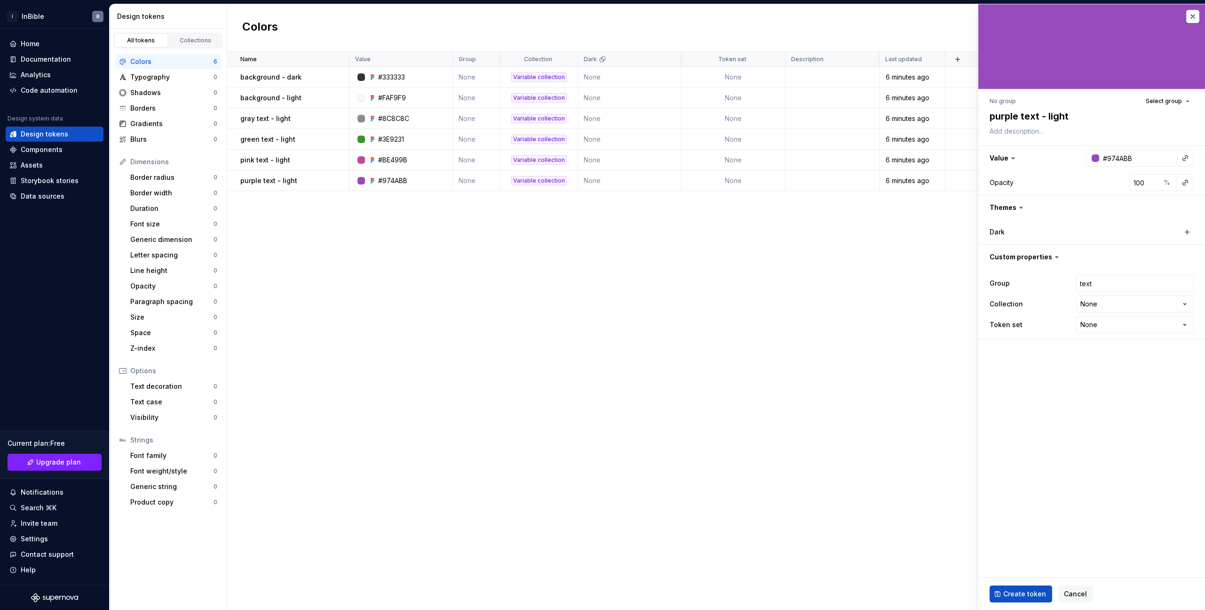
click at [502, 321] on div "Name Value Group Collection Dark Token set Description Last updated background …" at bounding box center [716, 331] width 978 height 558
click at [322, 179] on div "purple text - light" at bounding box center [294, 180] width 108 height 9
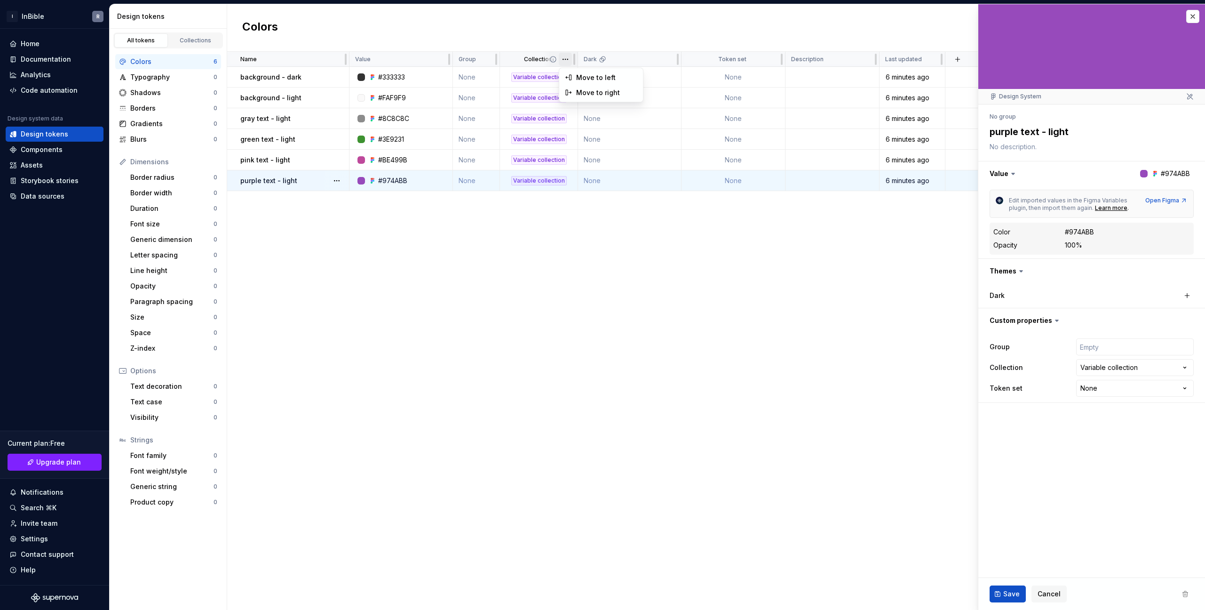
click at [564, 60] on html "I InBible R Home Documentation Analytics Code automation Design system data Des…" at bounding box center [602, 305] width 1205 height 610
drag, startPoint x: 577, startPoint y: 300, endPoint x: 572, endPoint y: 289, distance: 11.4
click at [577, 300] on html "I InBible R Home Documentation Analytics Code automation Design system data Des…" at bounding box center [602, 305] width 1205 height 610
click at [534, 63] on div "Collection" at bounding box center [539, 59] width 78 height 15
click at [302, 80] on div "background - dark" at bounding box center [294, 76] width 108 height 9
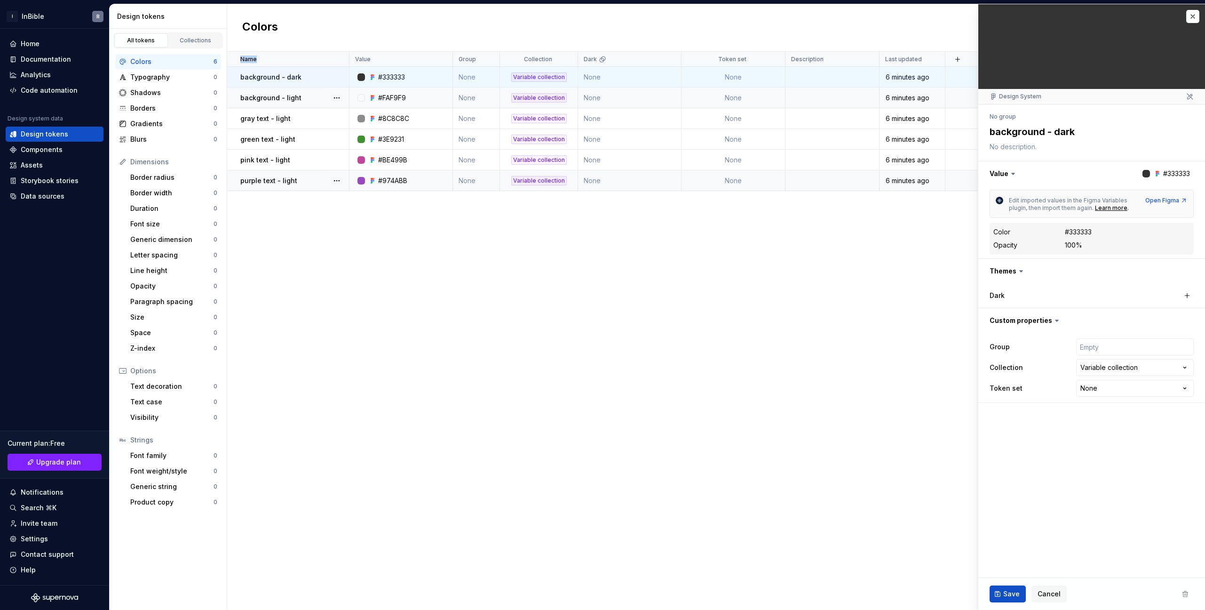
click at [364, 267] on div "Name Value Group Collection Dark Token set Description Last updated background …" at bounding box center [716, 331] width 978 height 558
click at [299, 176] on div "purple text - light" at bounding box center [294, 180] width 108 height 9
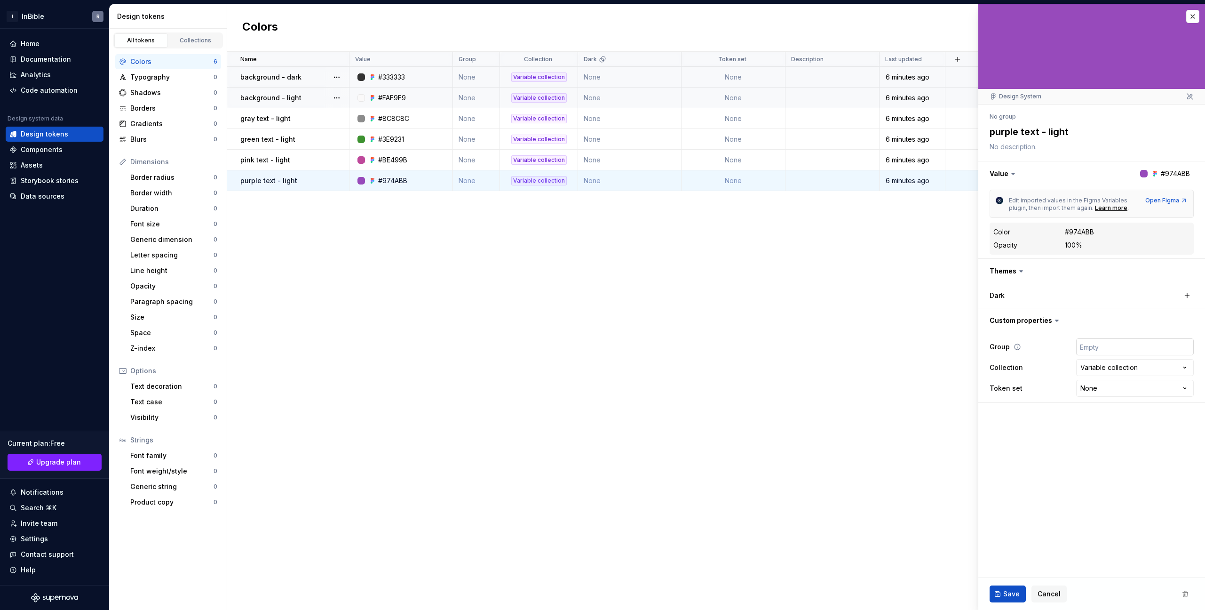
click at [1149, 350] on input "text" at bounding box center [1135, 346] width 118 height 17
type textarea "*"
type input "t"
type textarea "*"
type input "te"
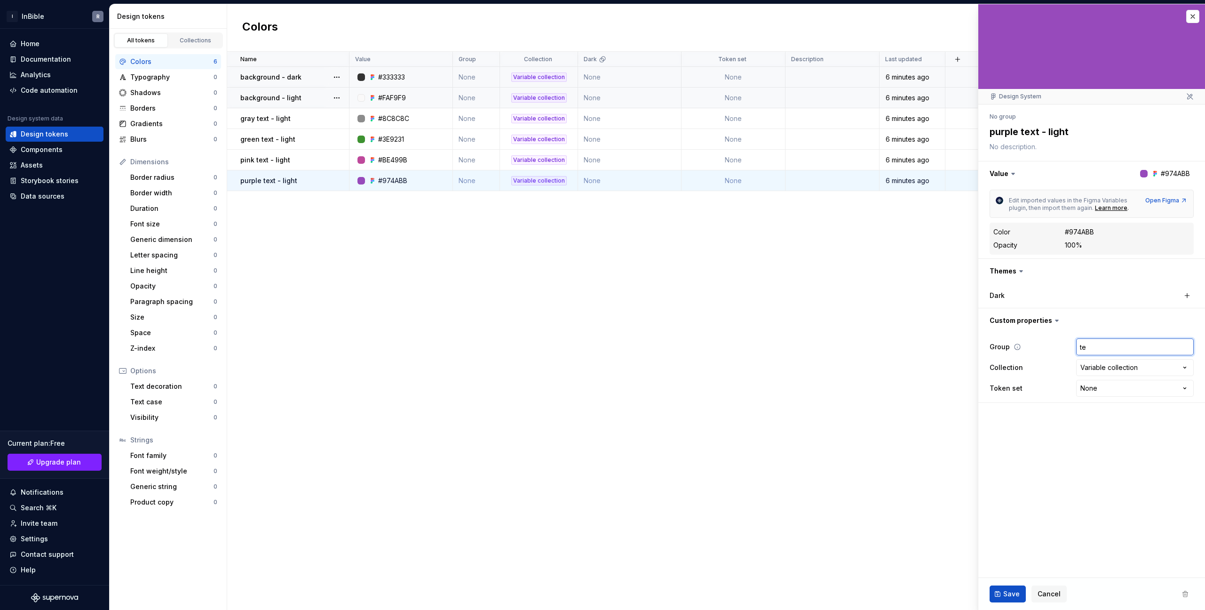
type textarea "*"
type input "tex"
type textarea "*"
type input "text"
click at [312, 163] on div "pink text - light" at bounding box center [294, 159] width 108 height 9
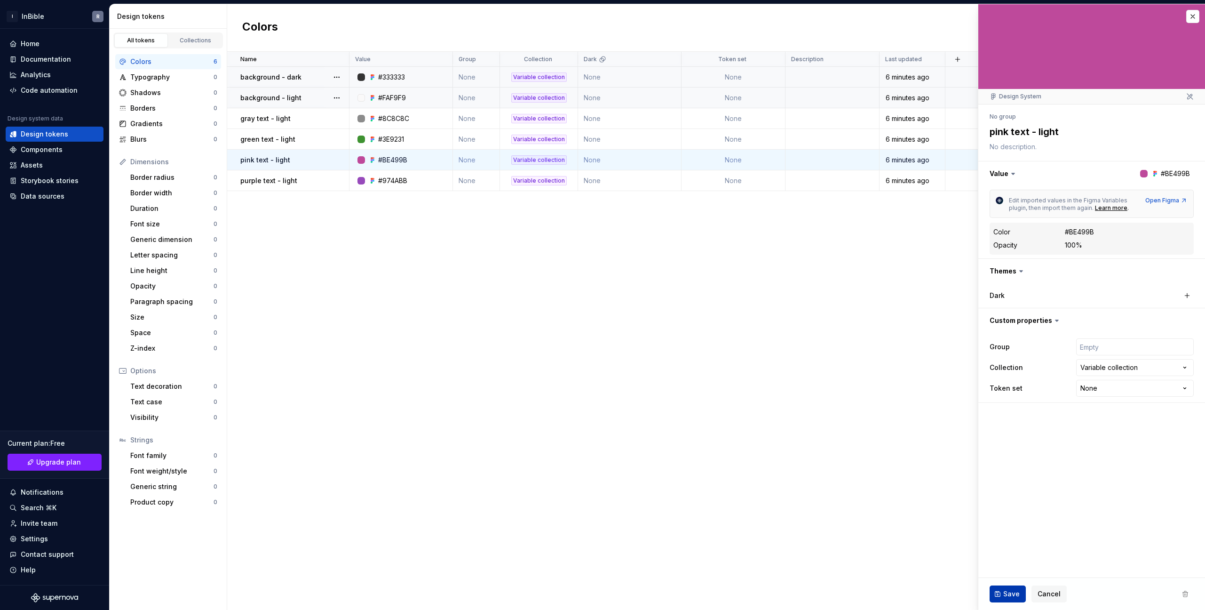
click at [1011, 595] on span "Save" at bounding box center [1011, 593] width 16 height 9
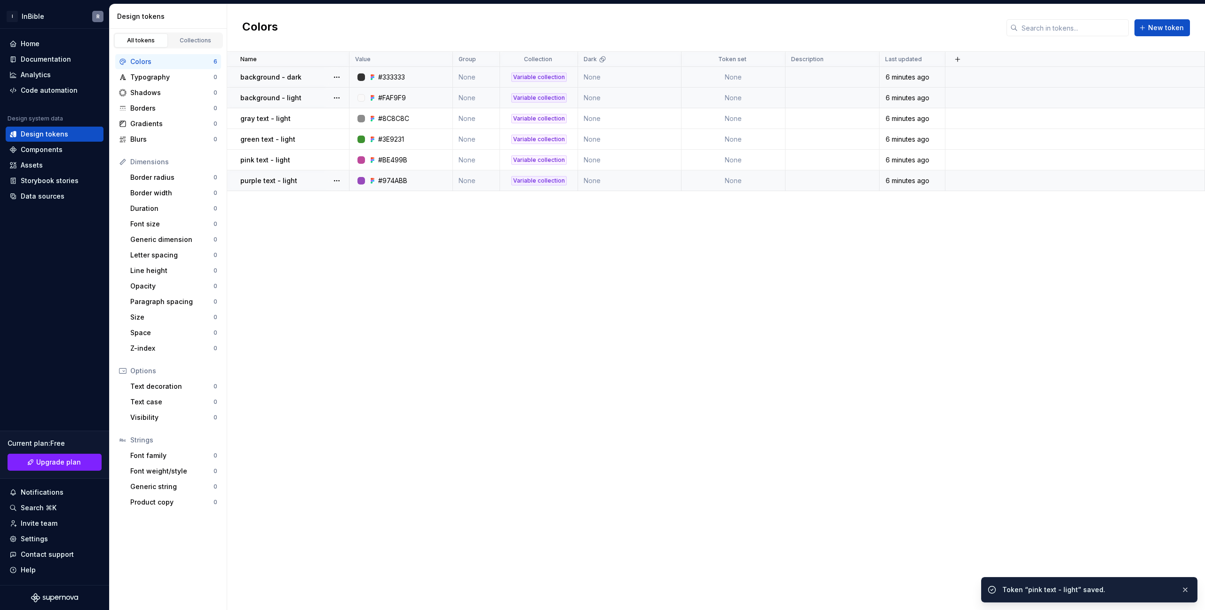
click at [301, 177] on div "purple text - light" at bounding box center [294, 180] width 108 height 9
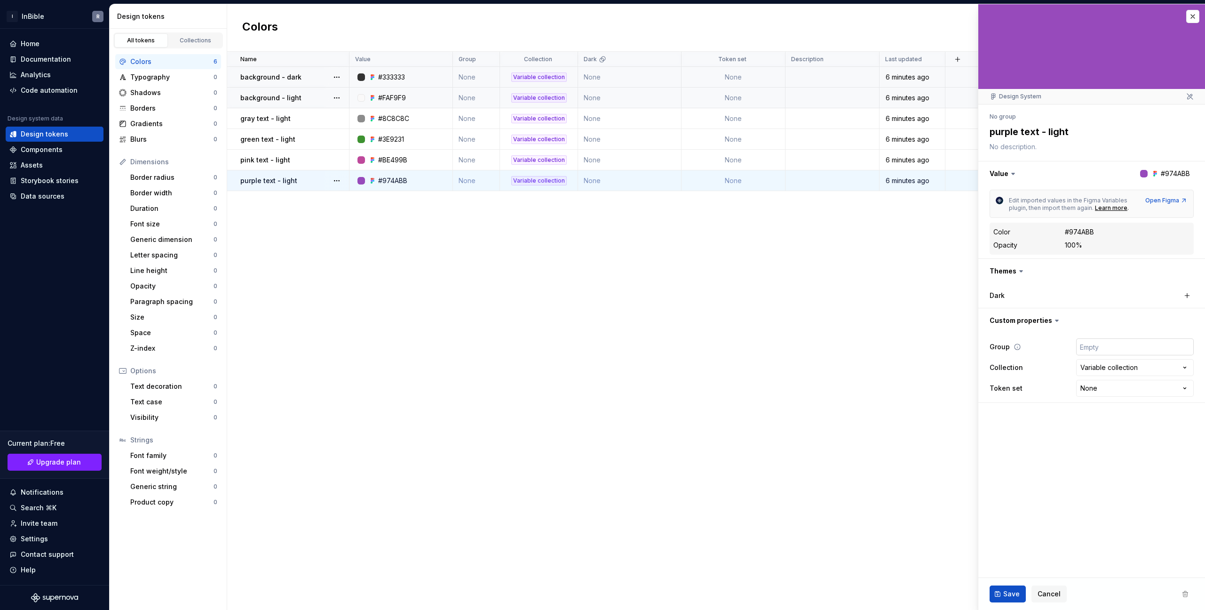
click at [1109, 349] on input "text" at bounding box center [1135, 346] width 118 height 17
type textarea "*"
type input "t"
type textarea "*"
type input "te"
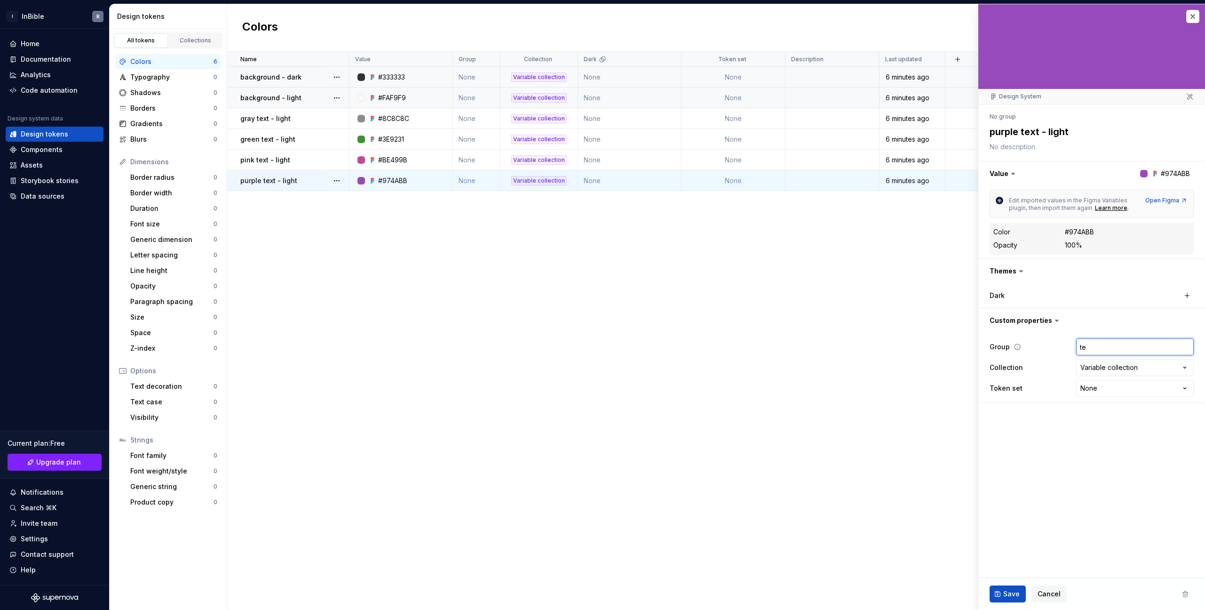
type textarea "*"
type input "tex"
type textarea "*"
type input "text"
click at [1011, 595] on span "Save" at bounding box center [1011, 593] width 16 height 9
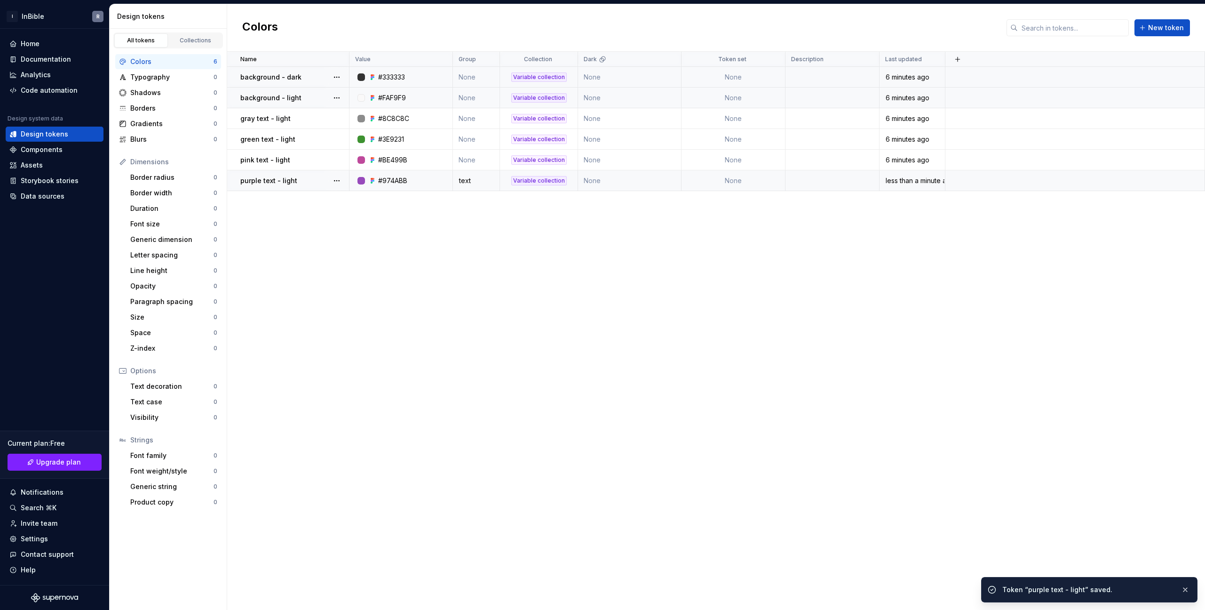
drag, startPoint x: 515, startPoint y: 398, endPoint x: 525, endPoint y: 406, distance: 13.7
click at [515, 397] on div "Name Value Group Collection Dark Token set Description Last updated background …" at bounding box center [716, 331] width 978 height 558
click at [466, 181] on div "text" at bounding box center [477, 180] width 46 height 9
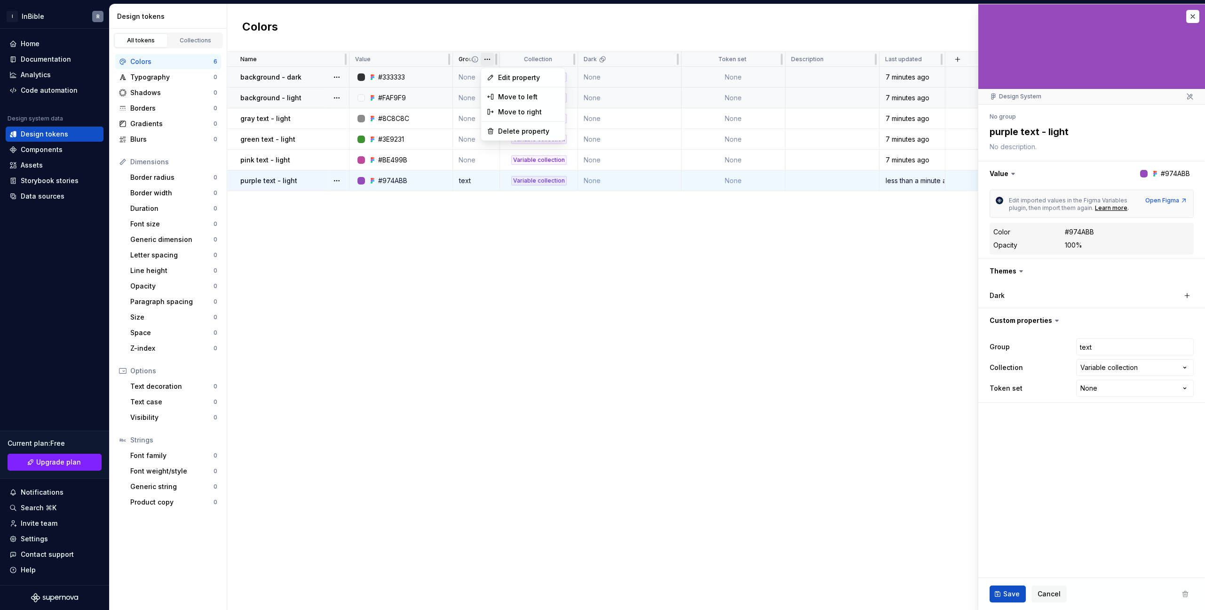
click at [487, 59] on html "I InBible R Home Documentation Analytics Code automation Design system data Des…" at bounding box center [602, 305] width 1205 height 610
click at [463, 60] on html "I InBible R Home Documentation Analytics Code automation Design system data Des…" at bounding box center [602, 305] width 1205 height 610
click at [486, 60] on span at bounding box center [483, 59] width 34 height 15
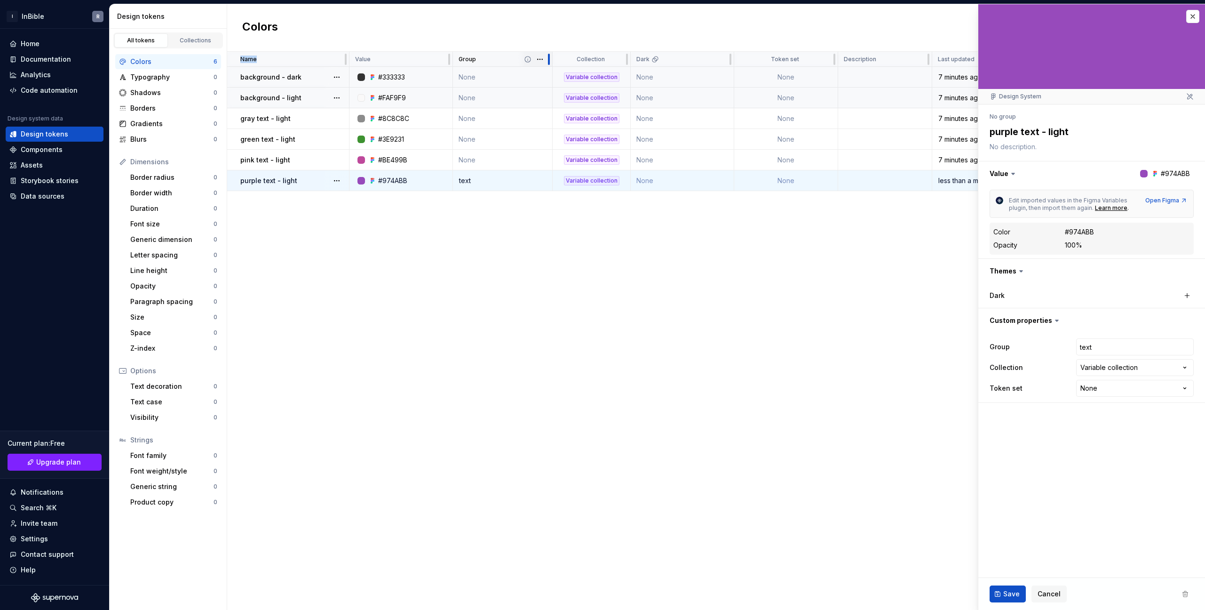
drag, startPoint x: 499, startPoint y: 59, endPoint x: 551, endPoint y: 58, distance: 52.7
click at [523, 59] on span at bounding box center [535, 59] width 34 height 15
click at [621, 60] on html "I InBible R Home Documentation Analytics Code automation Design system data Des…" at bounding box center [602, 305] width 1205 height 610
drag, startPoint x: 551, startPoint y: 59, endPoint x: 526, endPoint y: 56, distance: 25.0
click at [551, 59] on html "I InBible R Home Documentation Analytics Code automation Design system data Des…" at bounding box center [602, 305] width 1205 height 610
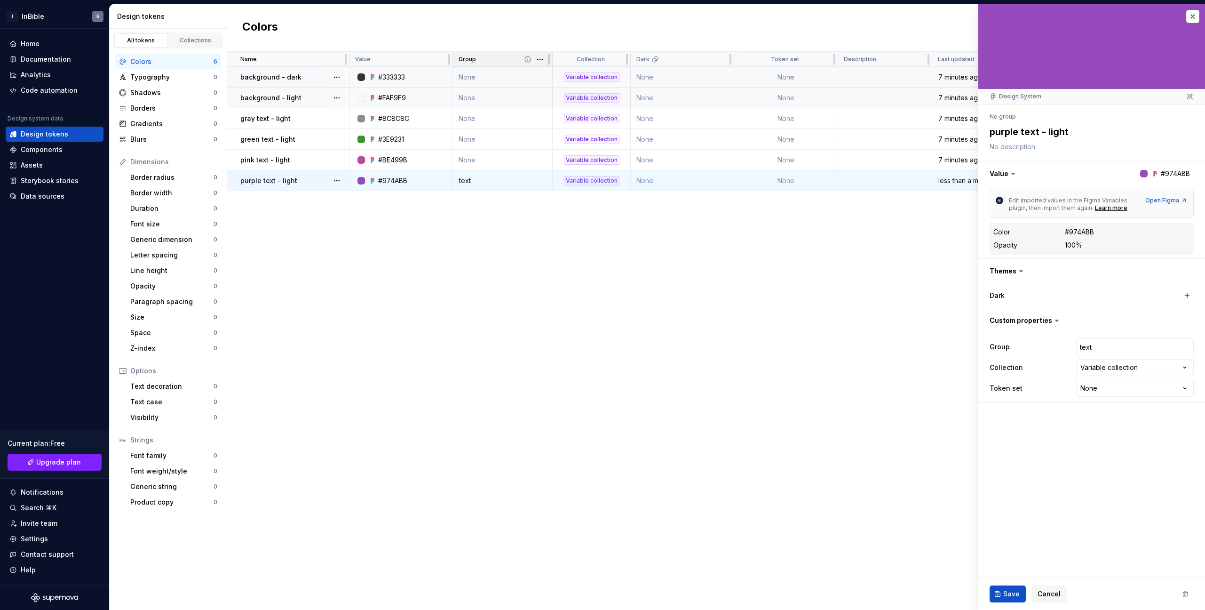
click at [518, 56] on div "Group" at bounding box center [503, 60] width 88 height 8
click at [517, 61] on div "Group" at bounding box center [503, 60] width 88 height 8
click at [544, 60] on span at bounding box center [535, 59] width 34 height 15
click at [588, 366] on div "Name Value Group Collection Dark Token set Description Last updated background …" at bounding box center [716, 331] width 978 height 558
click at [505, 58] on div "Group" at bounding box center [503, 60] width 88 height 8
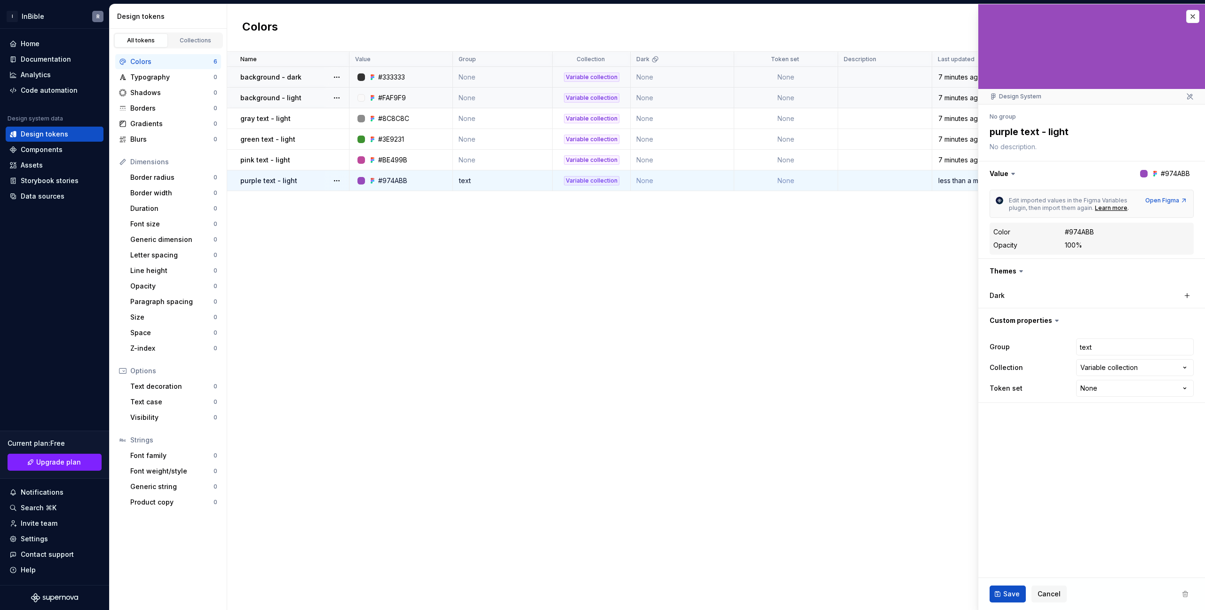
click at [542, 207] on div "Name Value Group Collection Dark Token set Description Last updated background …" at bounding box center [716, 331] width 978 height 558
click at [713, 344] on div "Name Value Group Collection Dark Token set Description Last updated background …" at bounding box center [716, 331] width 978 height 558
type textarea "*"
